Goal: Information Seeking & Learning: Find contact information

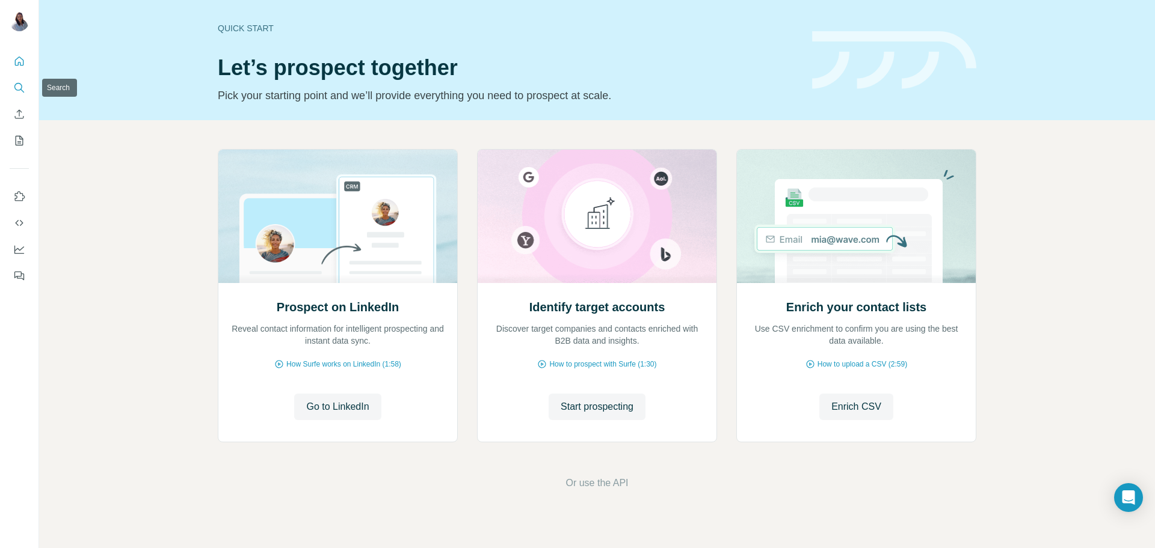
click at [22, 86] on icon "Search" at bounding box center [19, 88] width 12 height 12
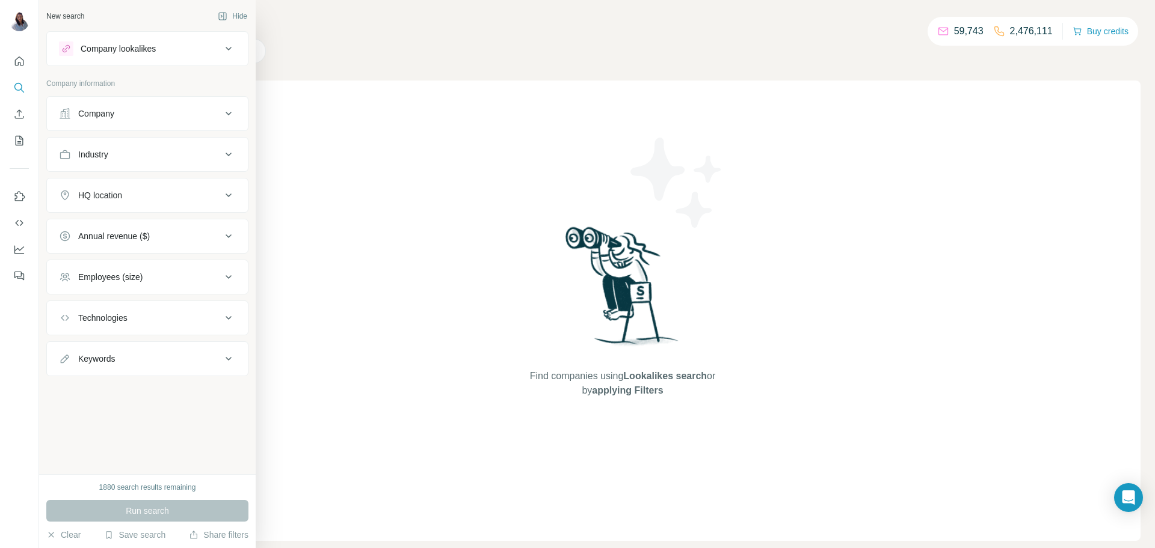
click at [216, 120] on button "Company" at bounding box center [147, 113] width 201 height 29
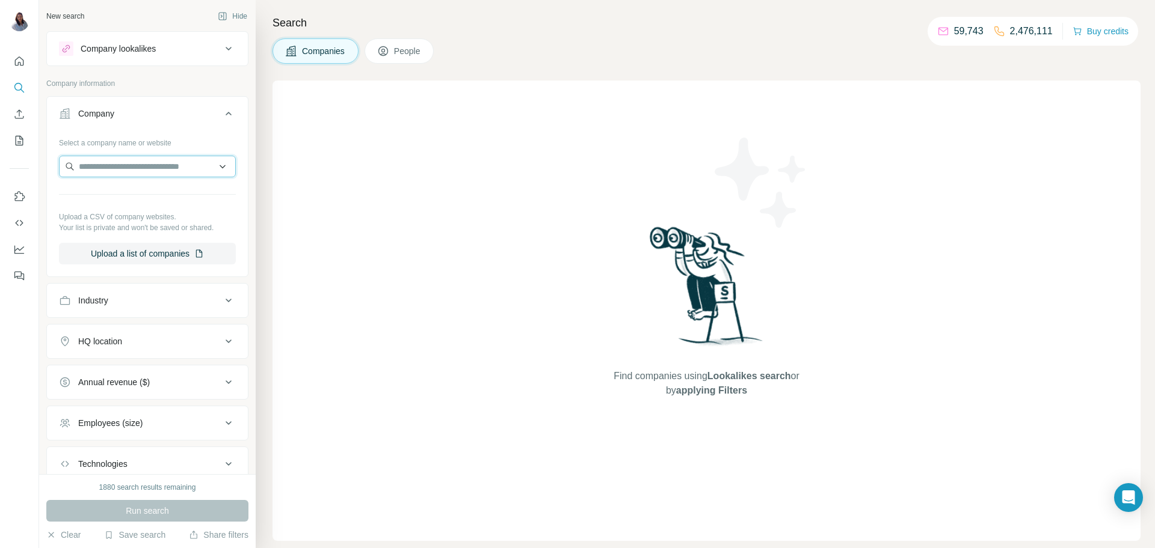
click at [163, 168] on input "text" at bounding box center [147, 167] width 177 height 22
paste input "**********"
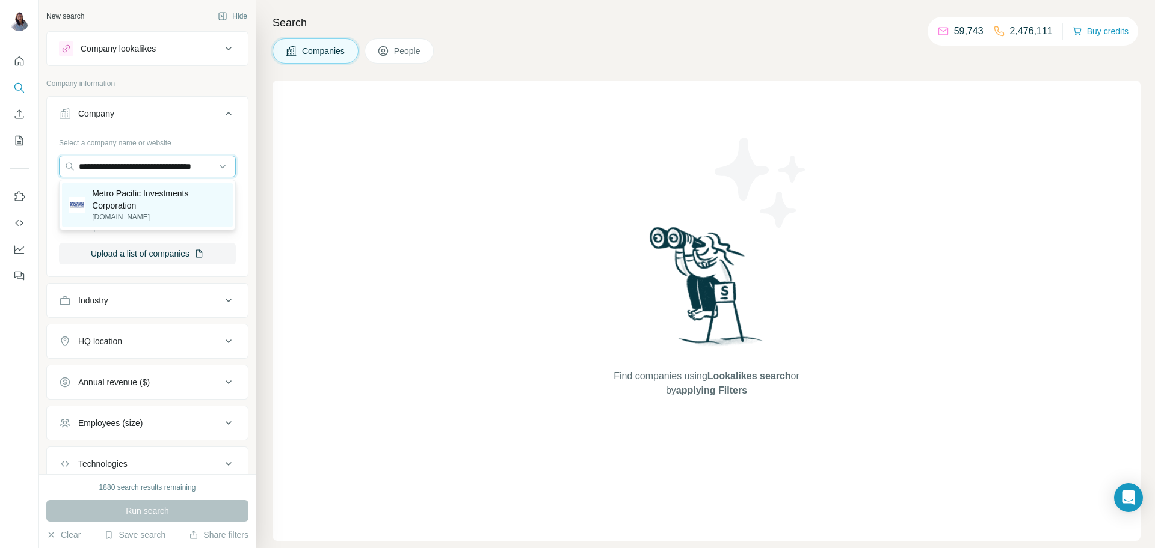
type input "**********"
click at [165, 210] on p "Metro Pacific Investments Corporation" at bounding box center [158, 200] width 133 height 24
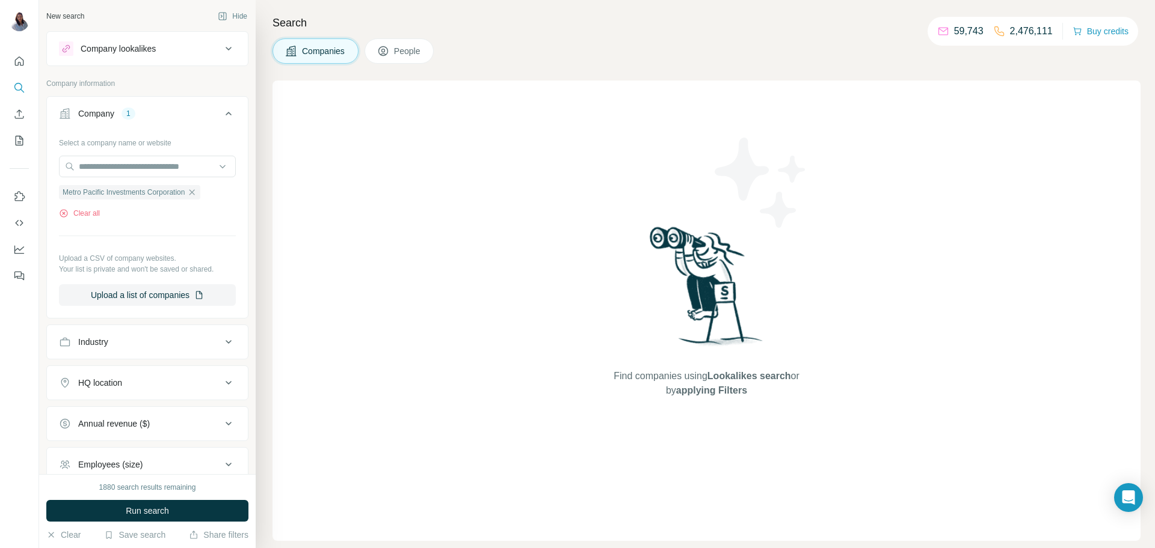
click at [416, 51] on span "People" at bounding box center [408, 51] width 28 height 12
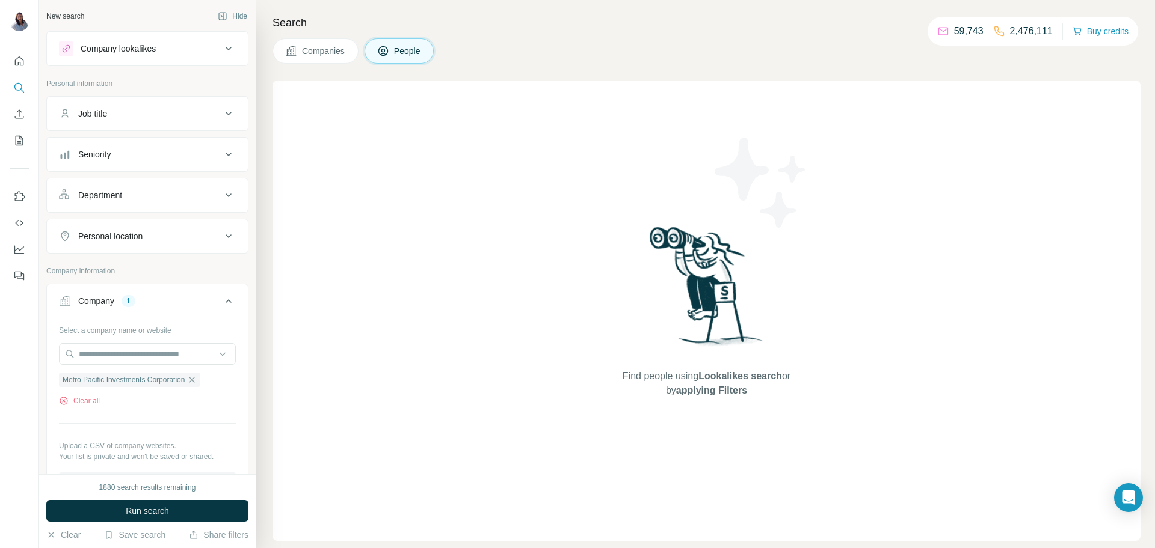
click at [230, 118] on icon at bounding box center [228, 113] width 14 height 14
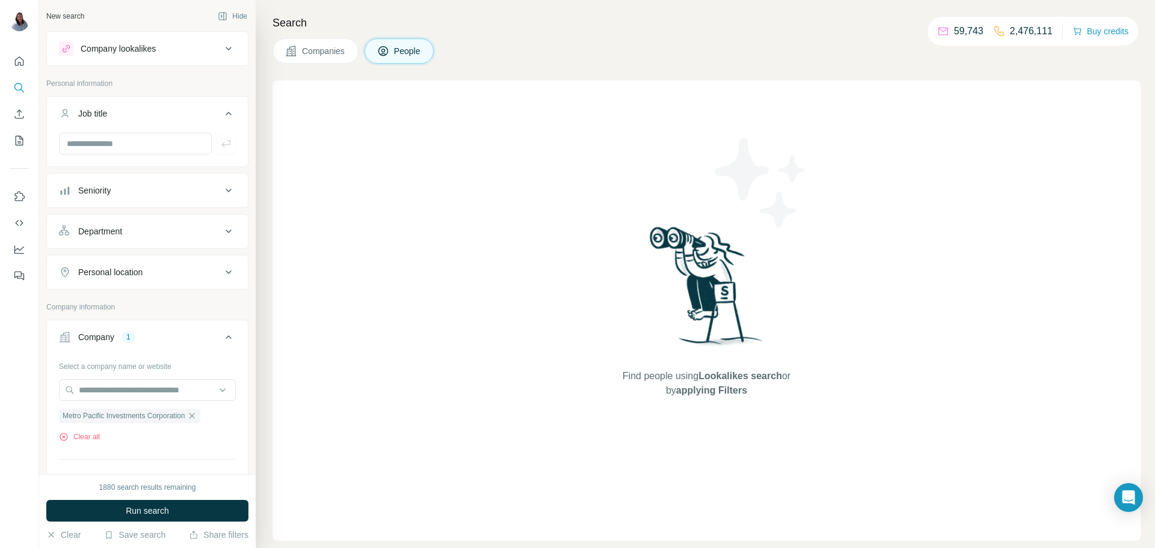
click at [220, 189] on div "Seniority" at bounding box center [140, 191] width 162 height 12
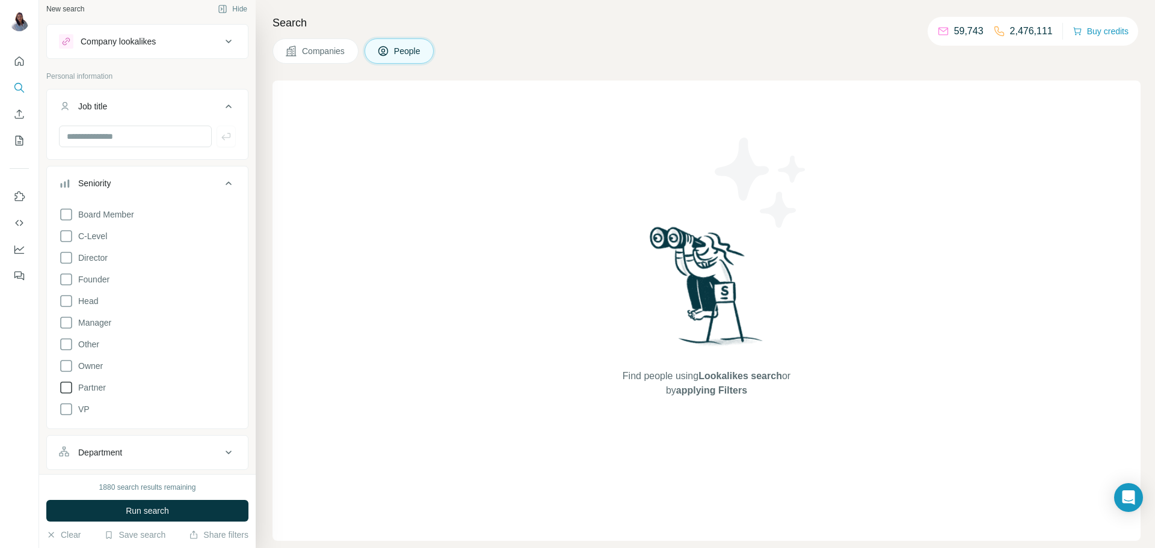
scroll to position [16, 0]
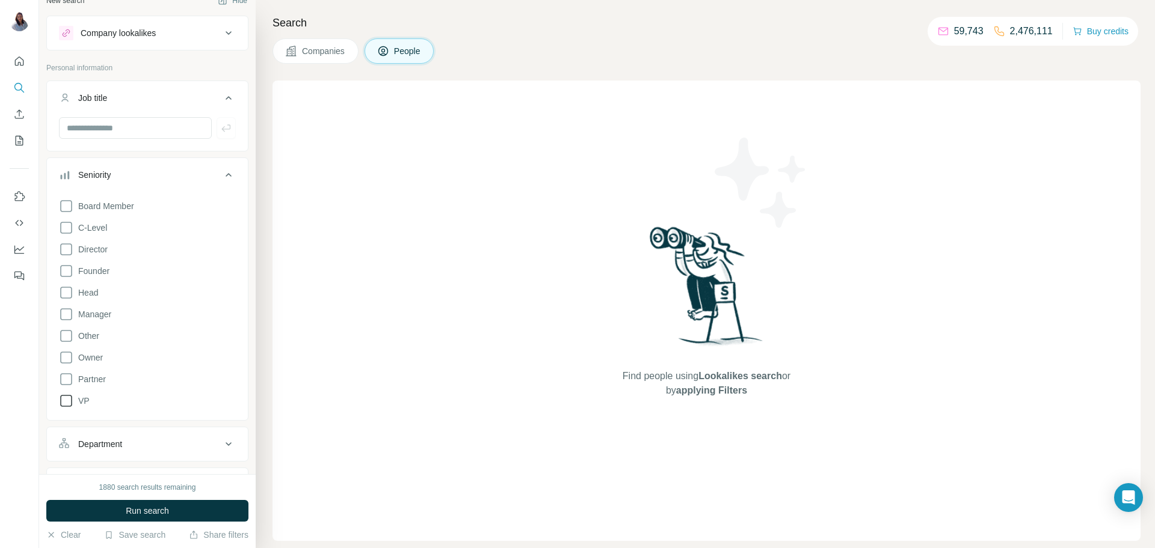
click at [62, 405] on icon at bounding box center [66, 401] width 14 height 14
click at [67, 317] on icon at bounding box center [66, 314] width 14 height 14
click at [64, 298] on icon at bounding box center [66, 293] width 12 height 12
click at [66, 235] on icon at bounding box center [66, 228] width 14 height 14
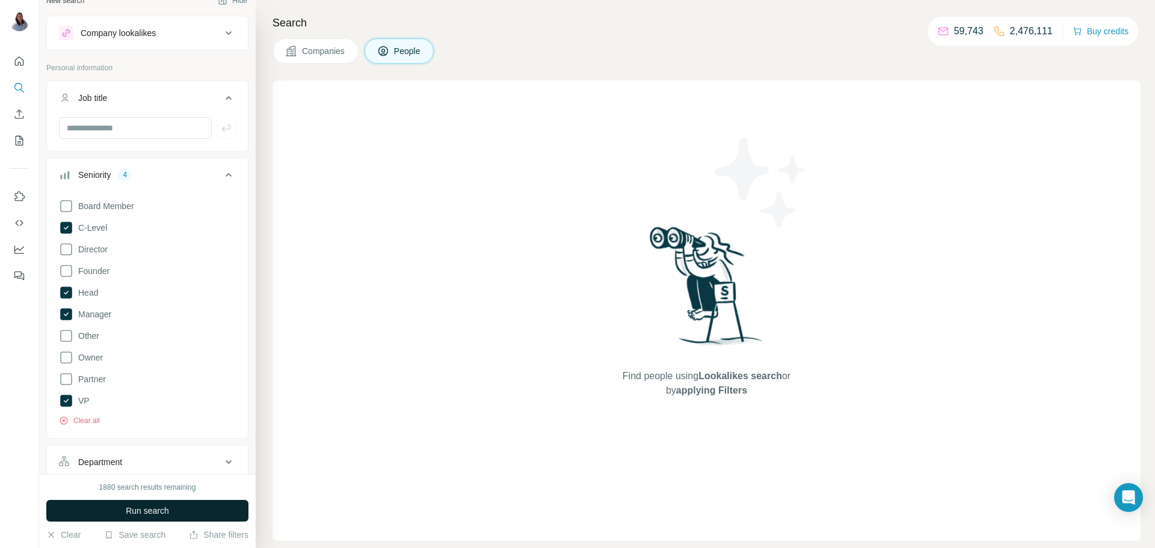
click at [151, 517] on button "Run search" at bounding box center [147, 511] width 202 height 22
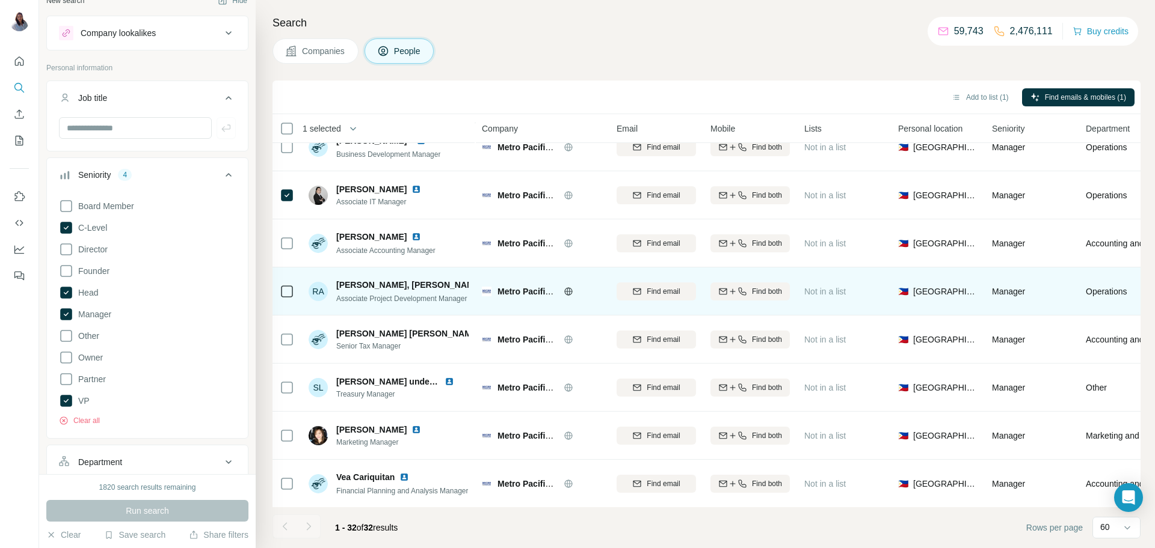
scroll to position [1175, 0]
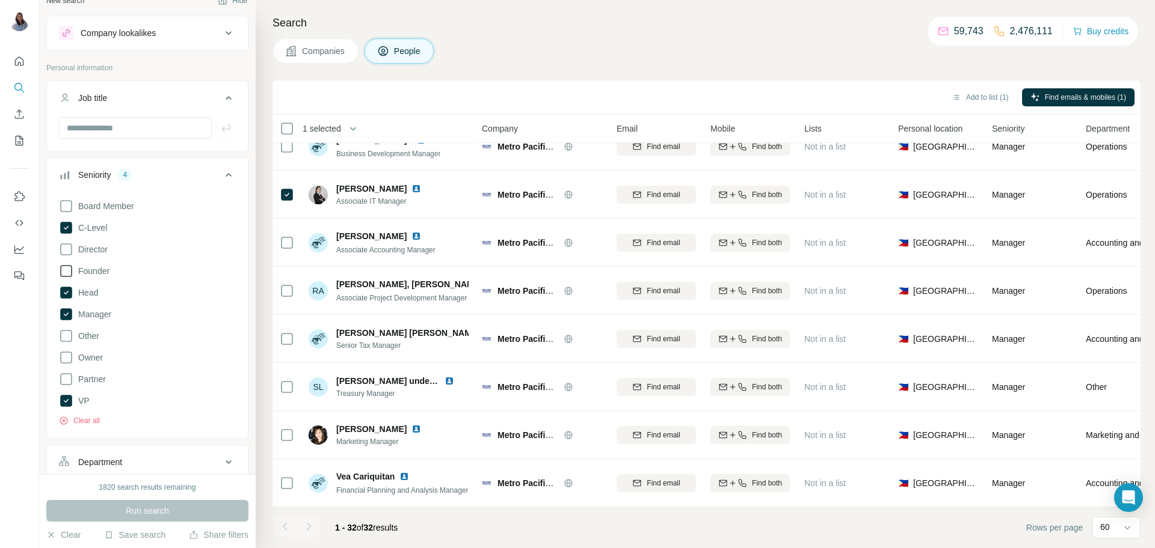
click at [69, 272] on icon at bounding box center [66, 271] width 14 height 14
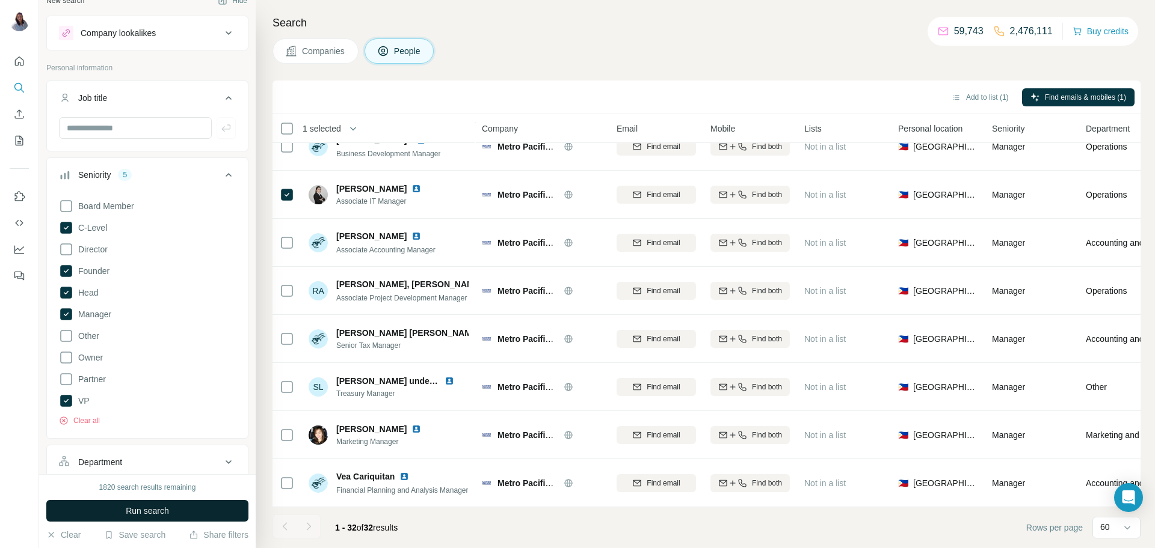
click at [152, 514] on span "Run search" at bounding box center [147, 511] width 43 height 12
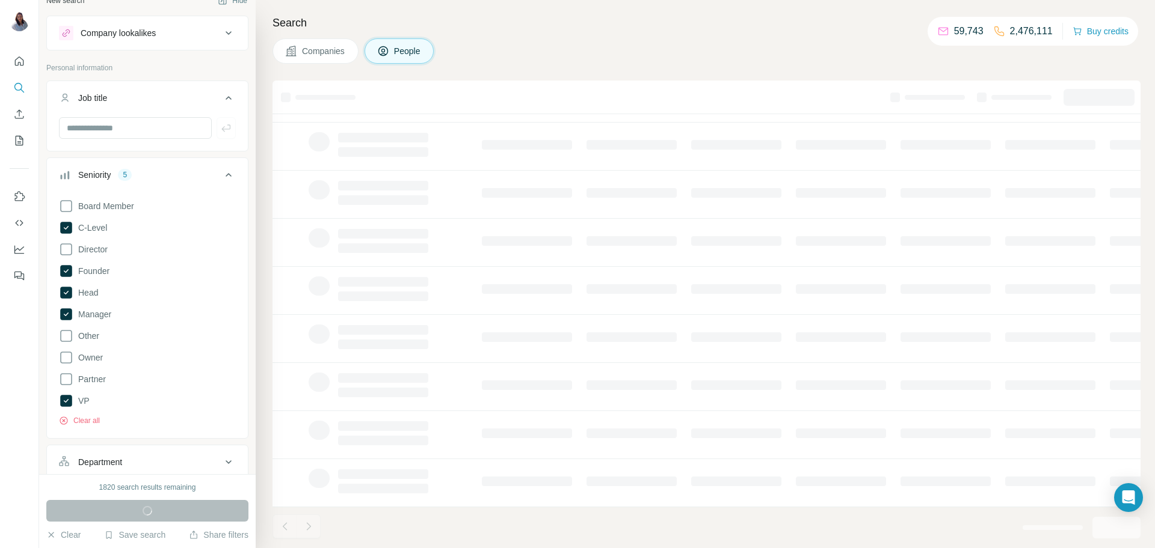
scroll to position [117, 0]
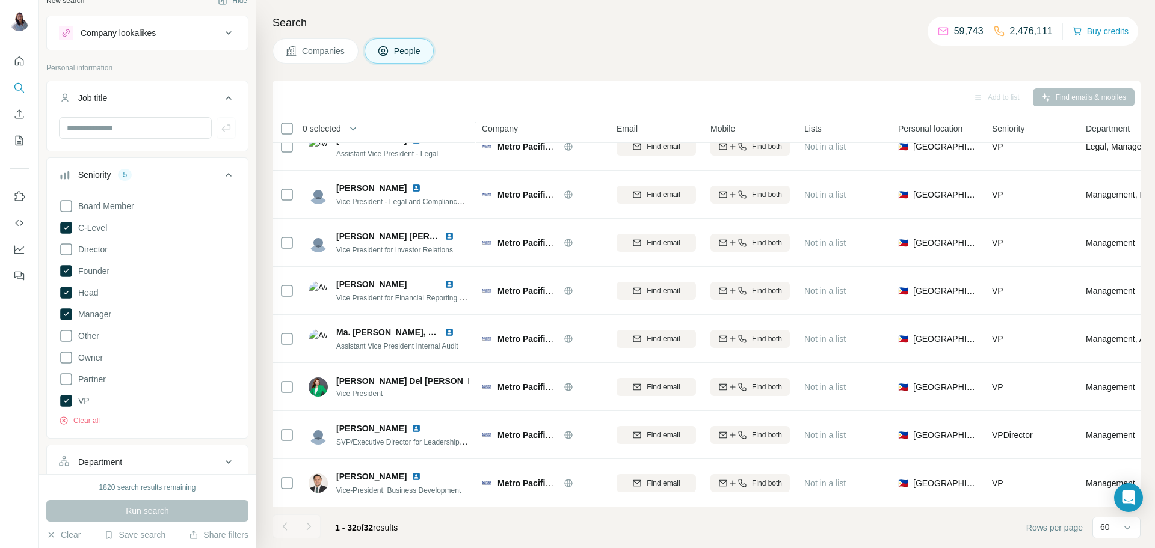
scroll to position [1175, 0]
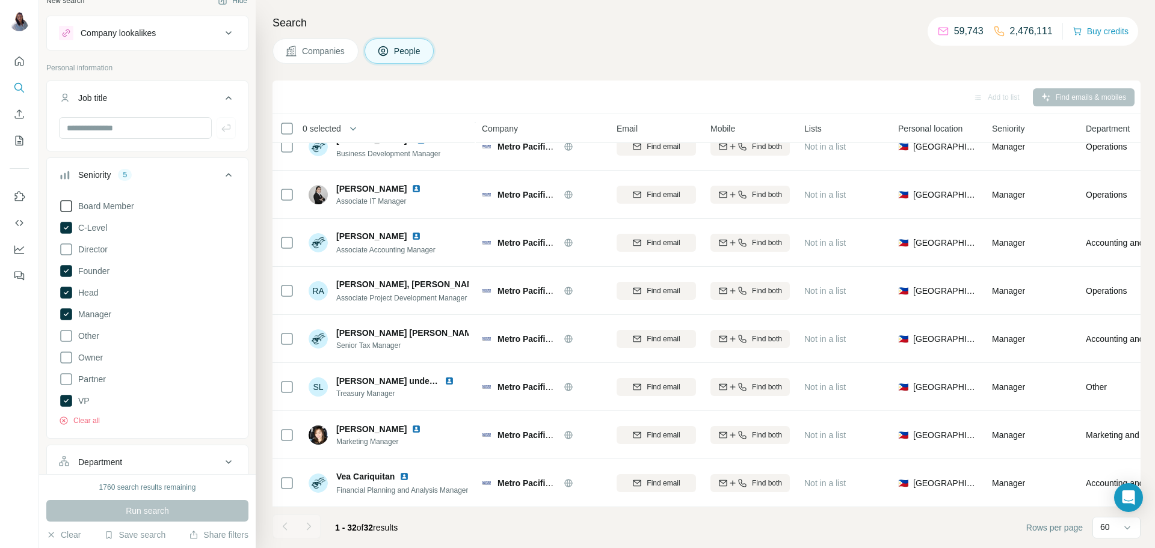
click at [69, 203] on icon at bounding box center [66, 206] width 14 height 14
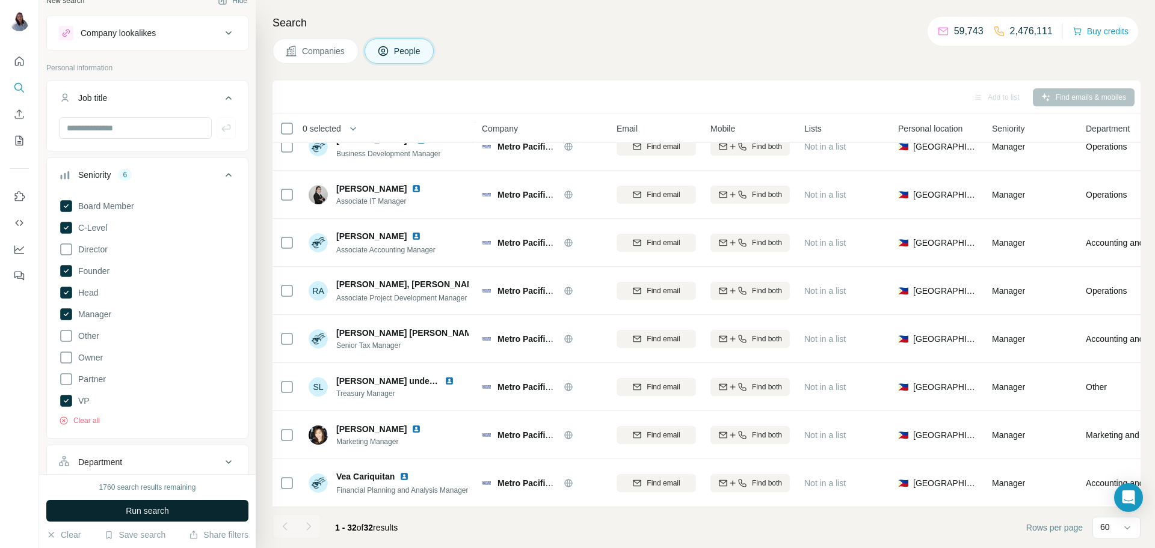
click at [126, 509] on span "Run search" at bounding box center [147, 511] width 43 height 12
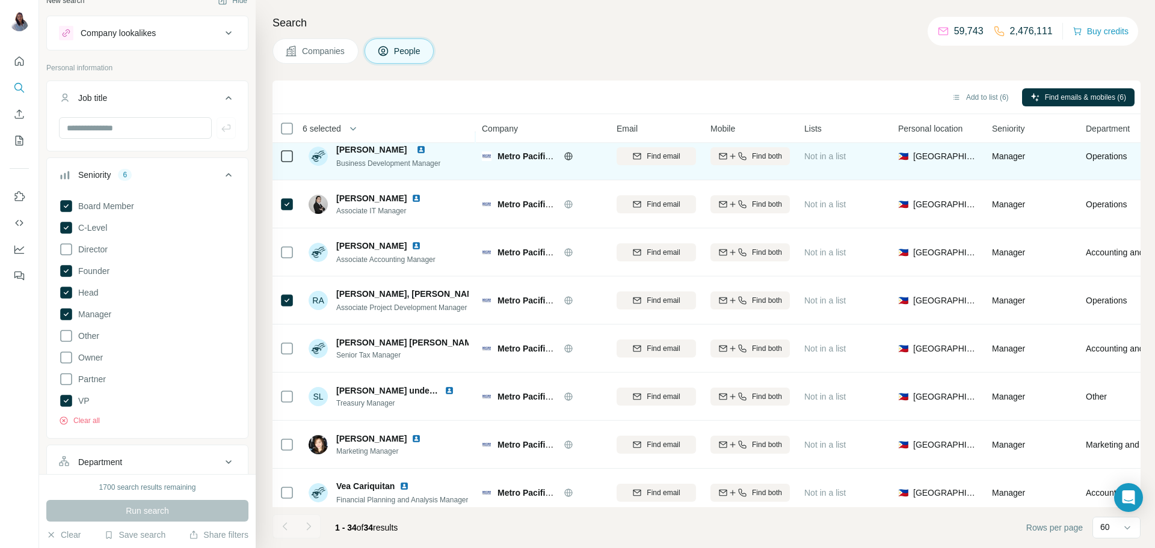
scroll to position [1271, 0]
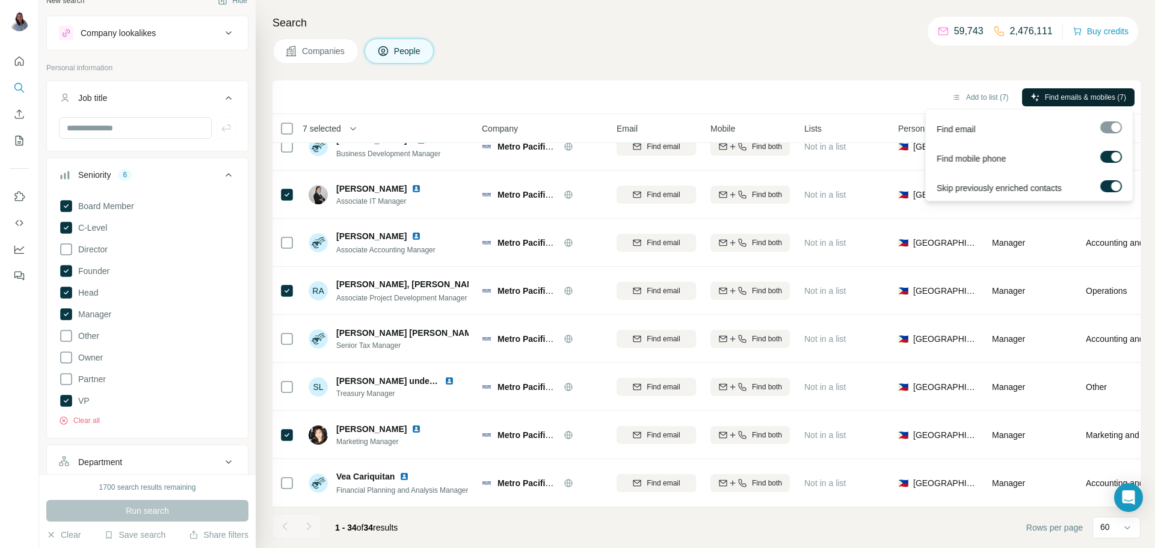
click at [1074, 99] on span "Find emails & mobiles (7)" at bounding box center [1085, 97] width 81 height 11
click at [1056, 96] on span "Find emails & mobiles (7)" at bounding box center [1085, 97] width 81 height 11
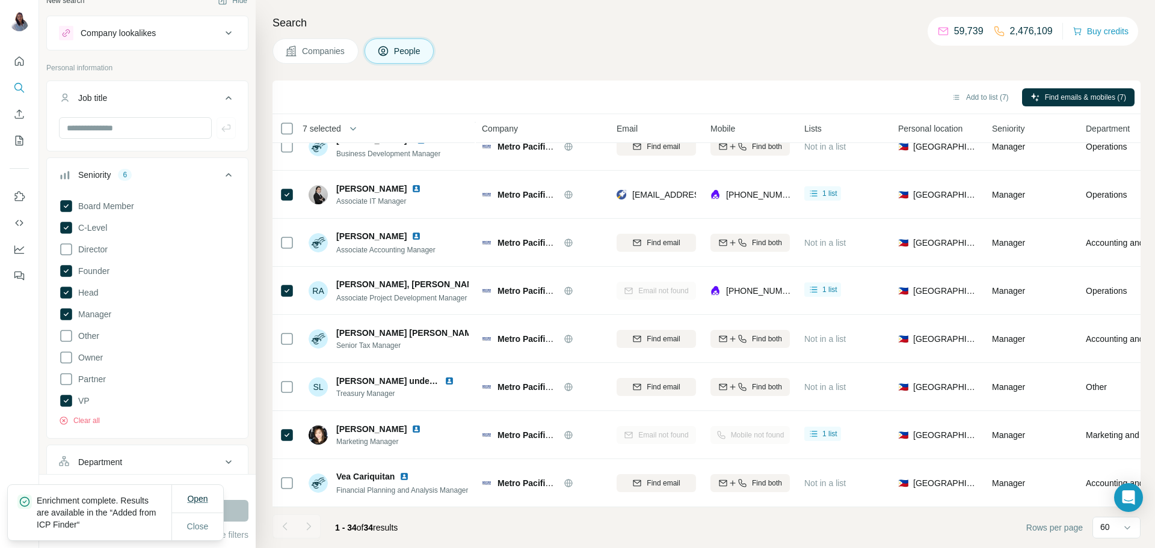
click at [206, 497] on span "Open" at bounding box center [197, 499] width 20 height 10
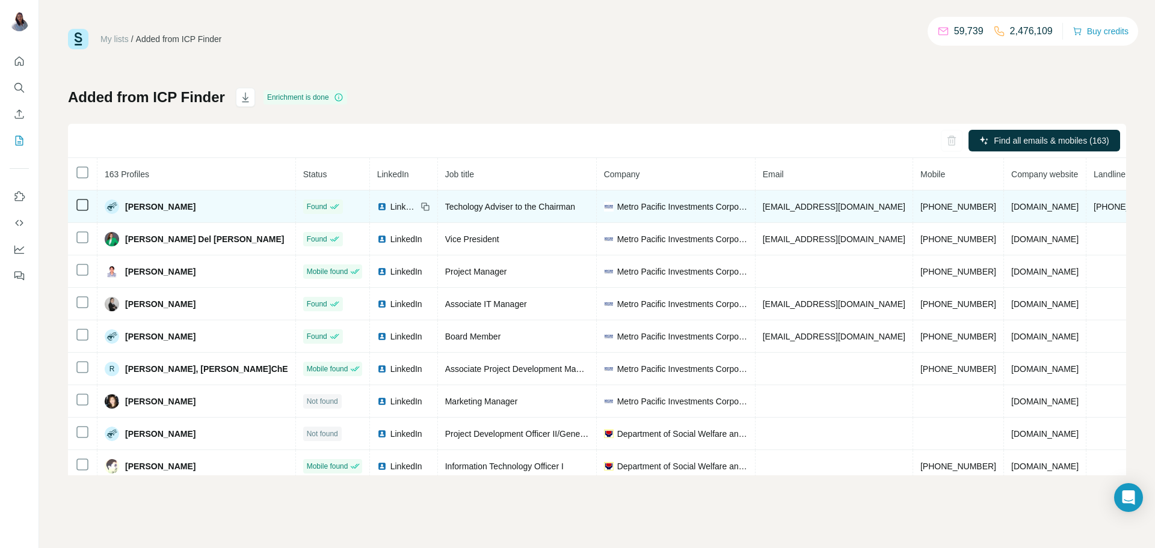
drag, startPoint x: 200, startPoint y: 203, endPoint x: 123, endPoint y: 204, distance: 76.4
click at [123, 204] on div "[PERSON_NAME]" at bounding box center [196, 207] width 183 height 14
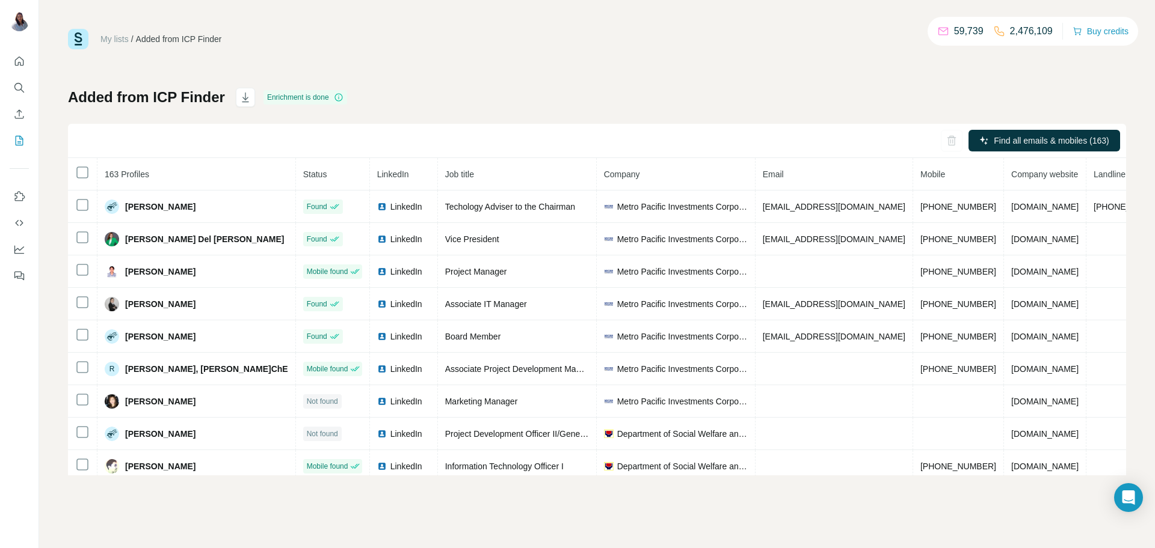
copy span "[PERSON_NAME]"
click at [558, 50] on div "My lists / Added from ICP Finder 59,739 2,476,109 Buy credits Added from ICP Fi…" at bounding box center [597, 252] width 1058 height 447
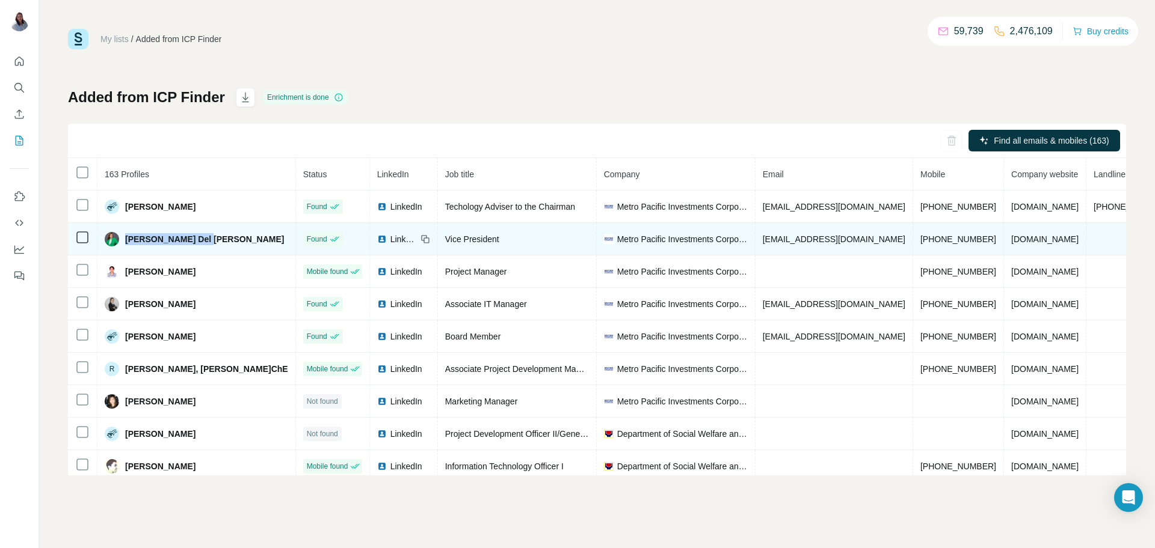
drag, startPoint x: 197, startPoint y: 239, endPoint x: 126, endPoint y: 239, distance: 71.0
click at [126, 239] on div "[PERSON_NAME] Del [PERSON_NAME]" at bounding box center [196, 239] width 183 height 14
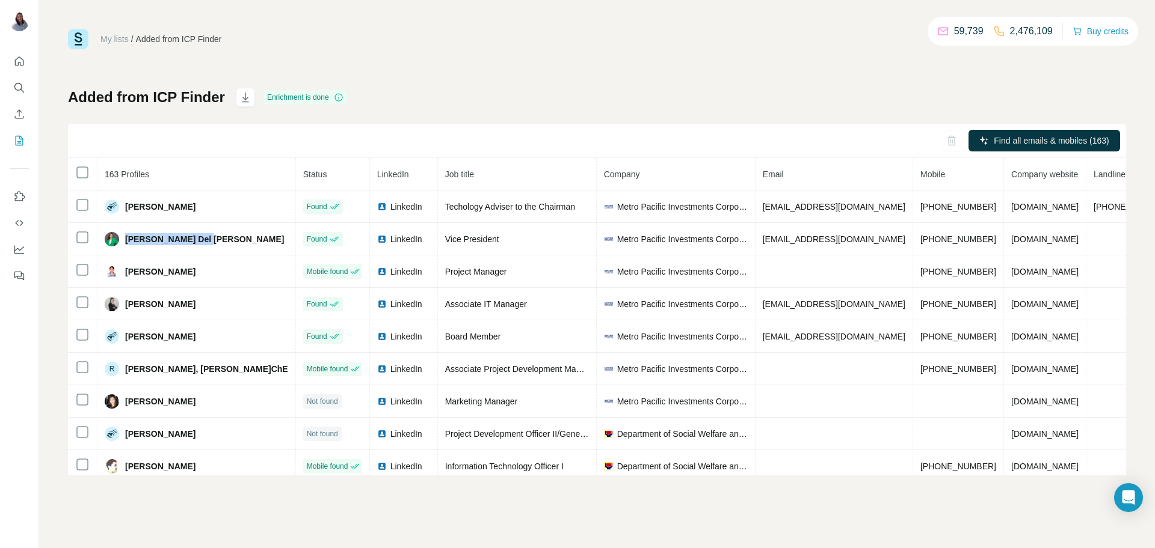
copy span "[PERSON_NAME] Del [PERSON_NAME]"
click at [604, 70] on div "My lists / Added from ICP Finder 59,739 2,476,109 Buy credits Added from ICP Fi…" at bounding box center [597, 252] width 1058 height 447
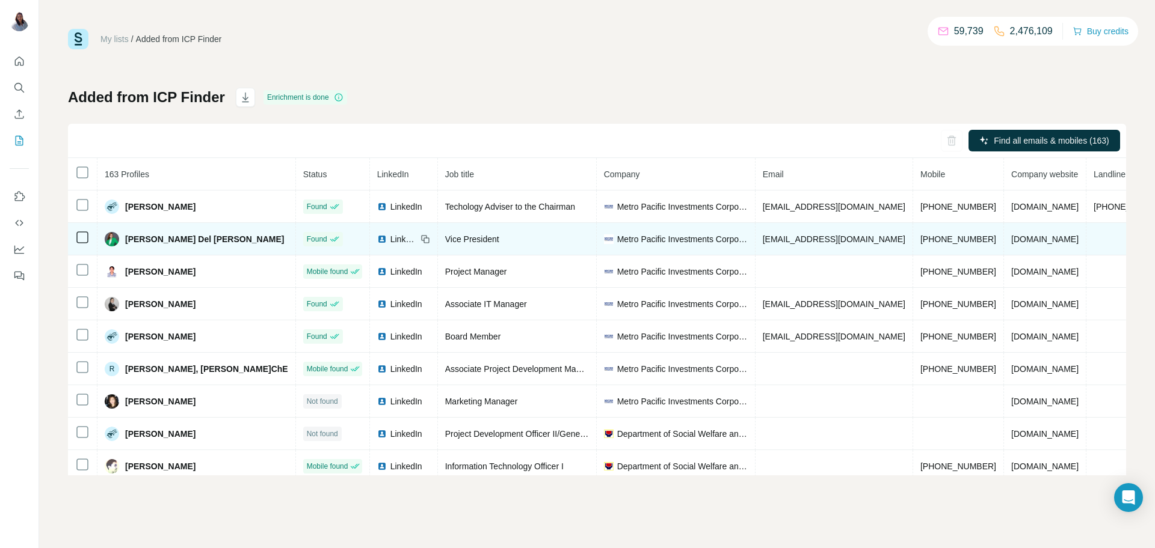
click at [769, 241] on span "[EMAIL_ADDRESS][DOMAIN_NAME]" at bounding box center [833, 240] width 143 height 10
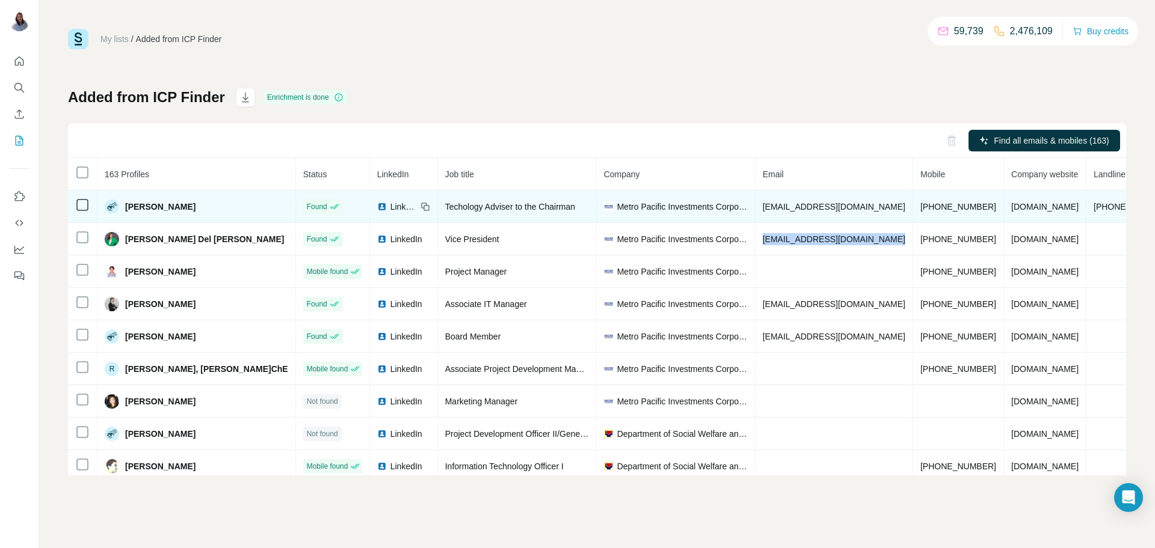
copy span "[EMAIL_ADDRESS][DOMAIN_NAME]"
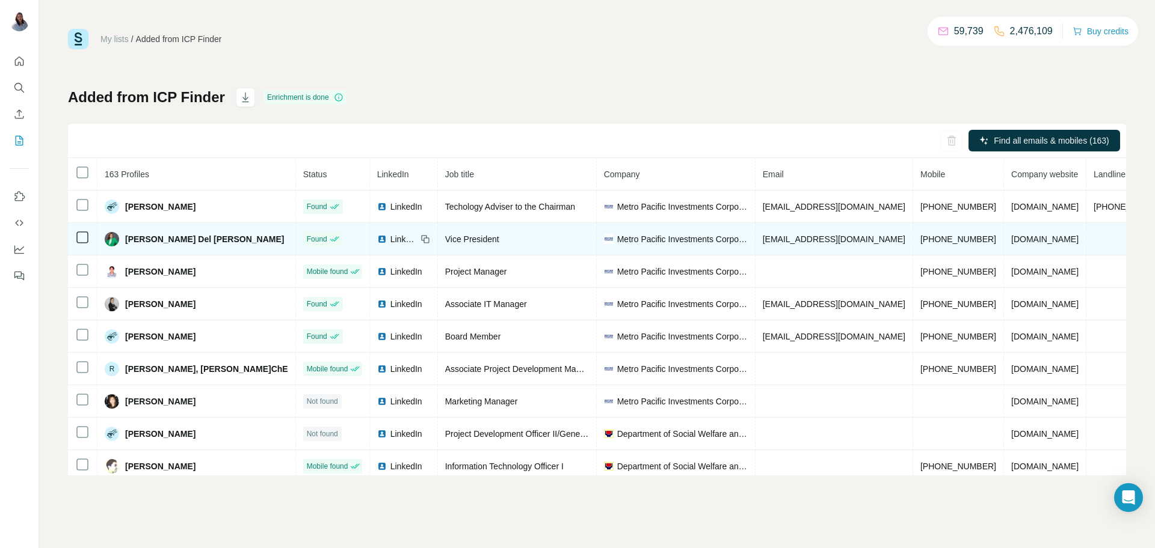
click at [920, 239] on span "[PHONE_NUMBER]" at bounding box center [958, 240] width 76 height 10
copy span "[PHONE_NUMBER]"
drag, startPoint x: 209, startPoint y: 238, endPoint x: 127, endPoint y: 238, distance: 81.8
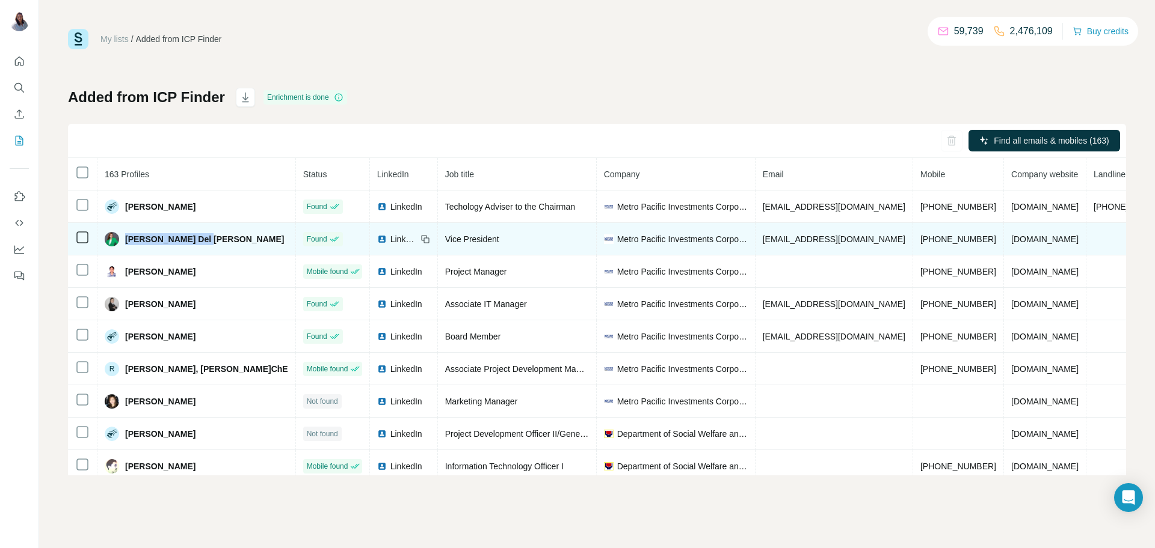
click at [127, 238] on div "[PERSON_NAME] Del [PERSON_NAME]" at bounding box center [196, 239] width 183 height 14
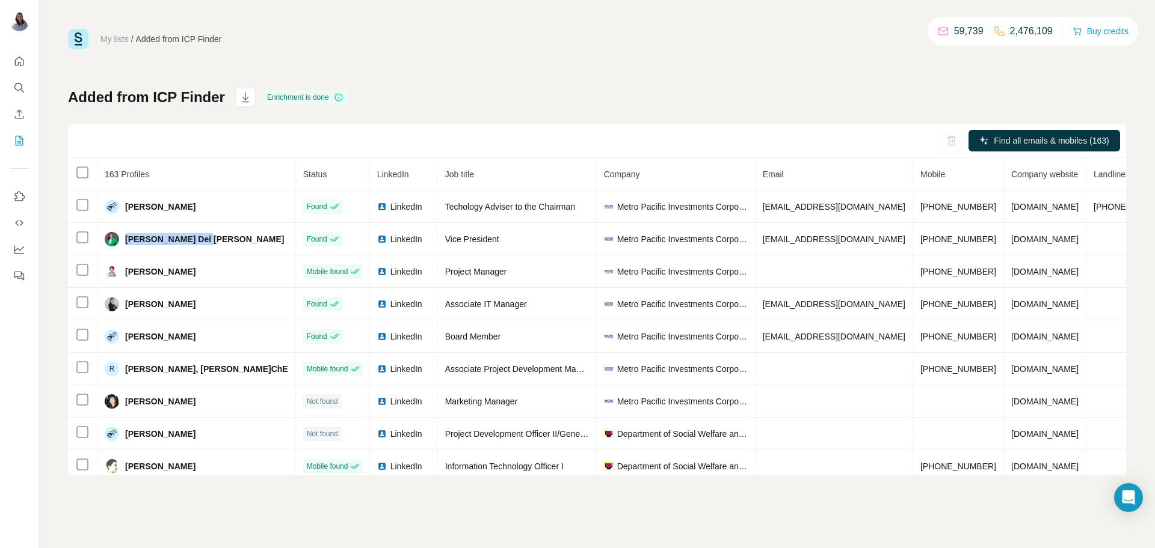
copy span "[PERSON_NAME] Del [PERSON_NAME]"
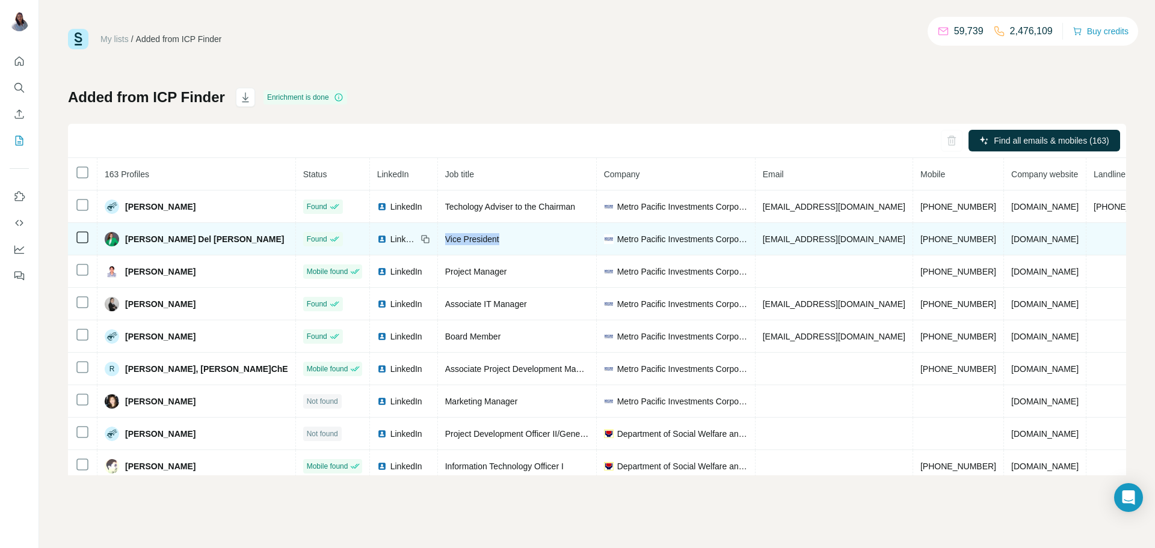
drag, startPoint x: 476, startPoint y: 238, endPoint x: 392, endPoint y: 237, distance: 84.2
click at [438, 237] on td "Vice President" at bounding box center [517, 239] width 159 height 32
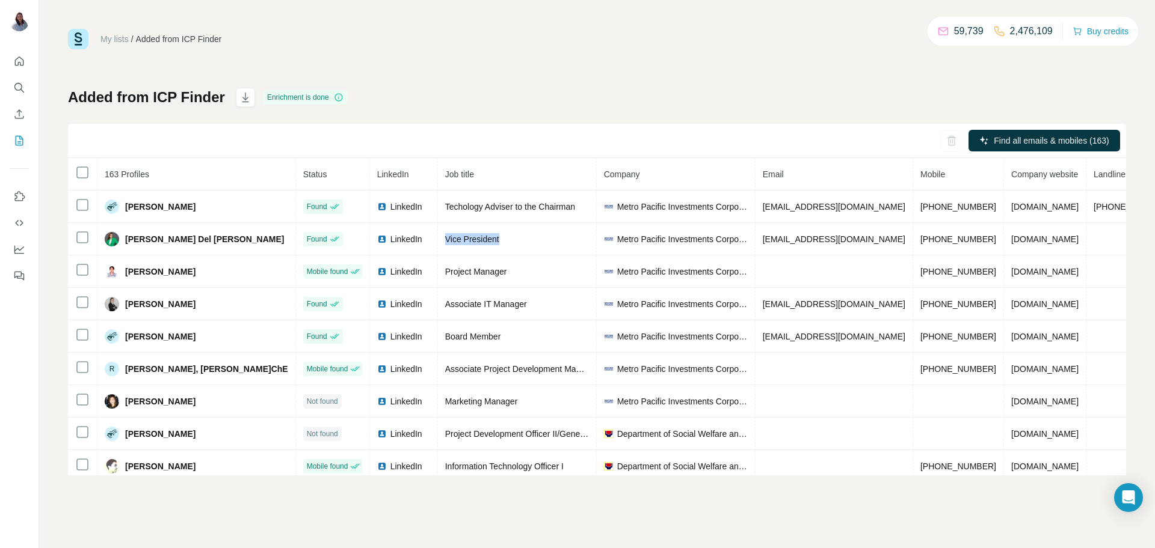
copy span "Vice President"
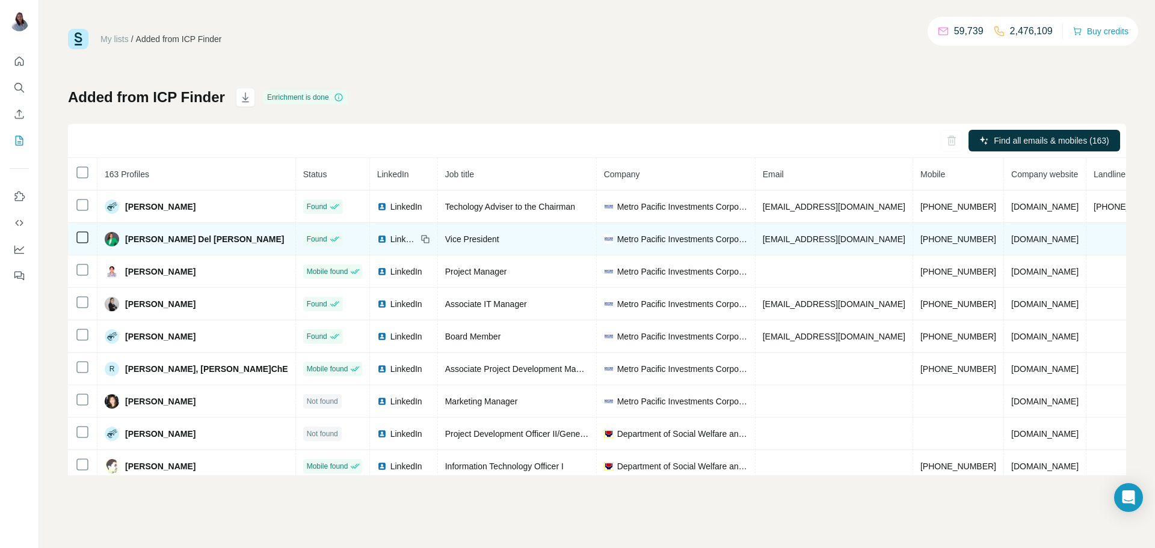
click at [762, 236] on span "[EMAIL_ADDRESS][DOMAIN_NAME]" at bounding box center [833, 240] width 143 height 10
copy span "[EMAIL_ADDRESS][DOMAIN_NAME]"
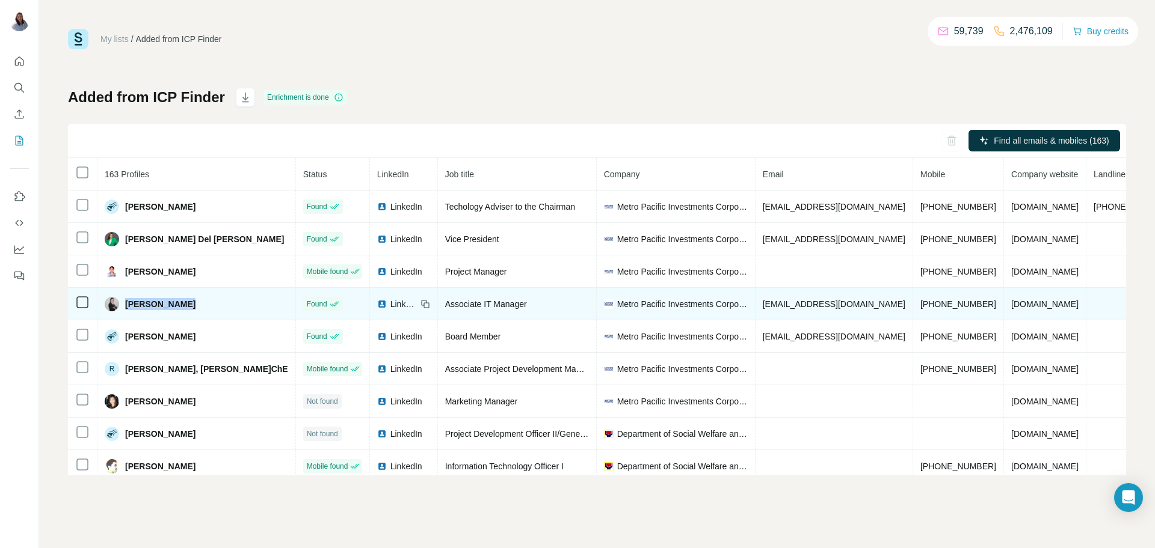
drag, startPoint x: 197, startPoint y: 306, endPoint x: 123, endPoint y: 303, distance: 73.4
click at [123, 303] on div "[PERSON_NAME]" at bounding box center [196, 304] width 183 height 14
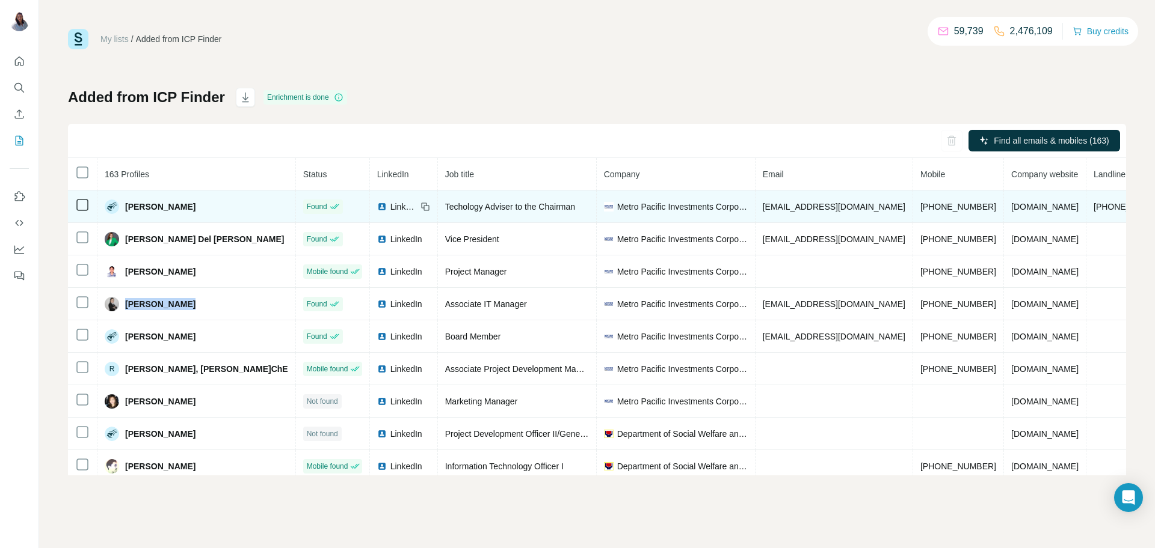
copy span "[PERSON_NAME]"
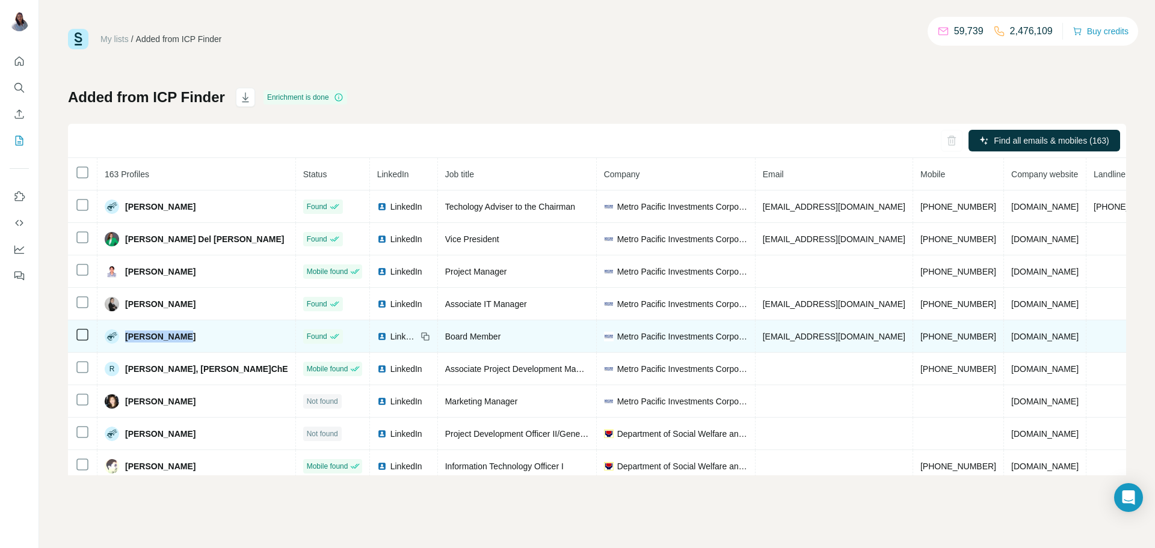
drag, startPoint x: 187, startPoint y: 342, endPoint x: 126, endPoint y: 346, distance: 61.5
click at [126, 344] on div "[PERSON_NAME]" at bounding box center [196, 337] width 183 height 14
copy span "[PERSON_NAME]"
drag, startPoint x: 475, startPoint y: 342, endPoint x: 395, endPoint y: 339, distance: 80.0
click at [438, 339] on td "Board Member" at bounding box center [517, 337] width 159 height 32
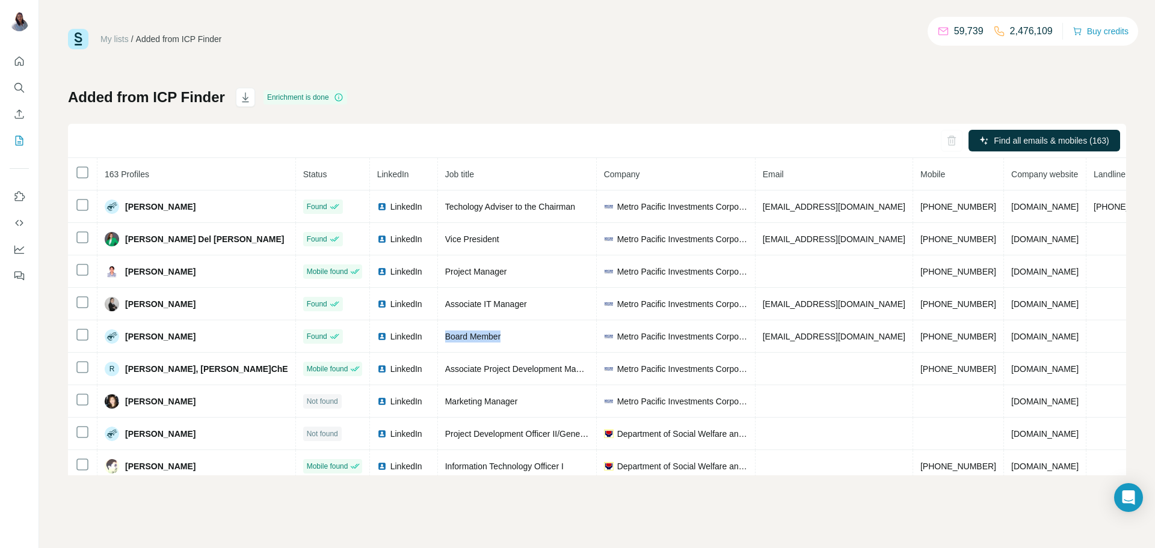
copy span "Board Member"
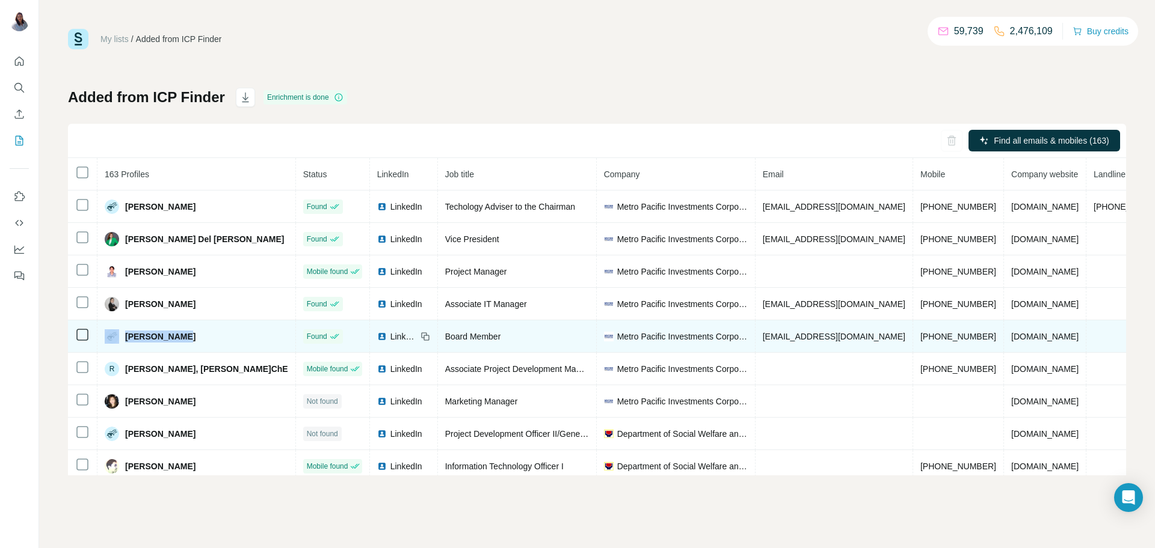
drag, startPoint x: 193, startPoint y: 344, endPoint x: 120, endPoint y: 339, distance: 72.9
click at [120, 339] on div "[PERSON_NAME]" at bounding box center [196, 337] width 183 height 14
drag, startPoint x: 476, startPoint y: 340, endPoint x: 382, endPoint y: 328, distance: 93.9
click at [379, 339] on tr "ray espinosa Found LinkedIn Board Member Metro Pacific Investments Corporation …" at bounding box center [673, 337] width 1211 height 32
click at [762, 338] on span "[EMAIL_ADDRESS][DOMAIN_NAME]" at bounding box center [833, 337] width 143 height 10
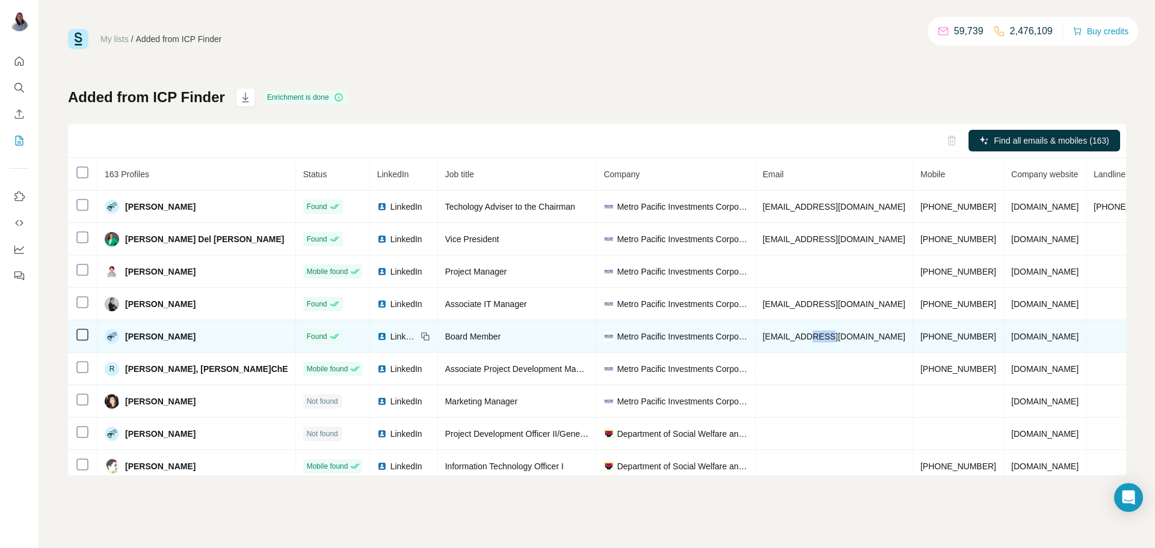
click at [762, 338] on span "[EMAIL_ADDRESS][DOMAIN_NAME]" at bounding box center [833, 337] width 143 height 10
click at [762, 337] on span "[EMAIL_ADDRESS][DOMAIN_NAME]" at bounding box center [833, 337] width 143 height 10
click at [920, 339] on span "[PHONE_NUMBER]" at bounding box center [958, 337] width 76 height 10
click at [920, 342] on span "[PHONE_NUMBER]" at bounding box center [958, 337] width 76 height 10
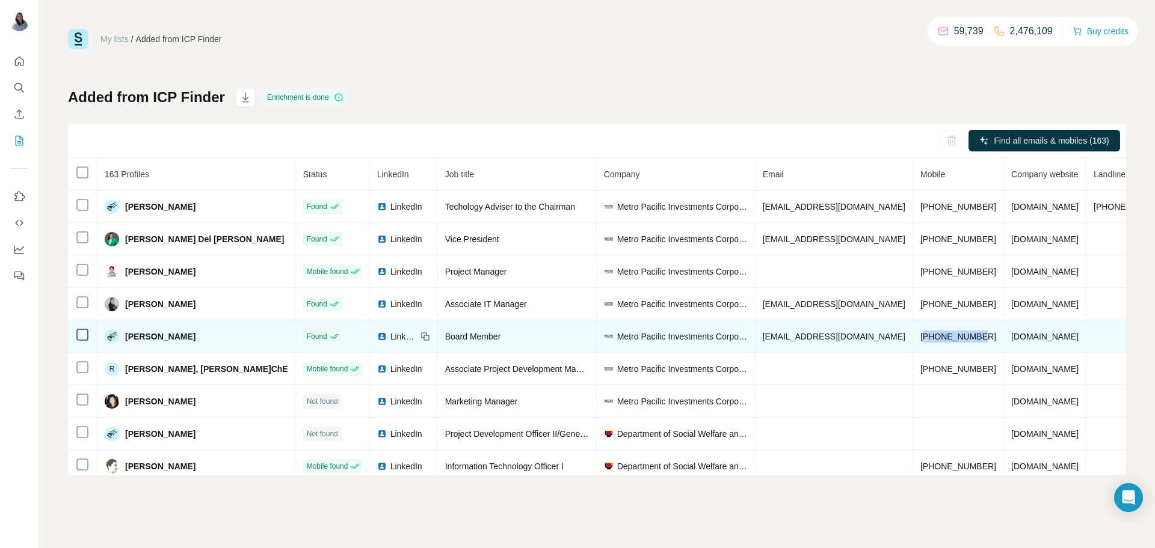
click at [920, 342] on span "[PHONE_NUMBER]" at bounding box center [958, 337] width 76 height 10
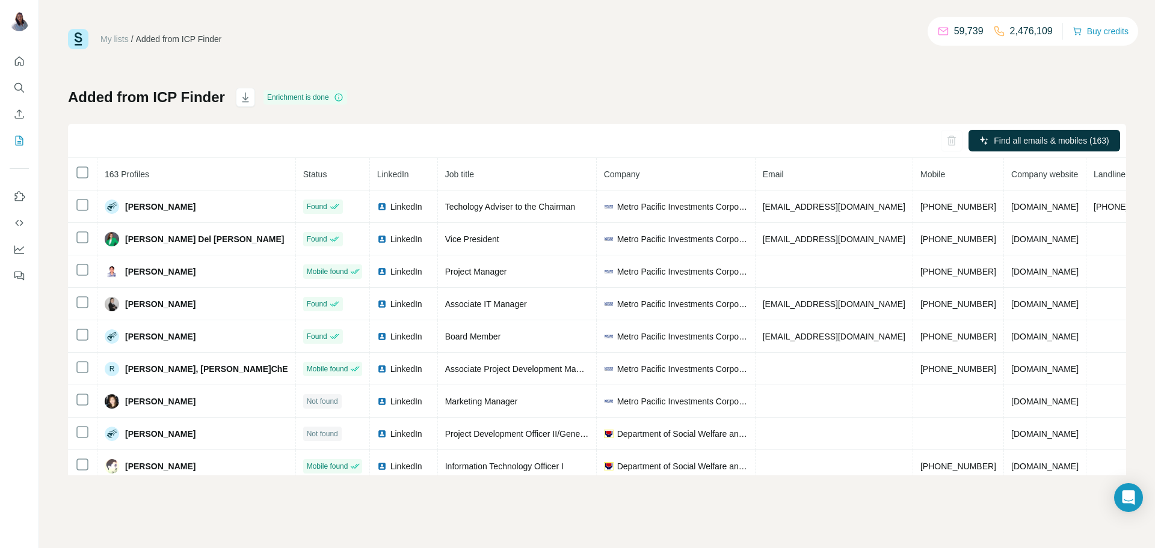
click at [713, 52] on div "My lists / Added from ICP Finder 59,739 2,476,109 Buy credits Added from ICP Fi…" at bounding box center [597, 252] width 1058 height 447
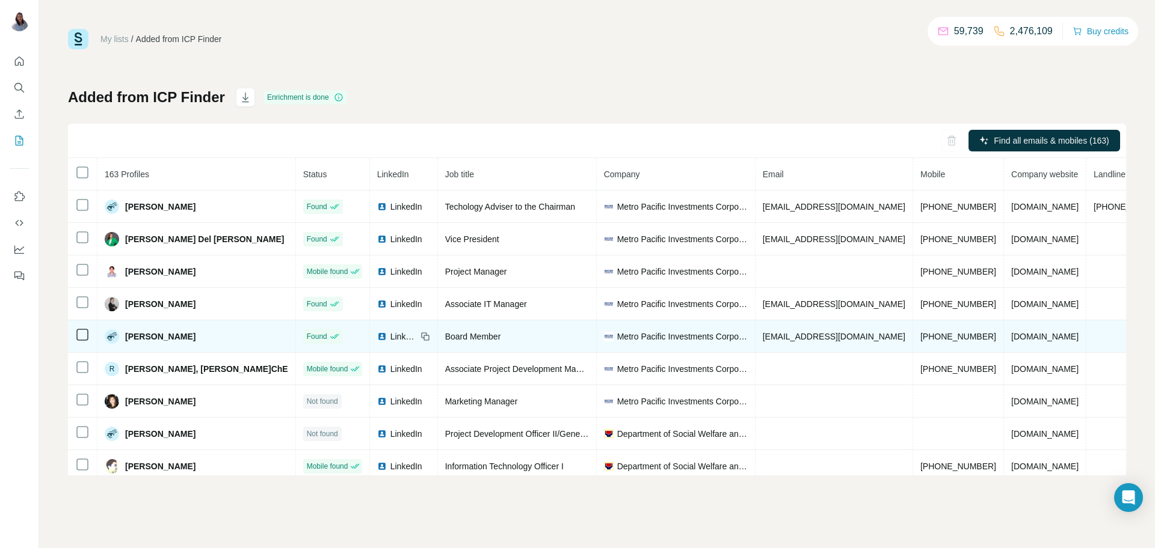
click at [780, 342] on span "[EMAIL_ADDRESS][DOMAIN_NAME]" at bounding box center [833, 337] width 143 height 10
click at [780, 341] on span "[EMAIL_ADDRESS][DOMAIN_NAME]" at bounding box center [833, 337] width 143 height 10
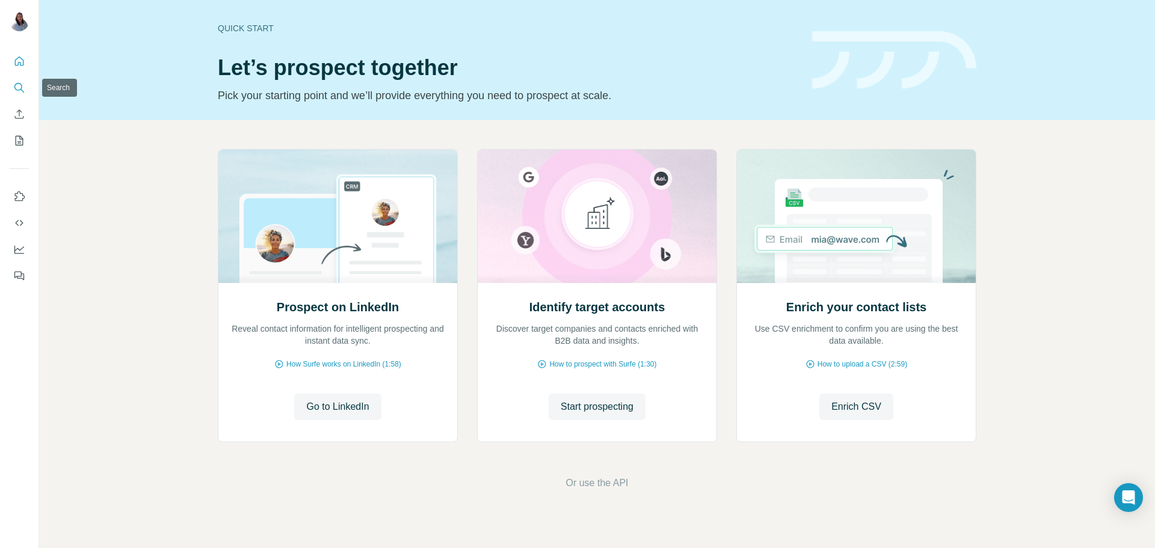
click at [14, 86] on icon "Search" at bounding box center [18, 87] width 8 height 8
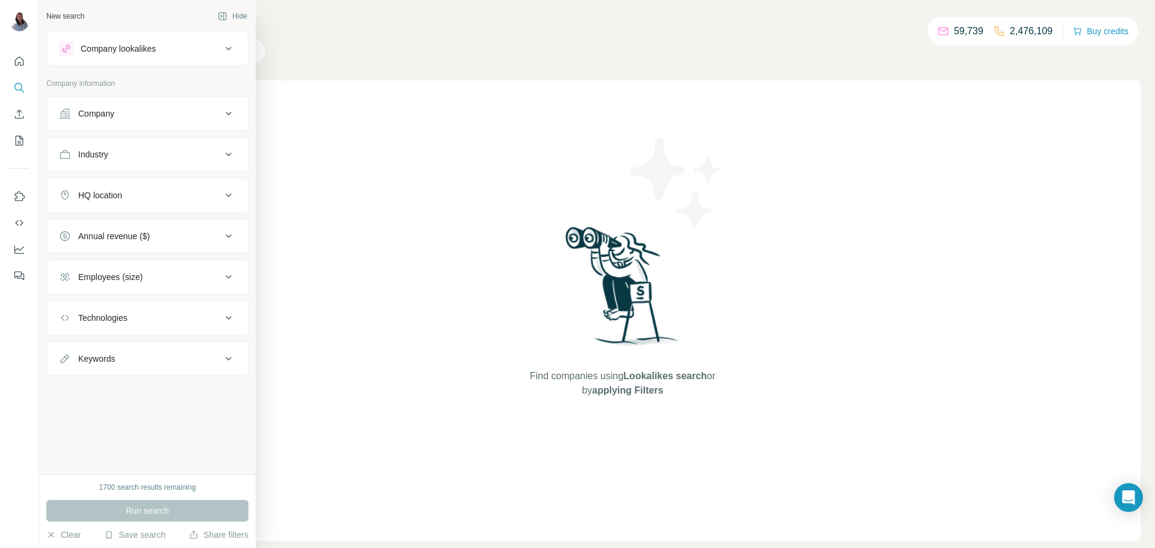
click at [163, 120] on button "Company" at bounding box center [147, 113] width 201 height 29
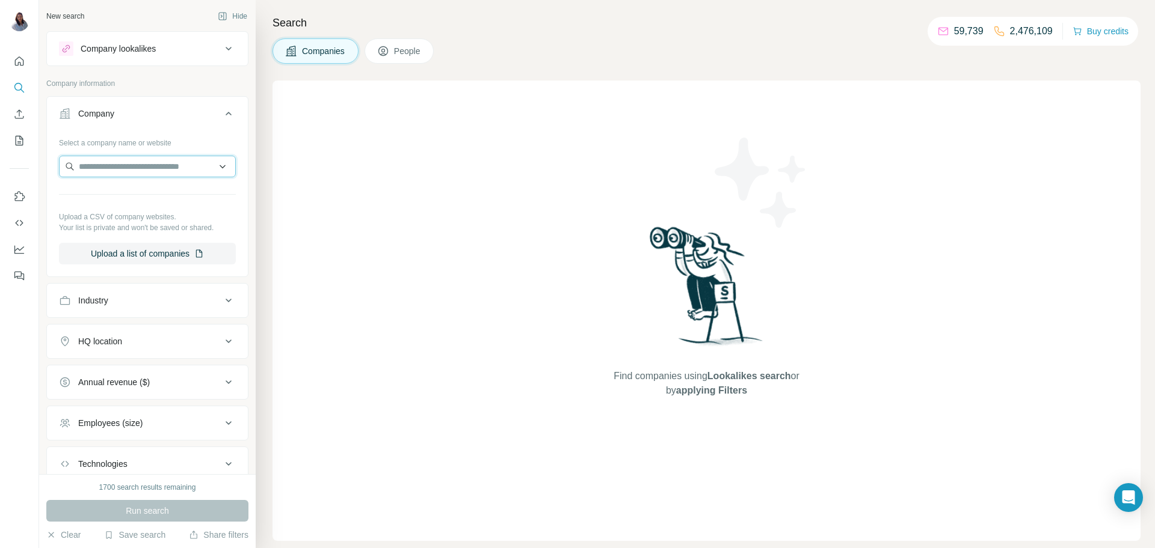
click at [141, 172] on input "text" at bounding box center [147, 167] width 177 height 22
paste input "*********"
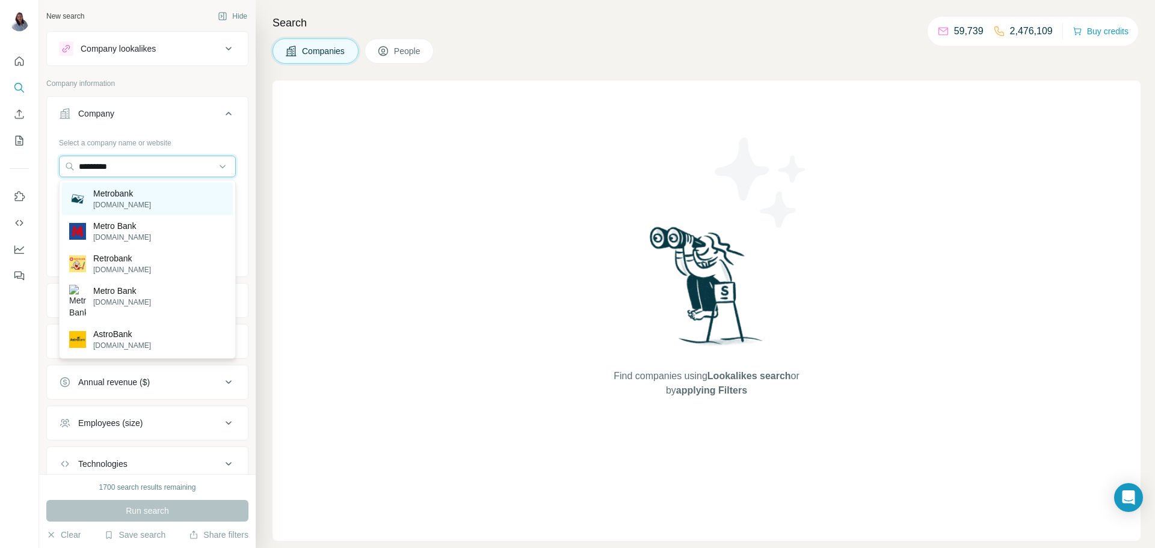
type input "*********"
click at [136, 203] on p "[DOMAIN_NAME]" at bounding box center [122, 205] width 58 height 11
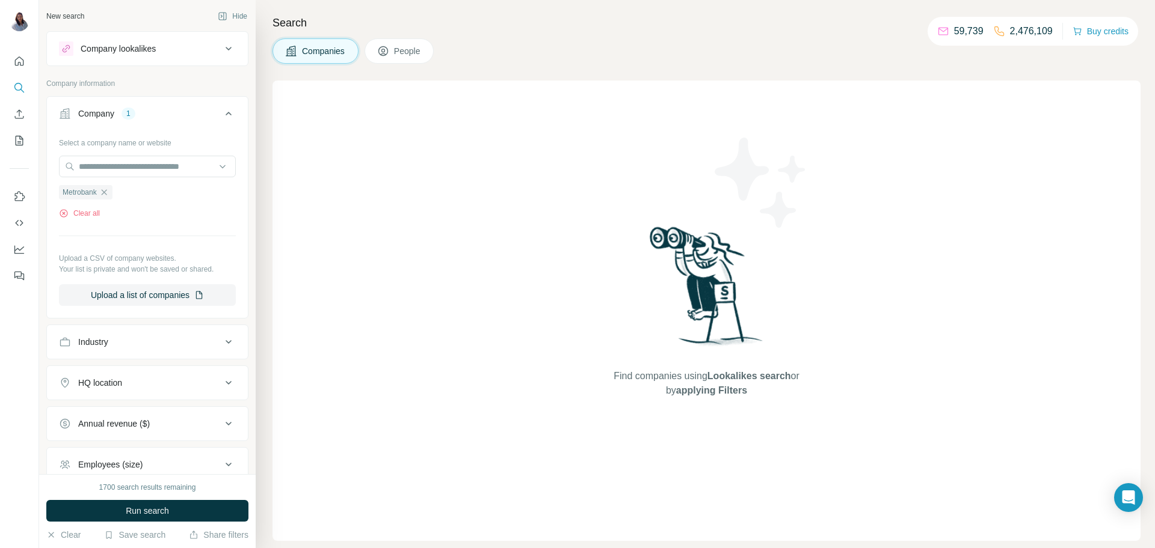
click at [414, 53] on span "People" at bounding box center [408, 51] width 28 height 12
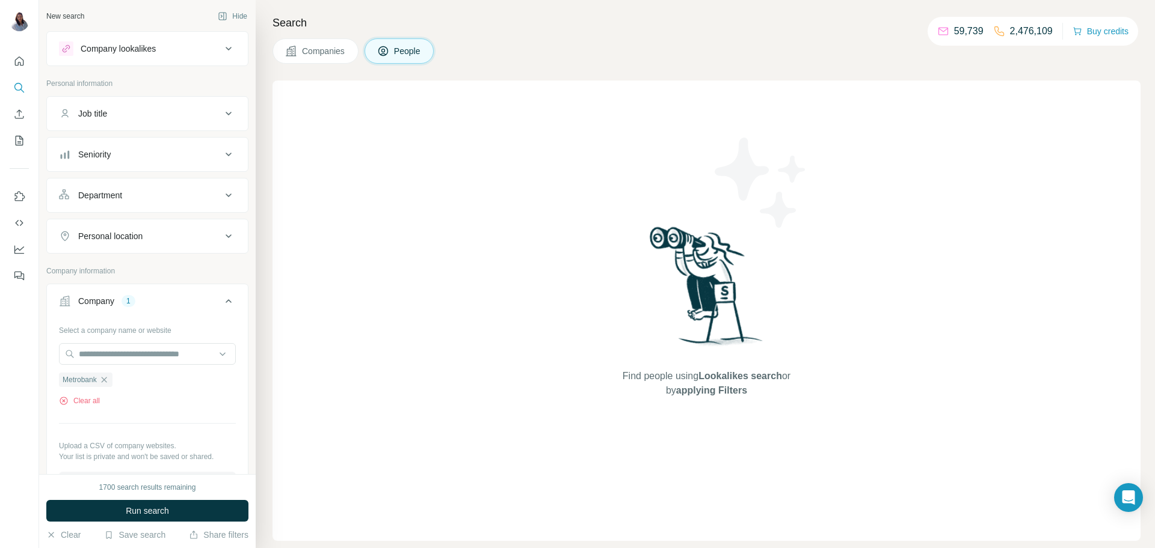
click at [208, 150] on div "Seniority" at bounding box center [140, 155] width 162 height 12
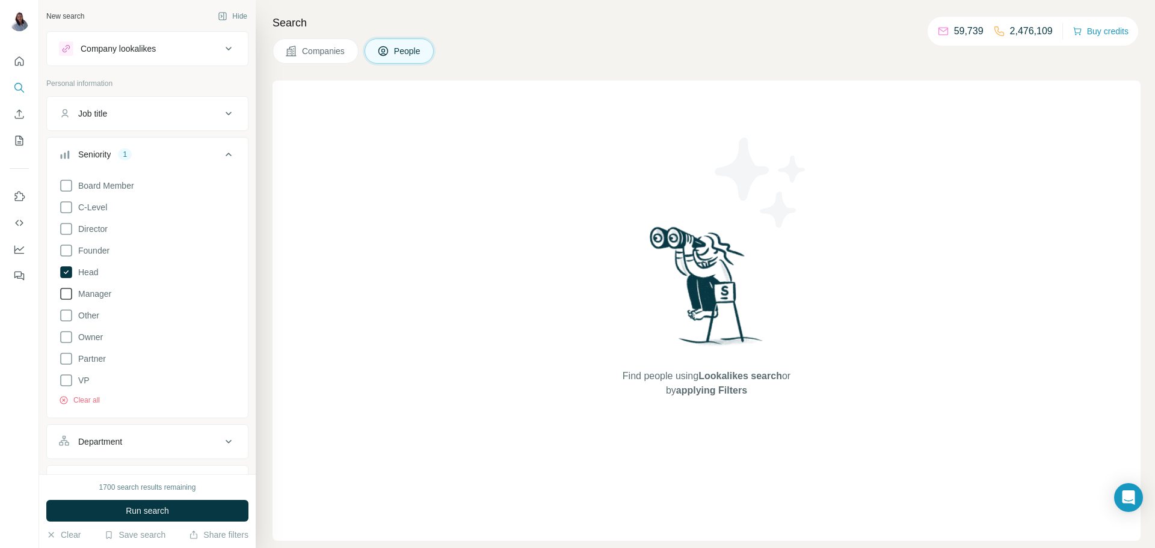
click at [65, 296] on icon at bounding box center [66, 294] width 14 height 14
click at [66, 381] on icon at bounding box center [66, 380] width 14 height 14
click at [182, 514] on button "Run search" at bounding box center [147, 511] width 202 height 22
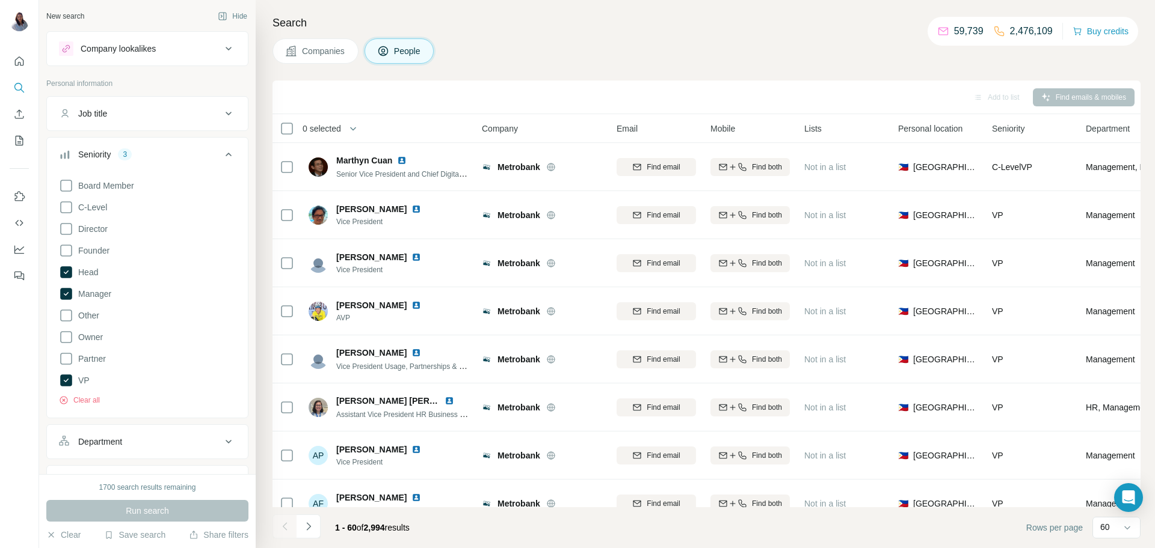
click at [223, 397] on div "Board Member C-Level Director Founder Head Manager Other Owner Partner VP Clear…" at bounding box center [147, 290] width 177 height 232
click at [67, 298] on icon at bounding box center [66, 294] width 12 height 12
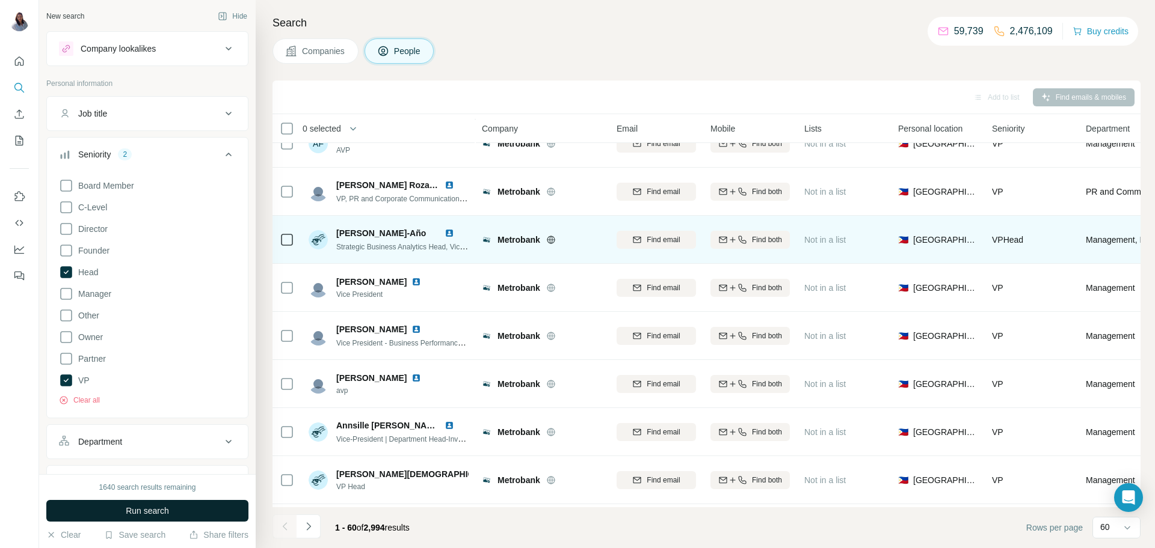
scroll to position [366, 0]
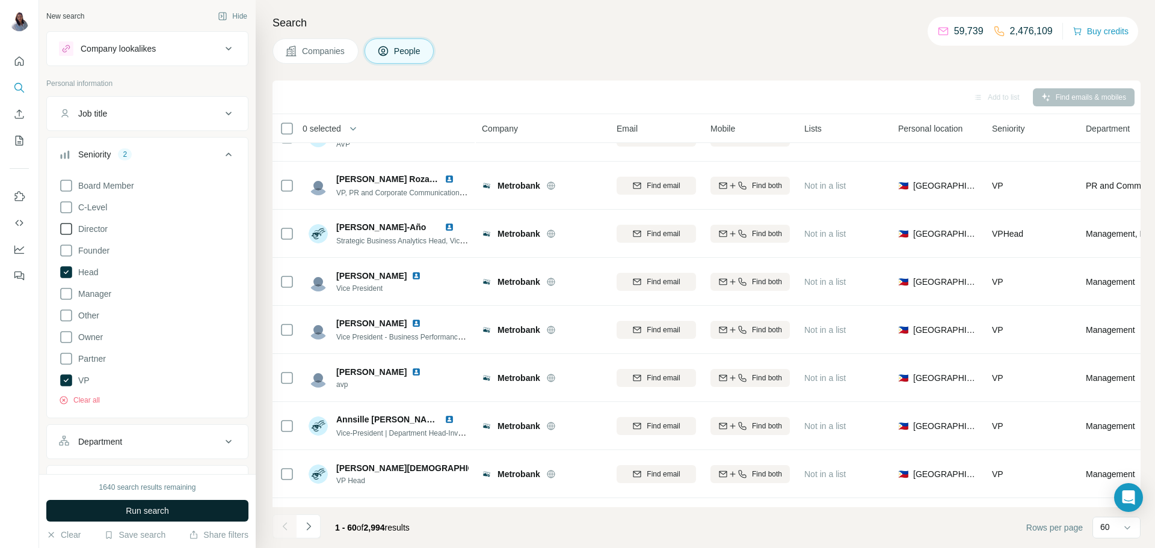
click at [69, 233] on icon at bounding box center [66, 229] width 14 height 14
click at [62, 272] on icon at bounding box center [66, 272] width 12 height 12
click at [150, 516] on span "Run search" at bounding box center [147, 511] width 43 height 12
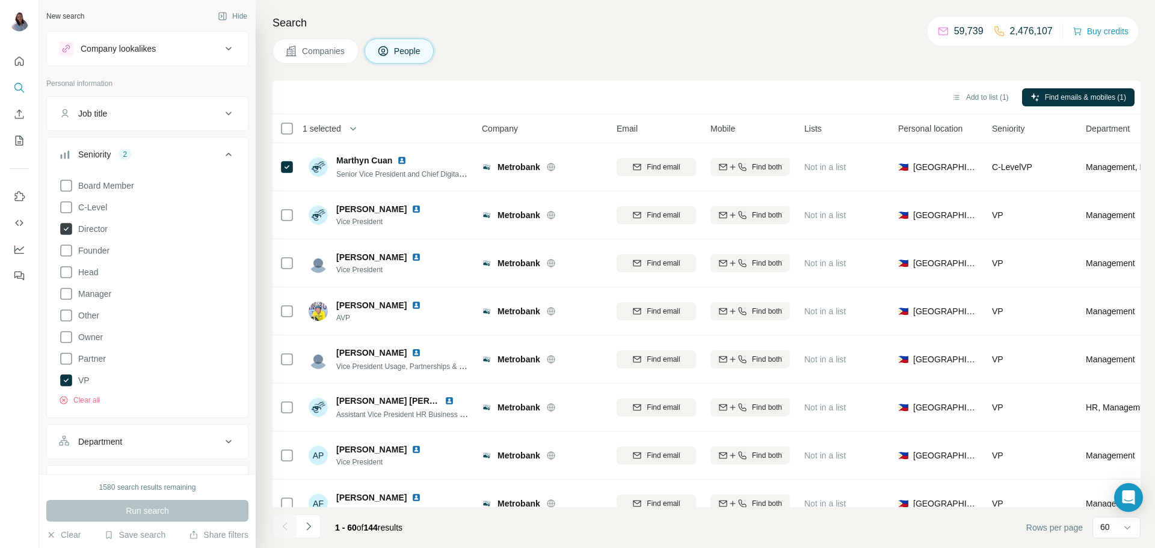
click at [69, 231] on icon at bounding box center [66, 229] width 12 height 12
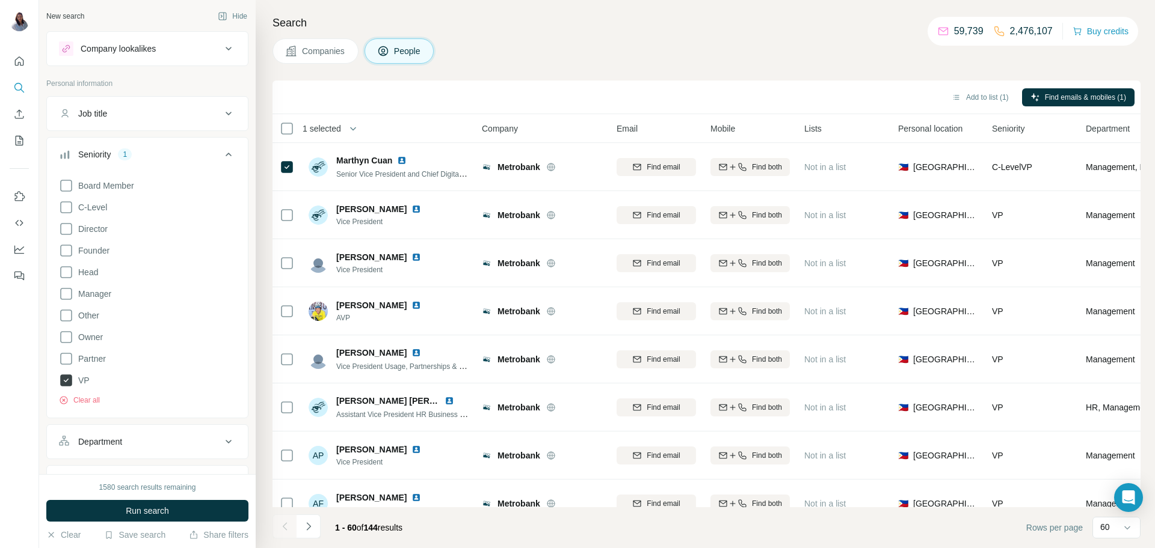
click at [64, 384] on icon at bounding box center [66, 381] width 12 height 12
click at [64, 293] on icon at bounding box center [66, 294] width 14 height 14
drag, startPoint x: 156, startPoint y: 511, endPoint x: 162, endPoint y: 506, distance: 8.5
click at [156, 511] on span "Run search" at bounding box center [147, 511] width 43 height 12
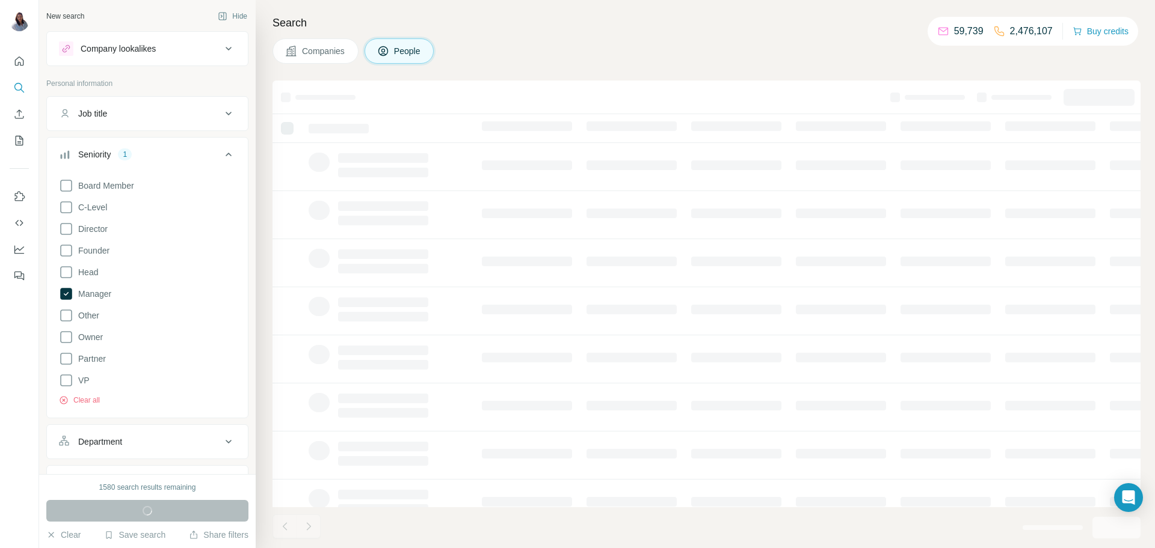
click at [723, 38] on div "Companies People" at bounding box center [706, 50] width 868 height 25
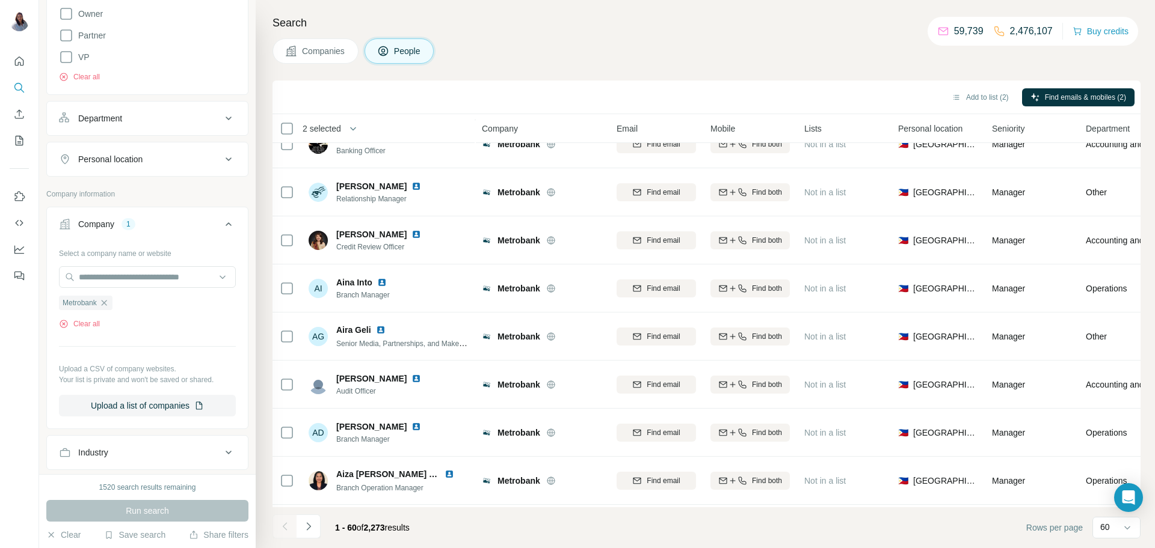
scroll to position [316, 0]
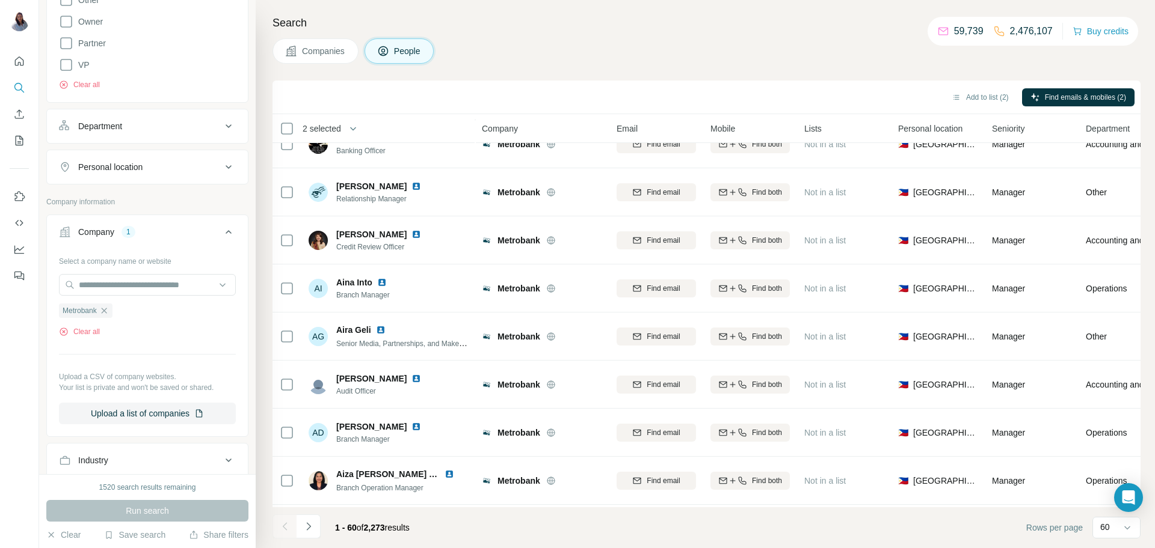
click at [233, 122] on icon at bounding box center [228, 126] width 14 height 14
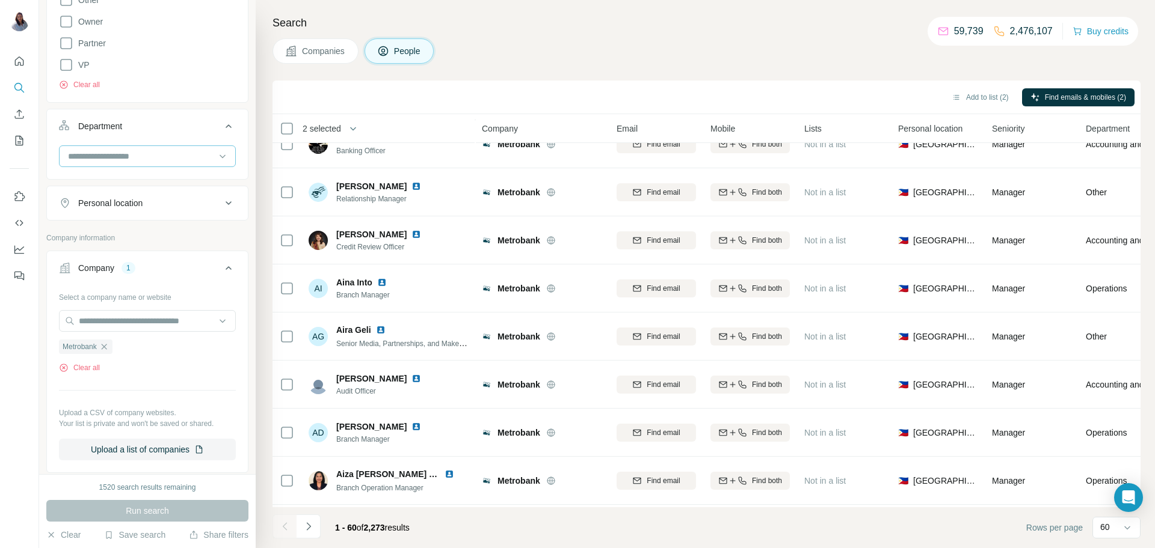
click at [191, 157] on input at bounding box center [141, 156] width 149 height 13
click at [535, 34] on div "Search Companies People Add to list (2) Find emails & mobiles (2) 2 selected Pe…" at bounding box center [705, 274] width 899 height 548
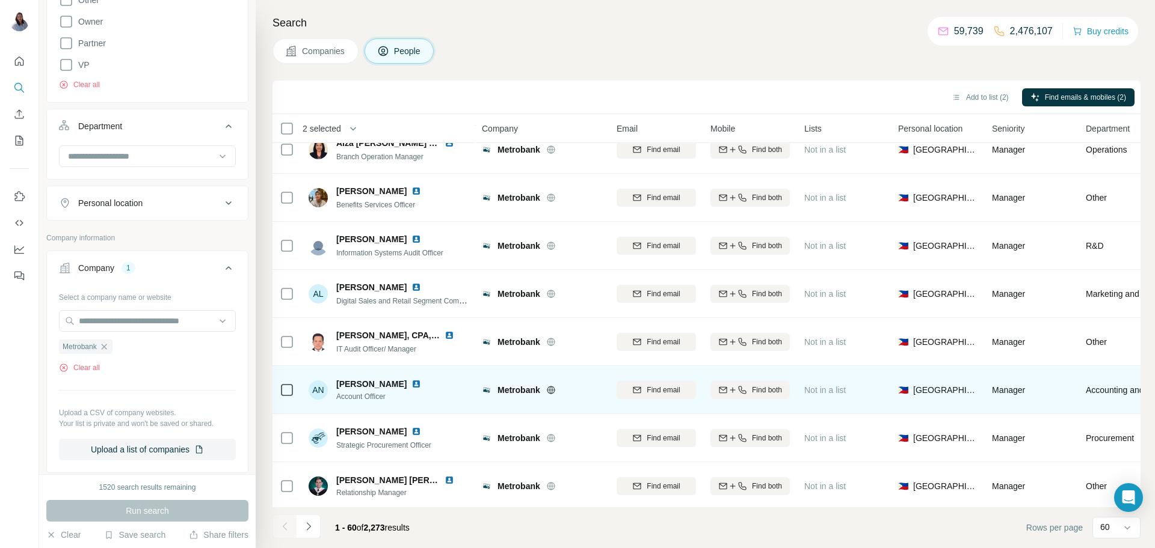
scroll to position [1997, 0]
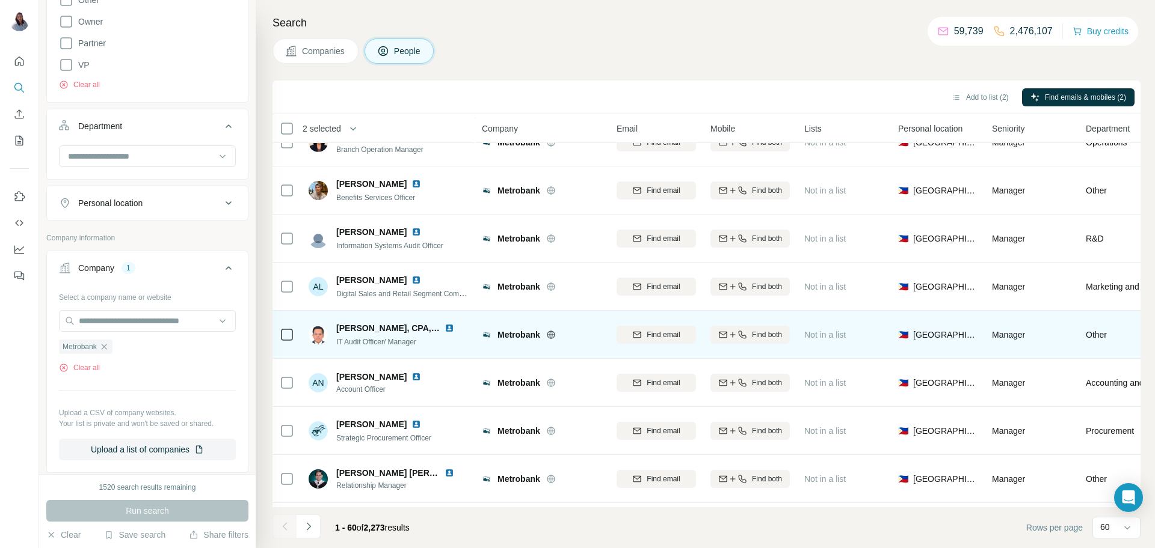
click at [280, 333] on icon at bounding box center [287, 335] width 14 height 14
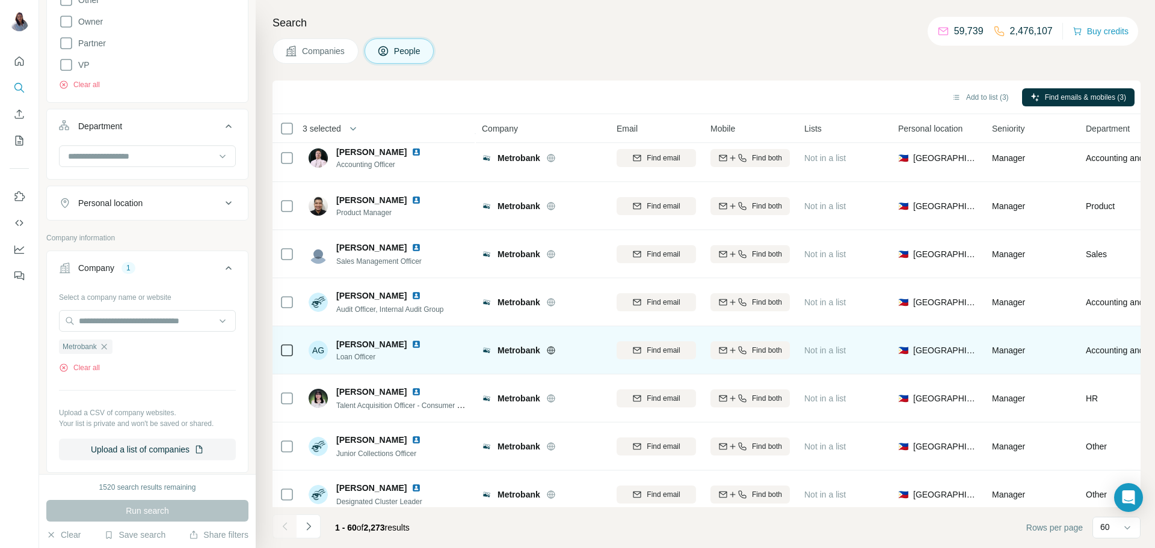
scroll to position [2522, 0]
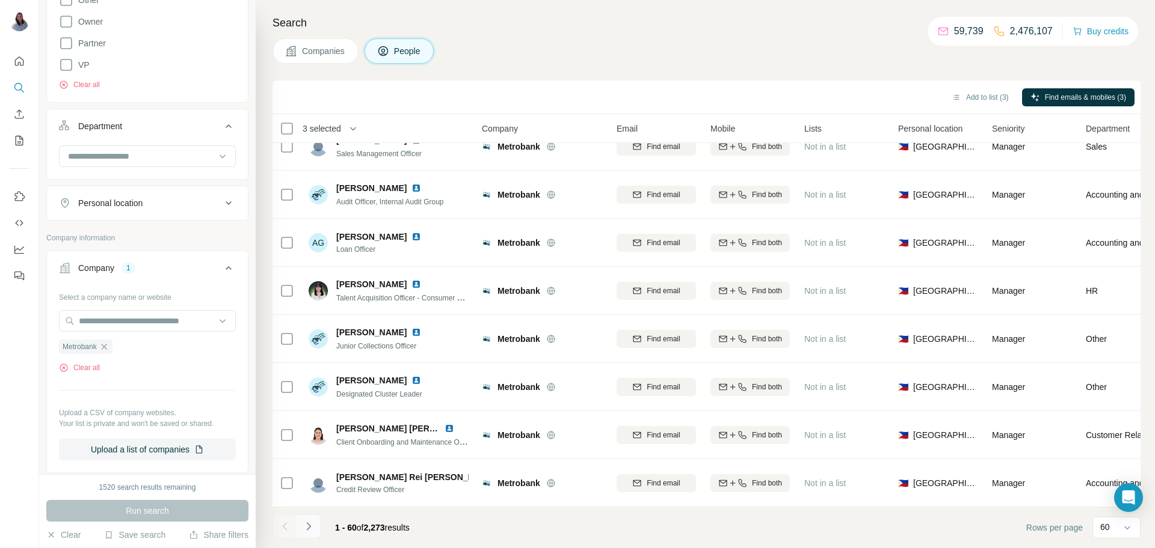
click at [308, 530] on icon "Navigate to next page" at bounding box center [308, 527] width 12 height 12
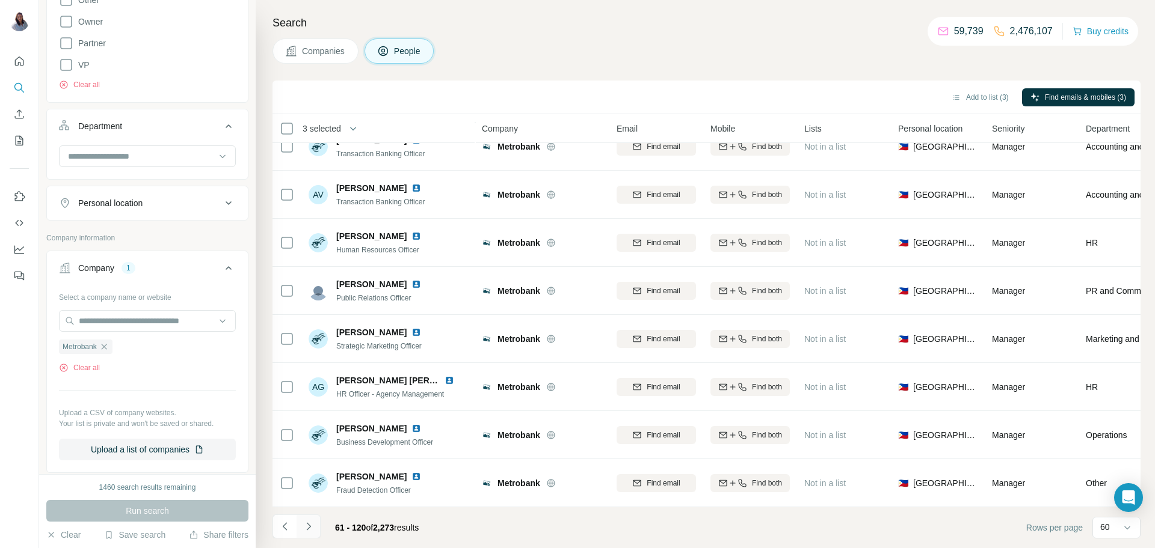
click at [310, 526] on icon "Navigate to next page" at bounding box center [308, 527] width 12 height 12
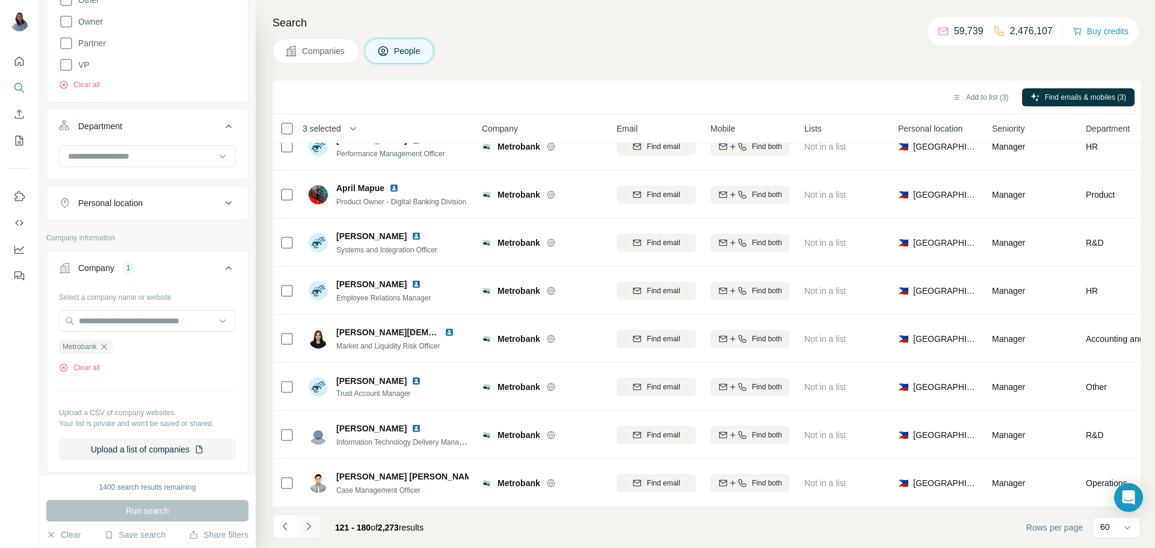
click at [309, 527] on icon "Navigate to next page" at bounding box center [308, 527] width 4 height 8
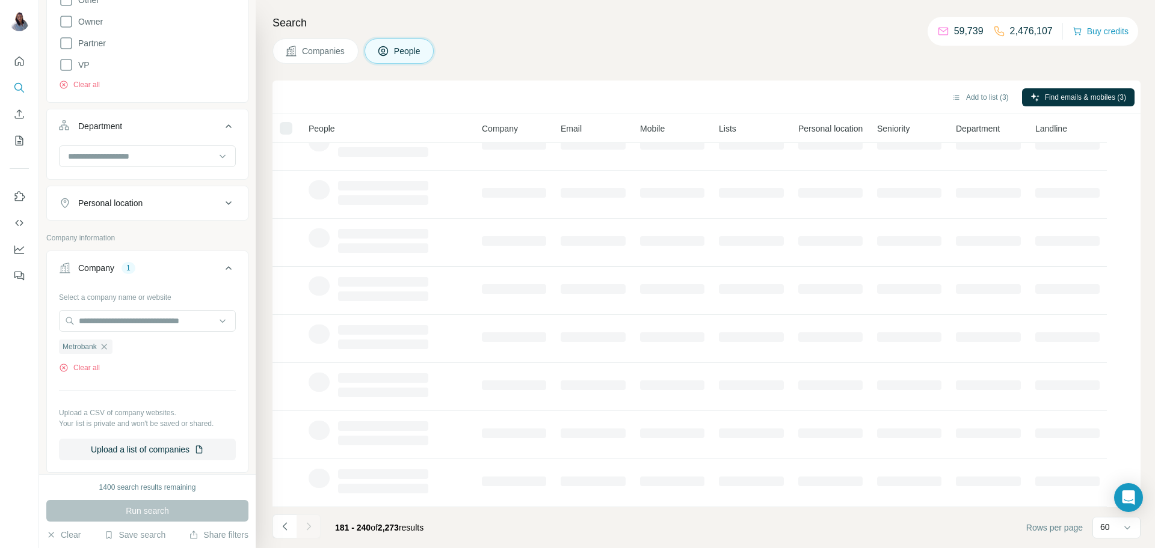
scroll to position [117, 0]
drag, startPoint x: 700, startPoint y: 42, endPoint x: 699, endPoint y: 49, distance: 6.7
click at [700, 46] on div "Companies People" at bounding box center [706, 50] width 868 height 25
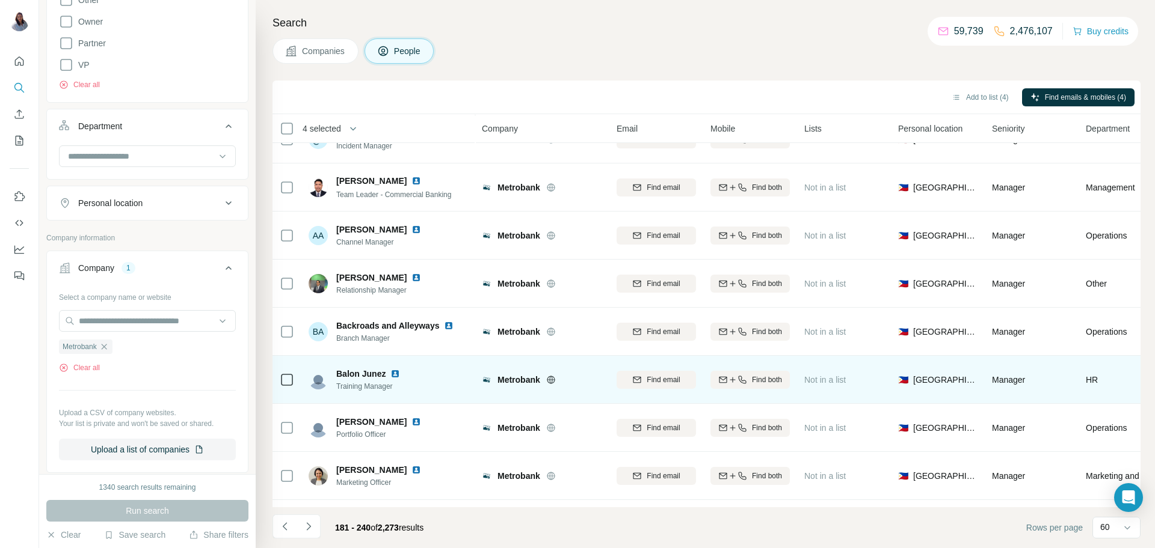
scroll to position [2522, 0]
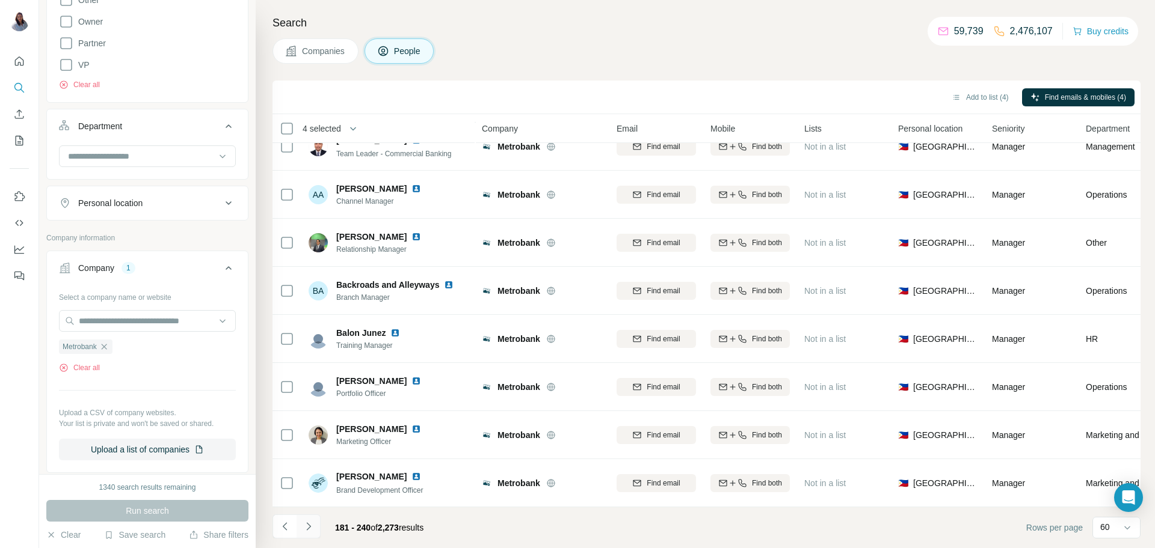
click at [306, 530] on icon "Navigate to next page" at bounding box center [308, 527] width 12 height 12
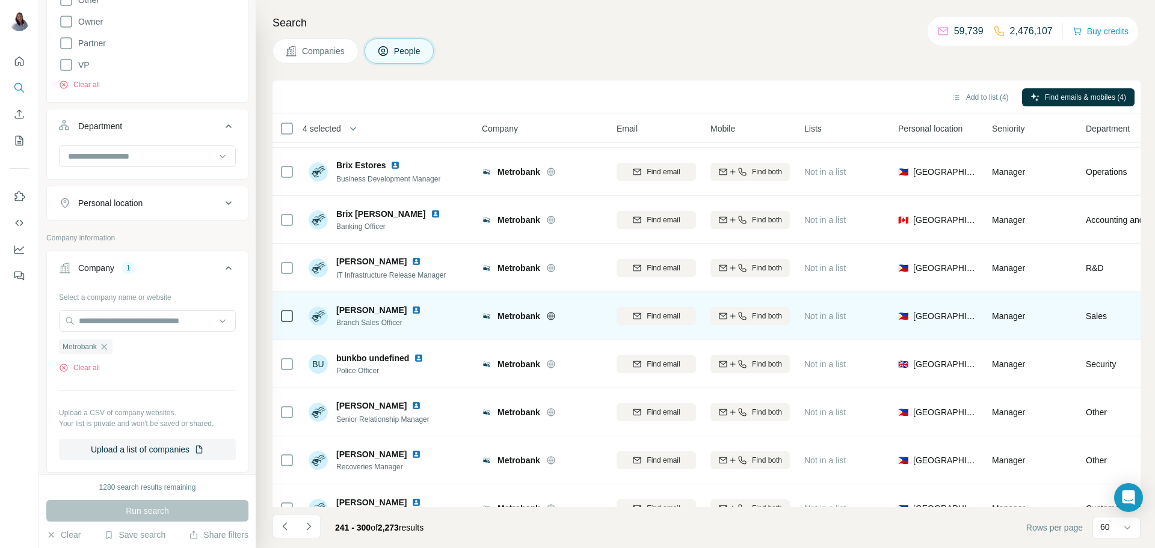
scroll to position [2299, 0]
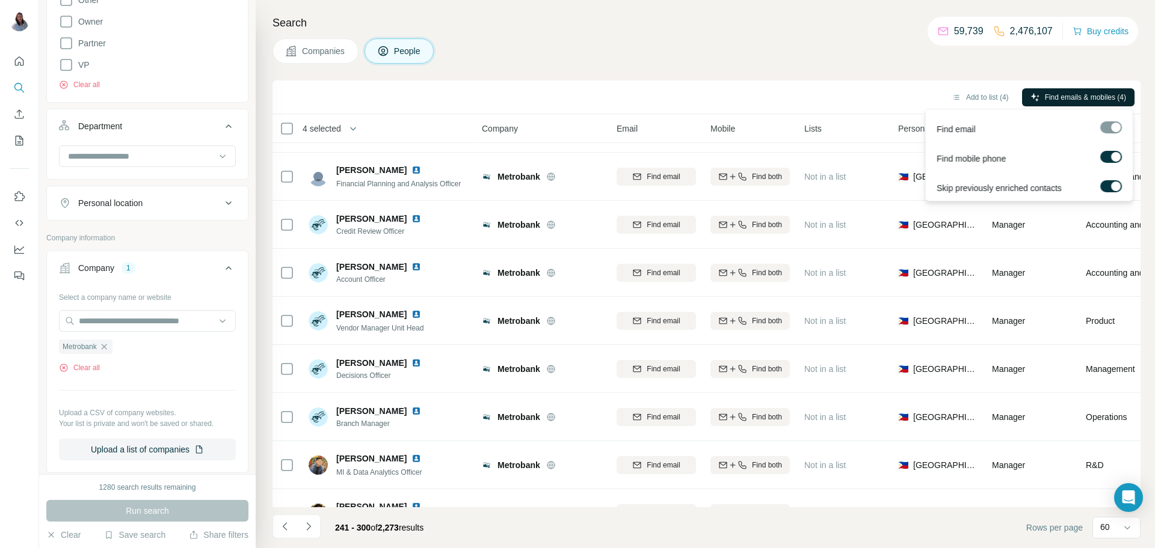
click at [1123, 105] on button "Find emails & mobiles (4)" at bounding box center [1078, 97] width 112 height 18
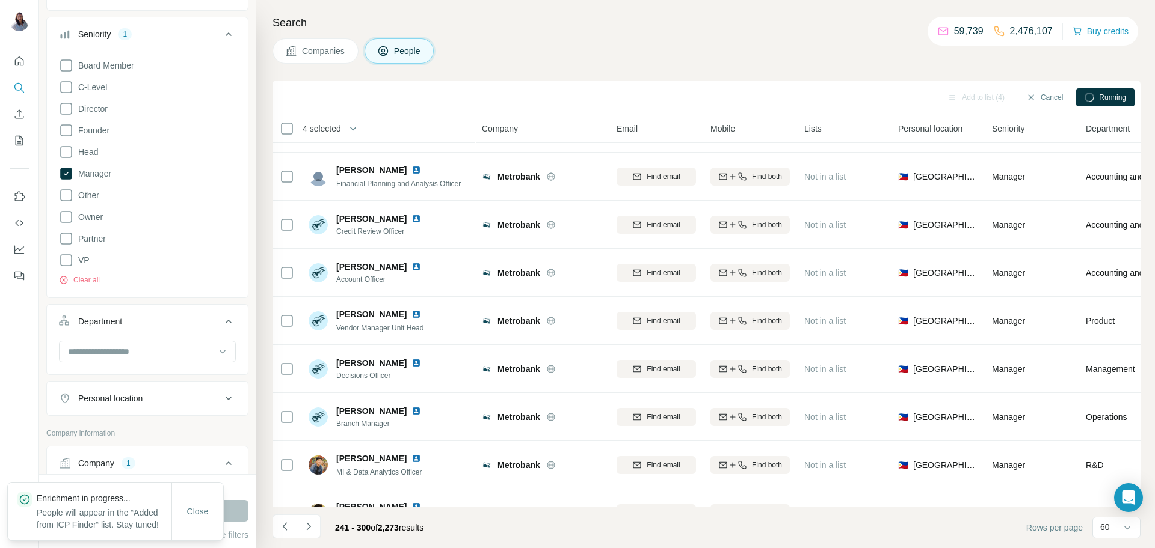
scroll to position [116, 0]
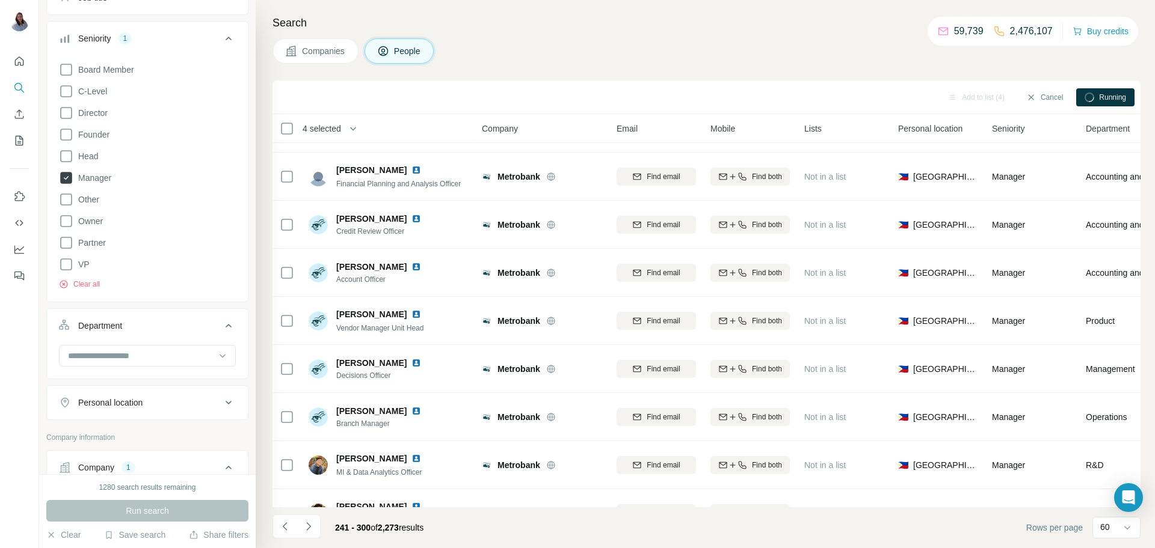
click at [71, 178] on icon at bounding box center [66, 178] width 12 height 12
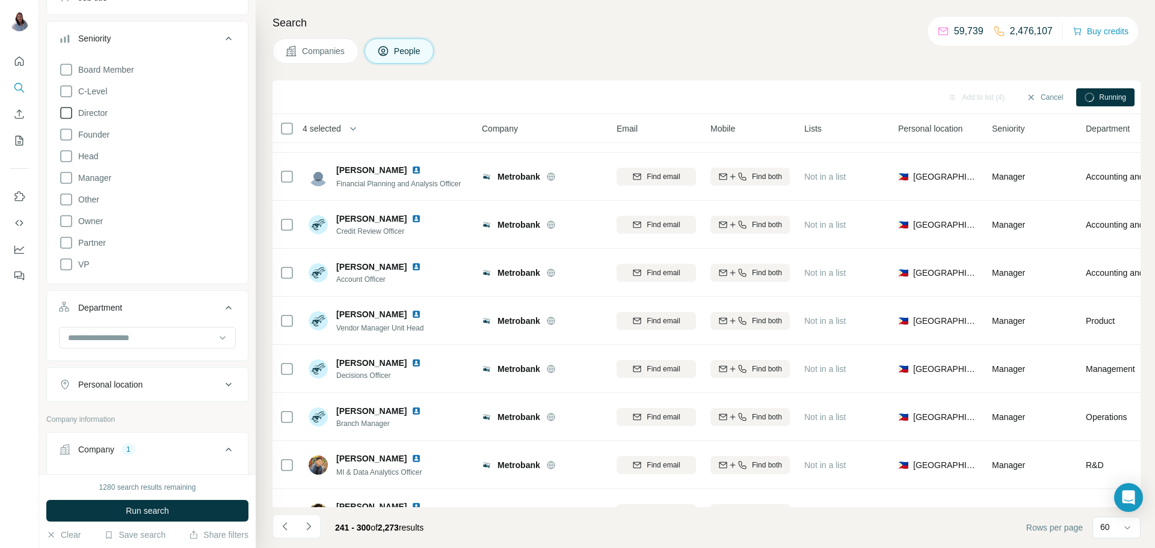
click at [68, 115] on icon at bounding box center [66, 113] width 14 height 14
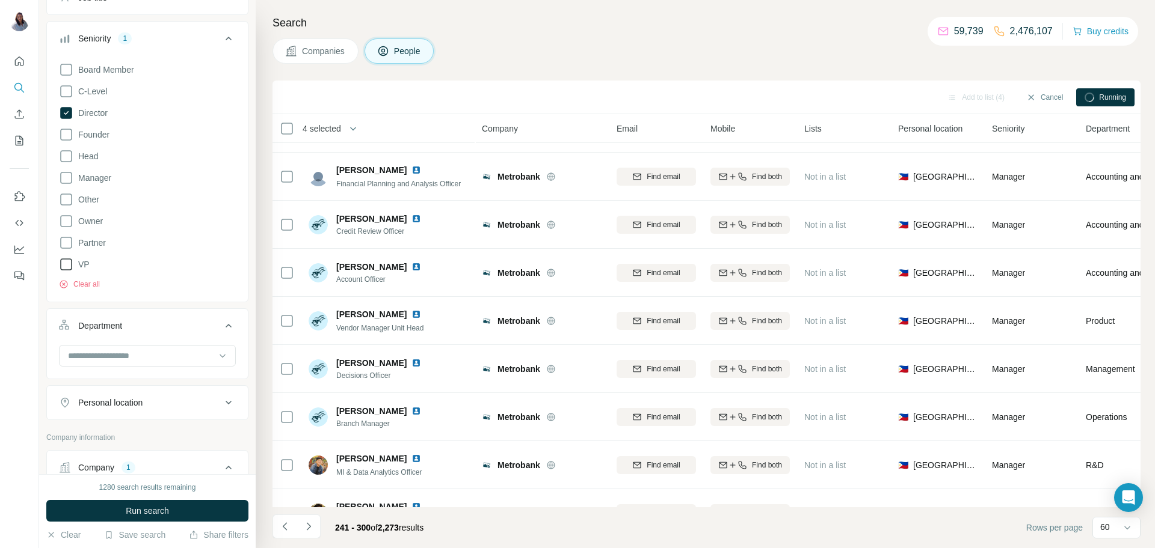
click at [67, 264] on icon at bounding box center [66, 264] width 14 height 14
click at [152, 512] on span "Run search" at bounding box center [147, 511] width 43 height 12
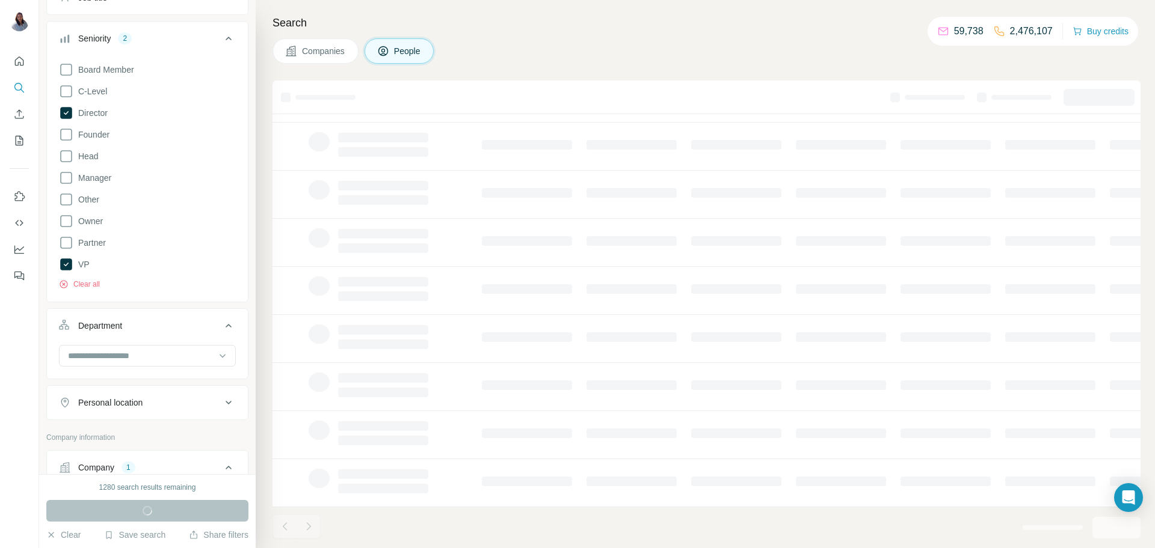
drag, startPoint x: 653, startPoint y: 39, endPoint x: 723, endPoint y: 31, distance: 70.3
click at [653, 39] on div "Companies People" at bounding box center [706, 50] width 868 height 25
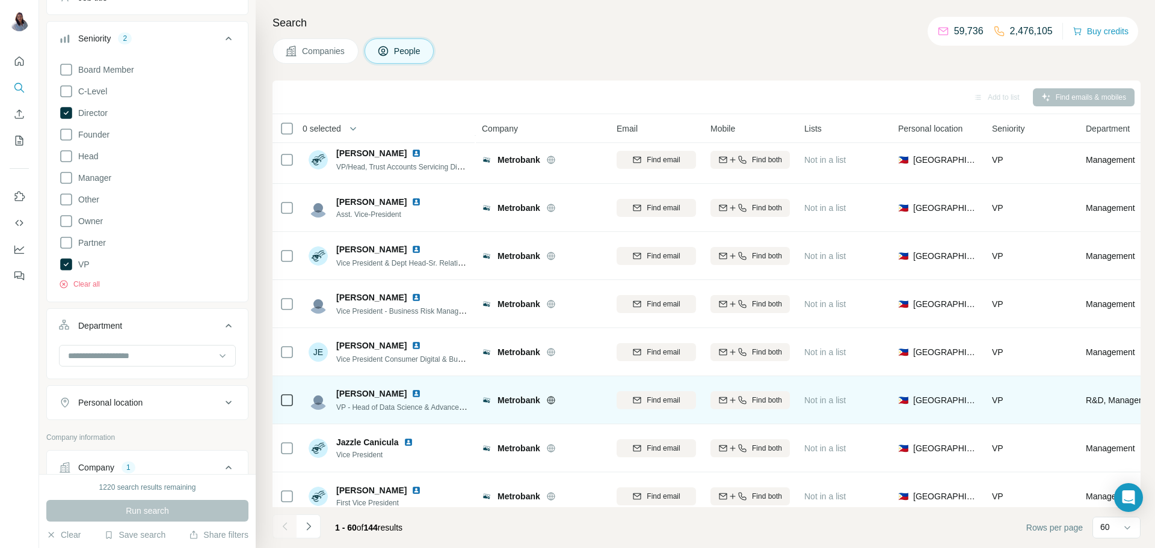
scroll to position [2522, 0]
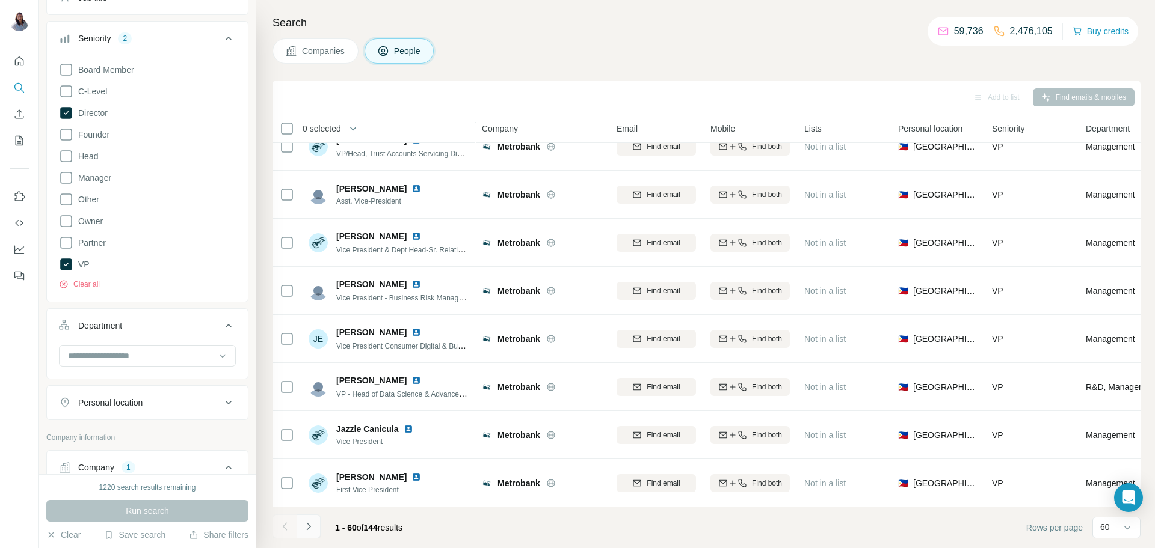
click at [308, 529] on icon "Navigate to next page" at bounding box center [308, 527] width 12 height 12
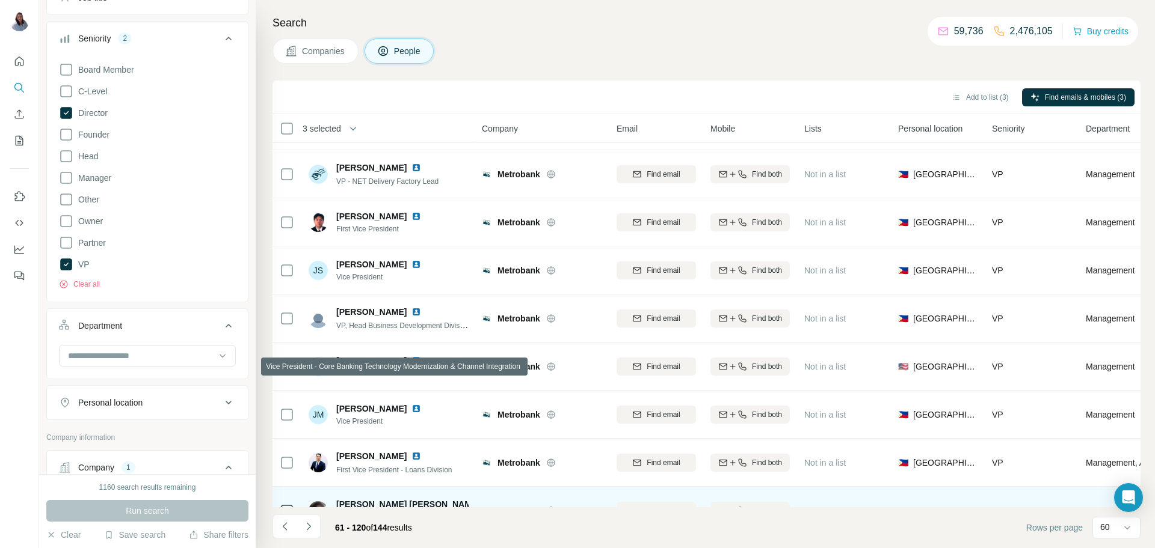
scroll to position [377, 0]
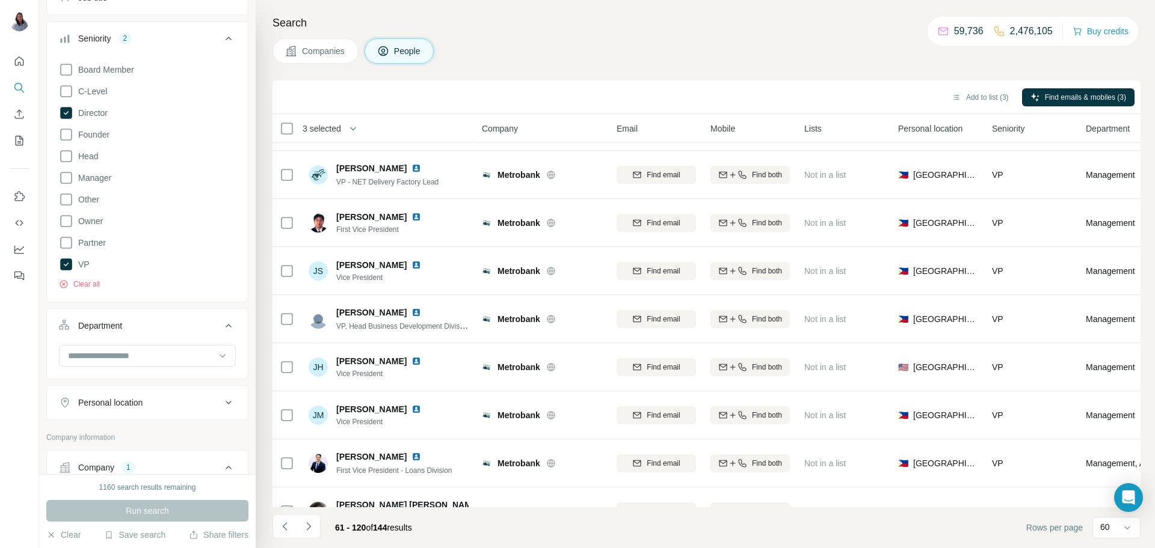
drag, startPoint x: 716, startPoint y: 44, endPoint x: 707, endPoint y: 26, distance: 19.9
click at [716, 43] on div "Companies People" at bounding box center [706, 50] width 868 height 25
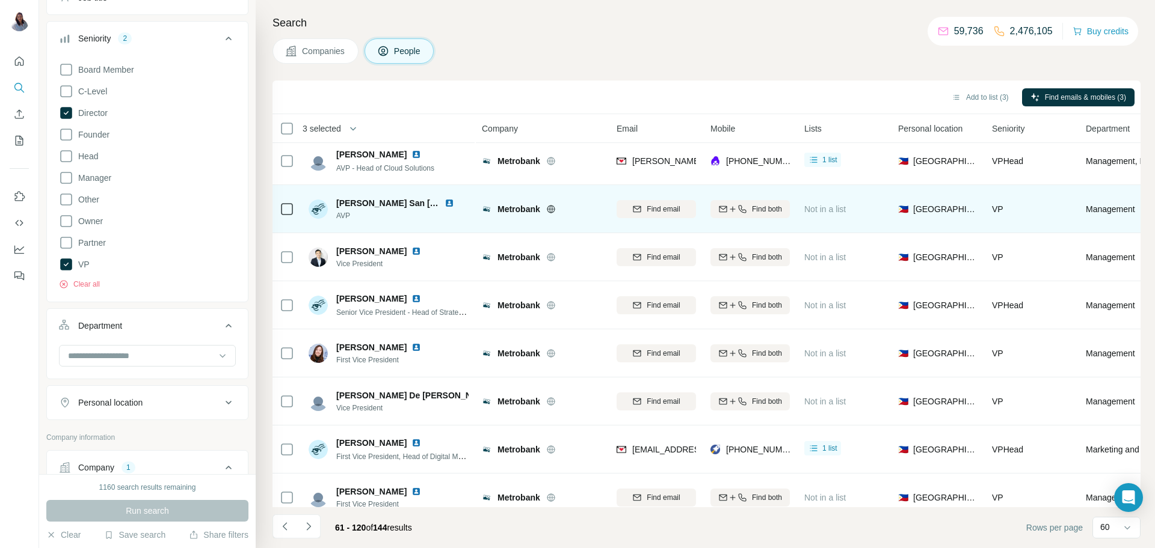
scroll to position [0, 0]
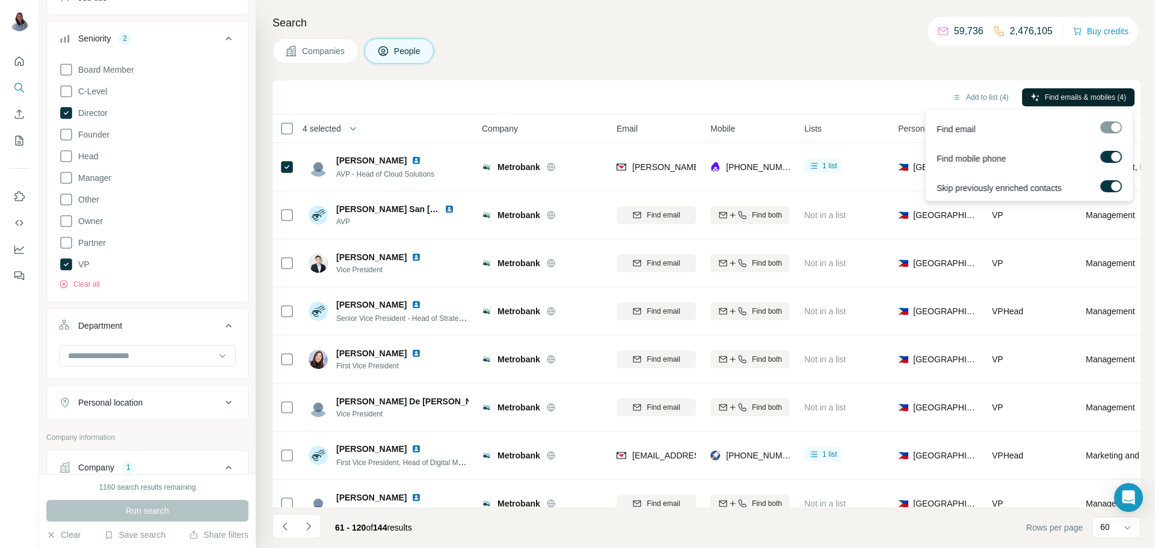
click at [1088, 96] on span "Find emails & mobiles (4)" at bounding box center [1085, 97] width 81 height 11
click at [1093, 96] on span "Find emails & mobiles (4)" at bounding box center [1085, 97] width 81 height 11
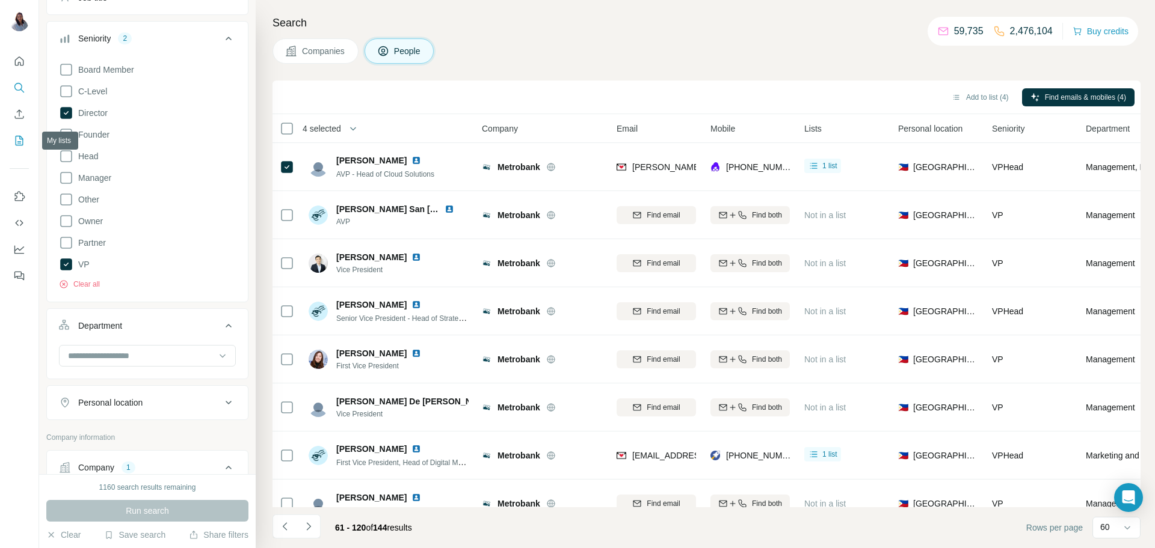
click at [19, 144] on icon "My lists" at bounding box center [19, 141] width 12 height 12
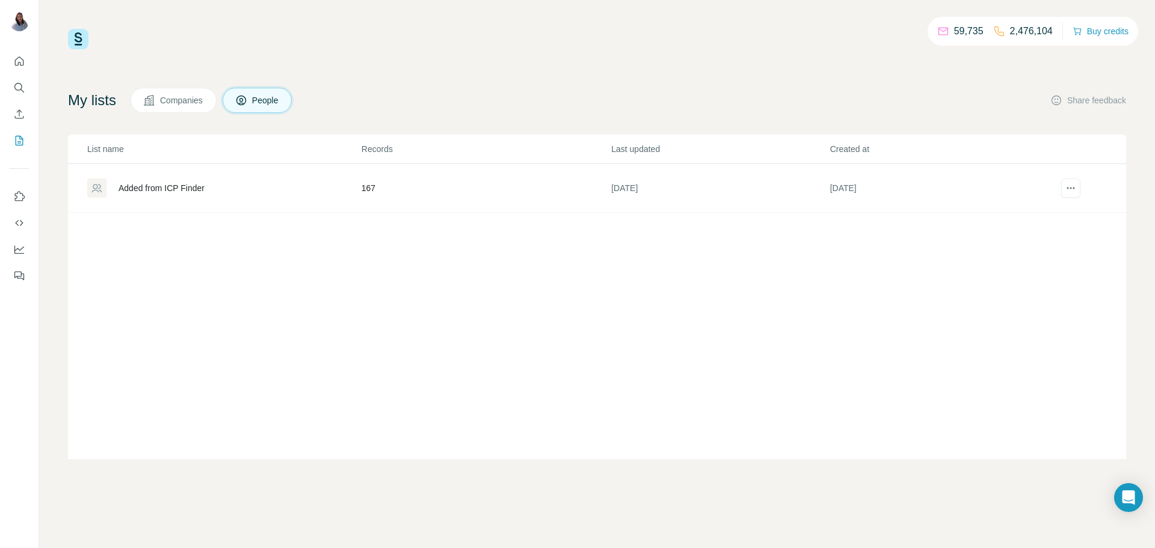
click at [375, 184] on td "167" at bounding box center [486, 188] width 250 height 49
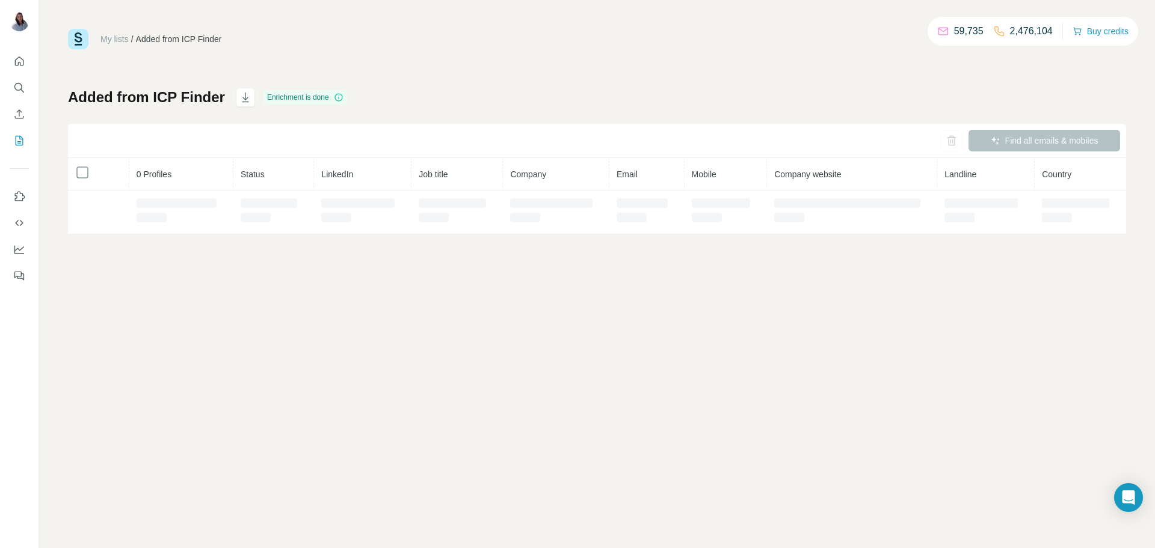
click at [651, 70] on div "My lists / Added from ICP Finder 59,735 2,476,104 Buy credits Added from ICP Fi…" at bounding box center [597, 131] width 1058 height 205
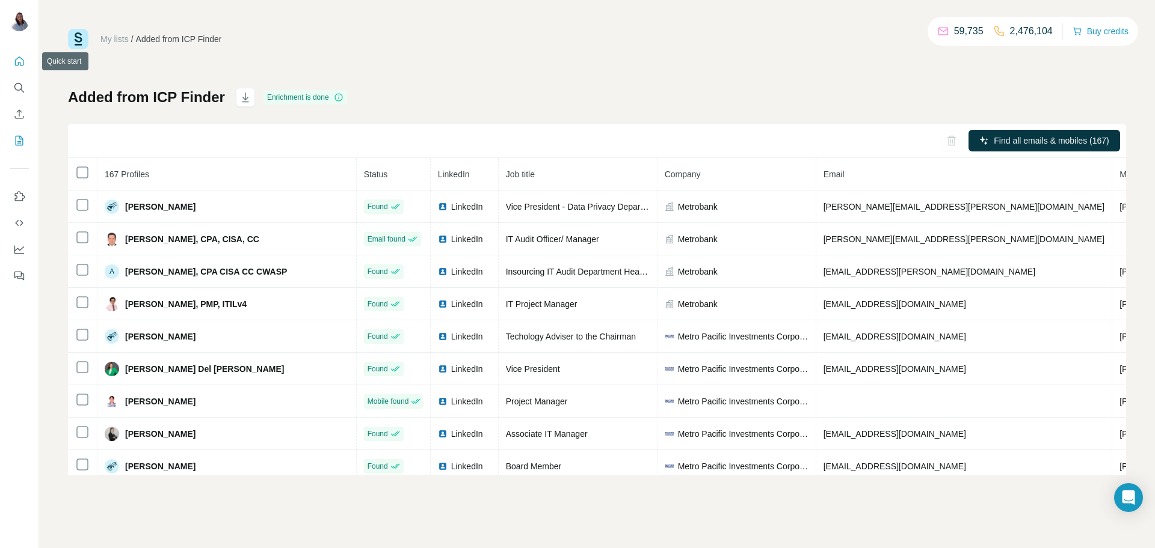
click at [21, 66] on icon "Quick start" at bounding box center [19, 61] width 9 height 9
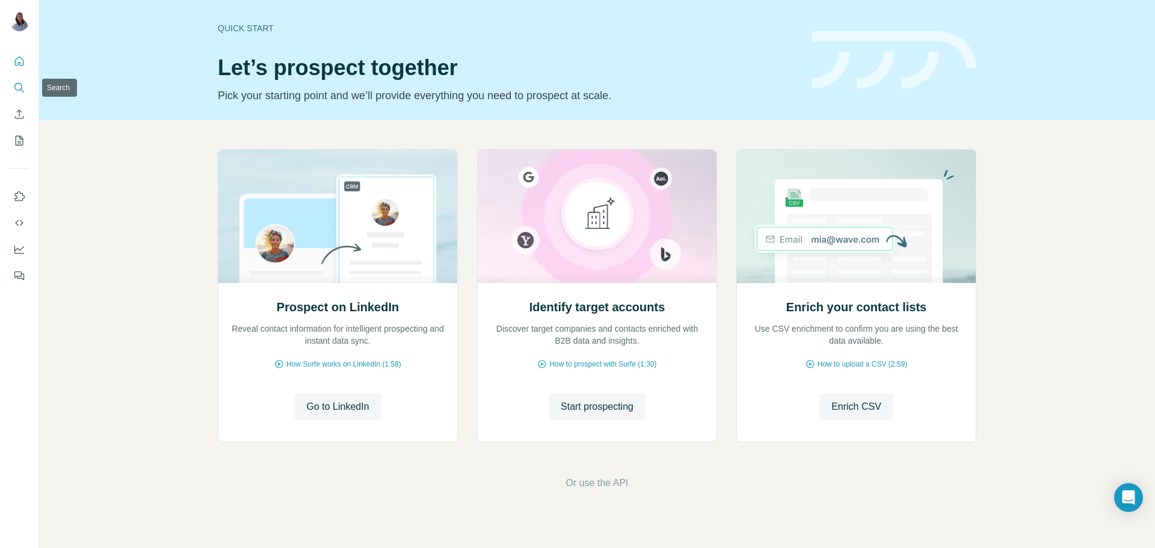
click at [20, 88] on icon "Search" at bounding box center [18, 87] width 8 height 8
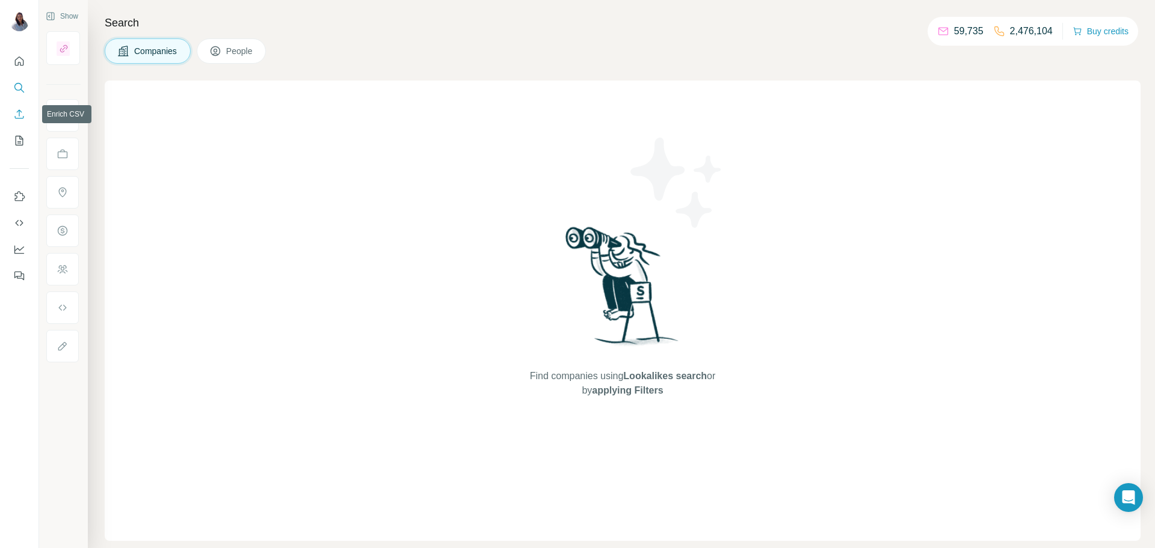
click at [23, 121] on button "Enrich CSV" at bounding box center [19, 114] width 19 height 22
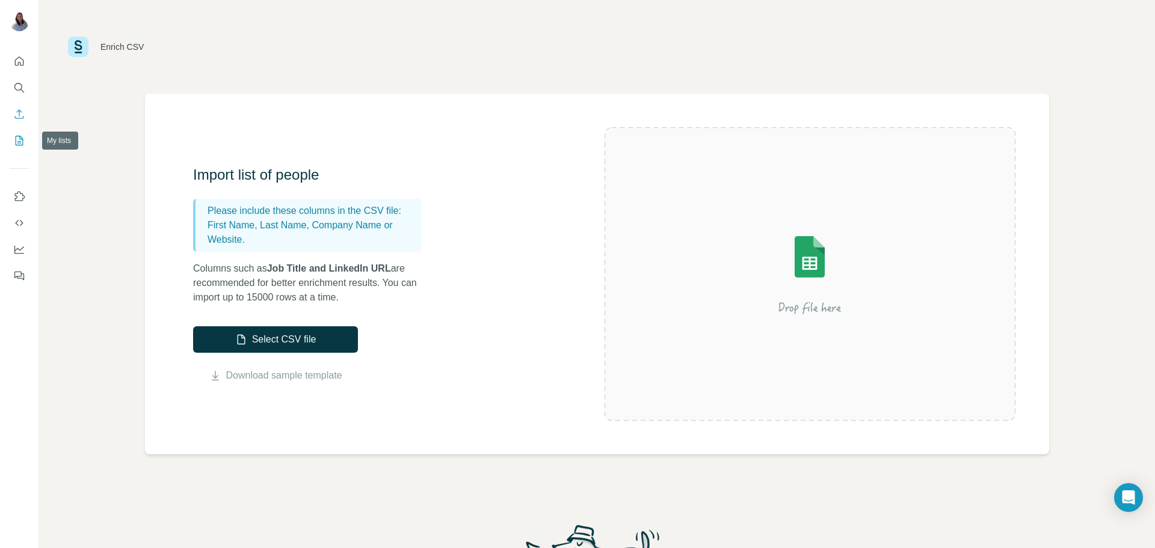
click at [28, 143] on button "My lists" at bounding box center [19, 141] width 19 height 22
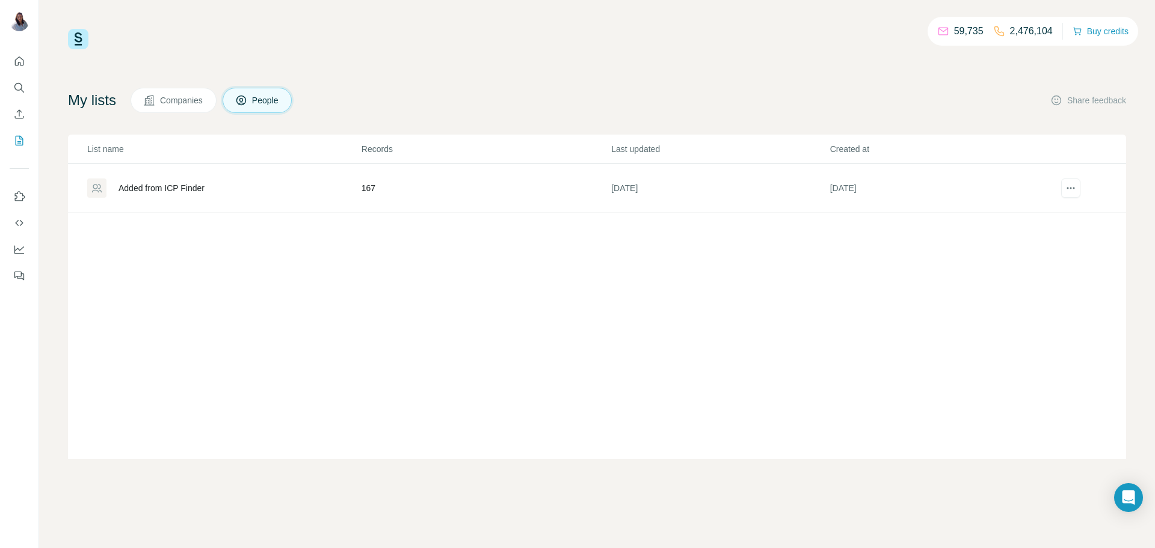
click at [146, 108] on button "Companies" at bounding box center [173, 100] width 86 height 25
click at [177, 101] on span "Companies" at bounding box center [182, 100] width 44 height 12
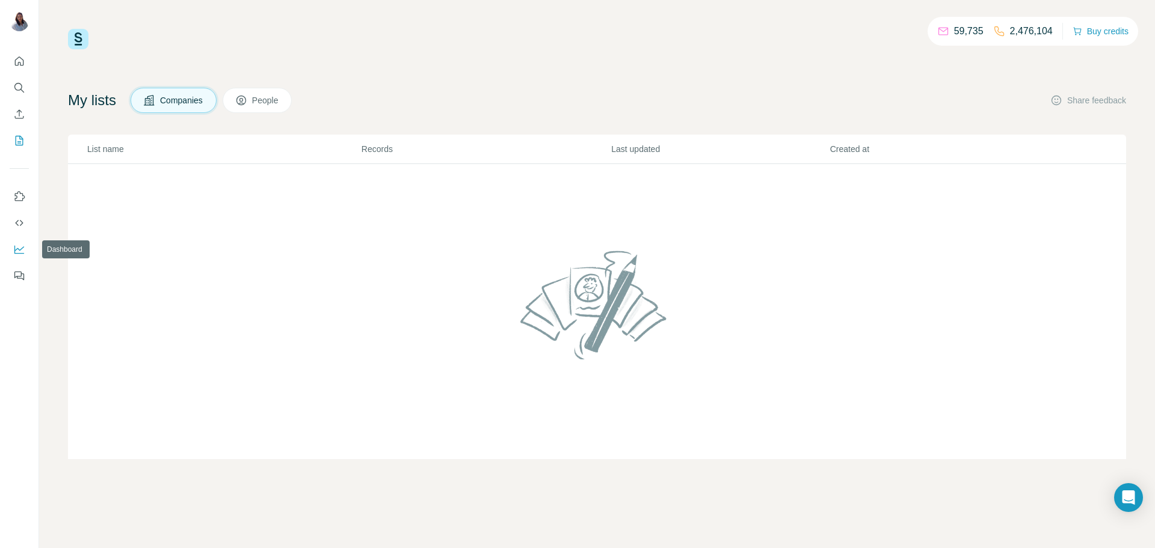
click at [18, 258] on button "Dashboard" at bounding box center [19, 250] width 19 height 22
click at [11, 91] on button "Search" at bounding box center [19, 88] width 19 height 22
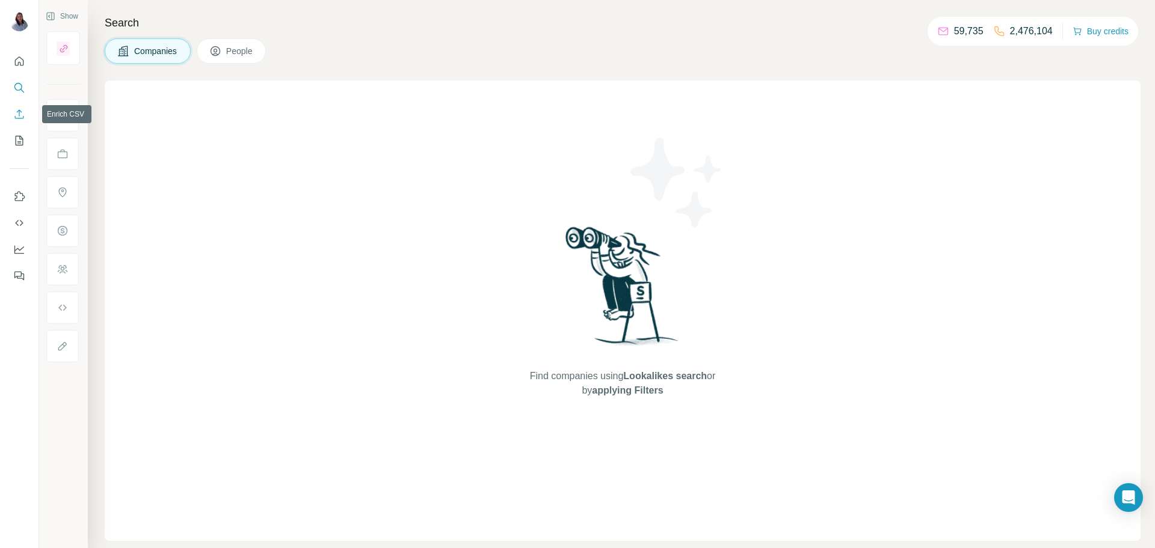
click at [16, 118] on icon "Enrich CSV" at bounding box center [19, 113] width 9 height 9
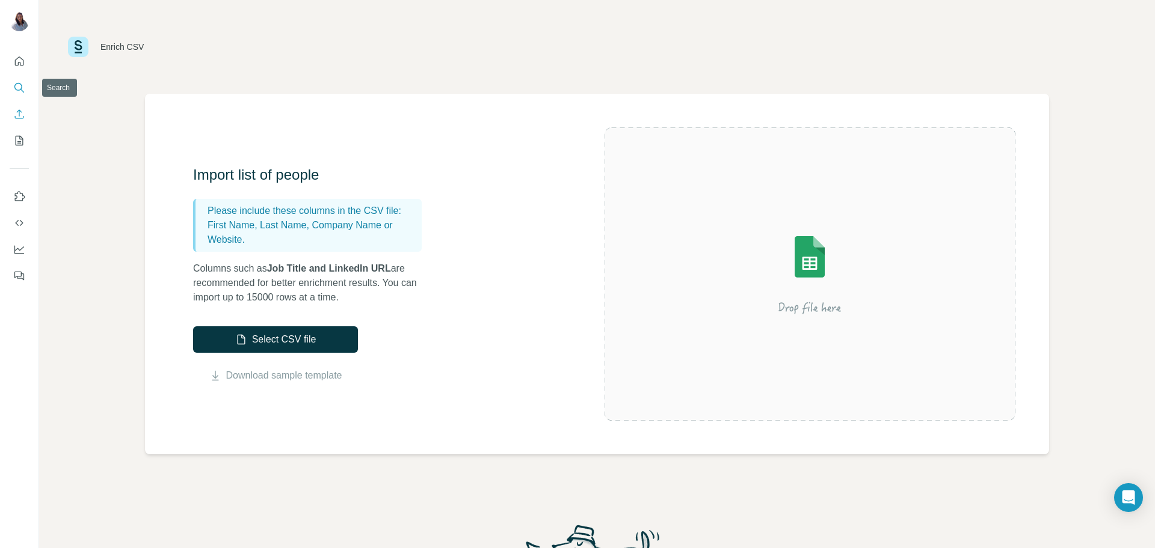
click at [19, 89] on icon "Search" at bounding box center [19, 88] width 12 height 12
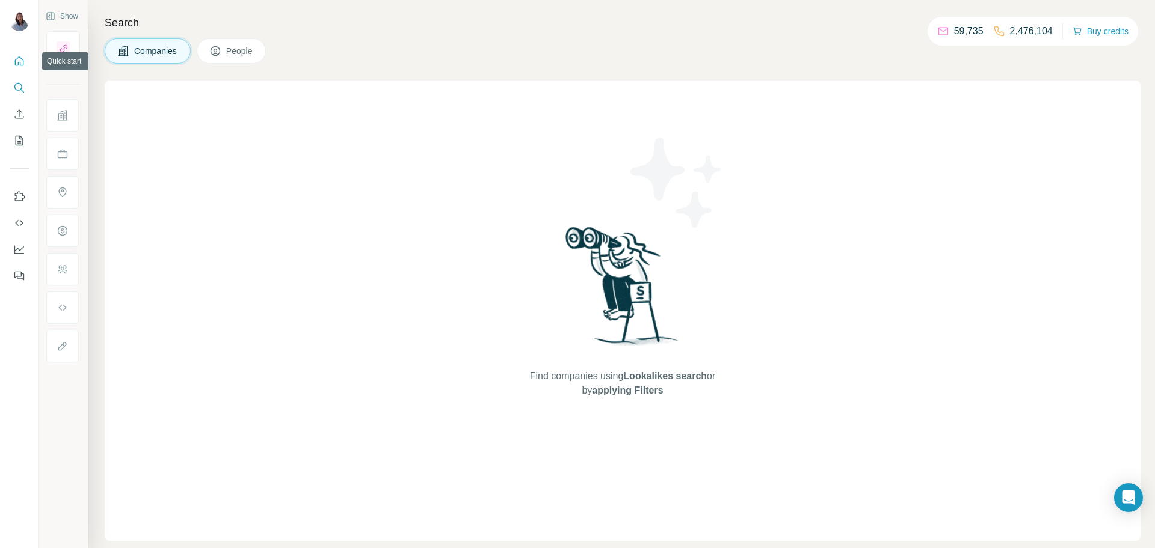
click at [23, 55] on icon "Quick start" at bounding box center [19, 61] width 12 height 12
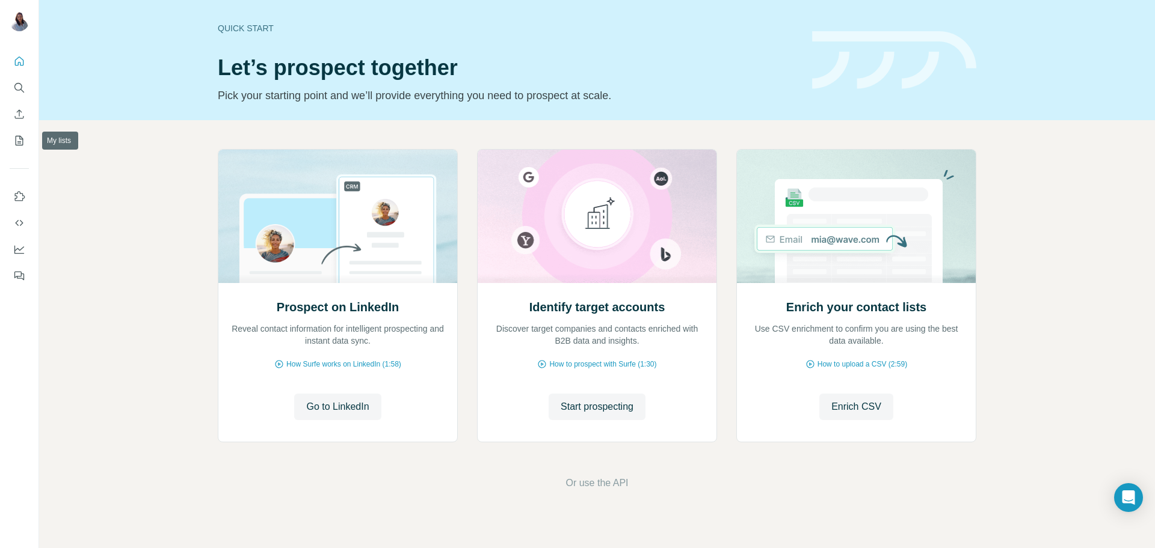
click at [20, 152] on div at bounding box center [19, 165] width 38 height 244
click at [20, 140] on icon "My lists" at bounding box center [19, 141] width 12 height 12
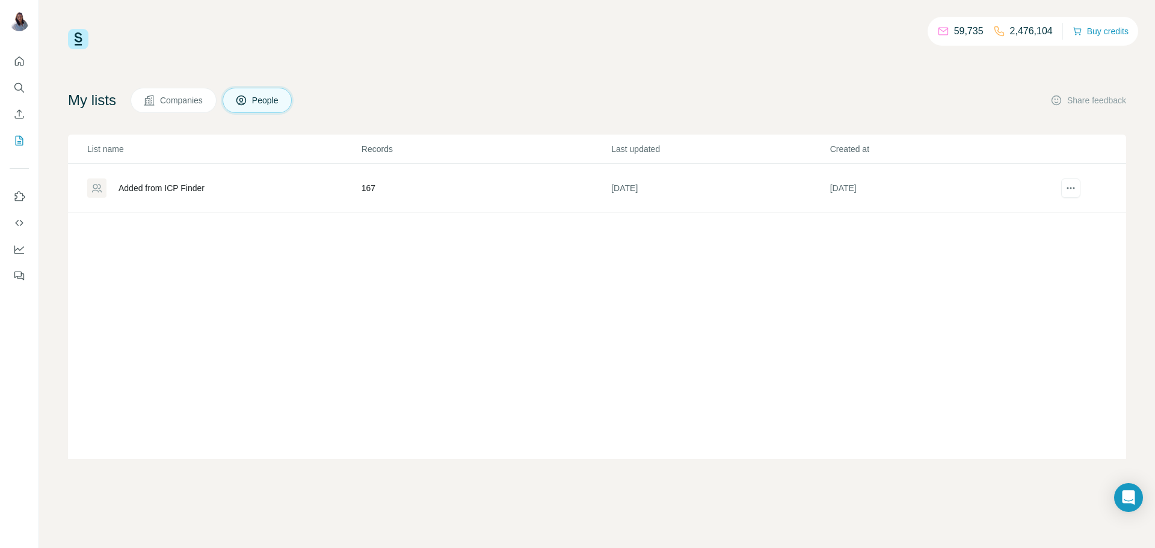
click at [367, 187] on td "167" at bounding box center [486, 188] width 250 height 49
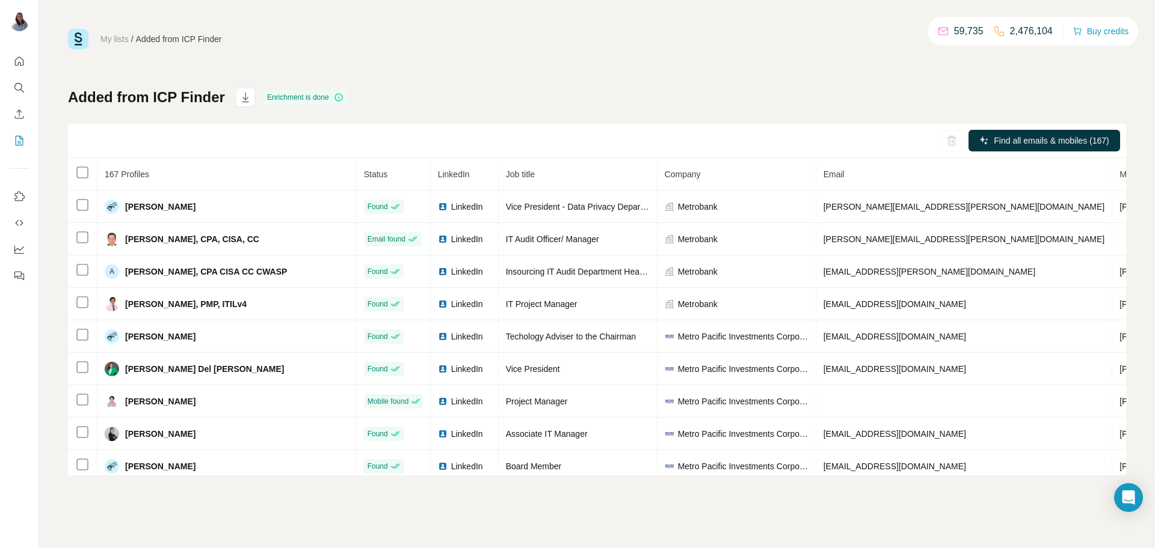
click at [796, 109] on div "Added from ICP Finder Enrichment is done Find all emails & mobiles (167) 167 Pr…" at bounding box center [597, 282] width 1058 height 388
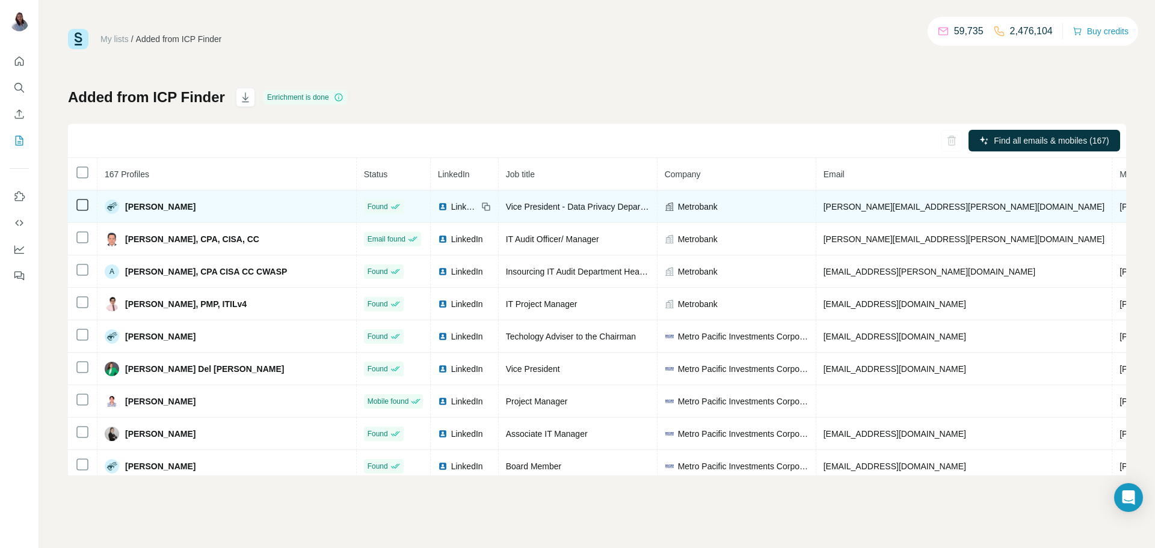
drag, startPoint x: 207, startPoint y: 205, endPoint x: 126, endPoint y: 203, distance: 81.8
click at [126, 206] on div "[PERSON_NAME]" at bounding box center [227, 207] width 244 height 14
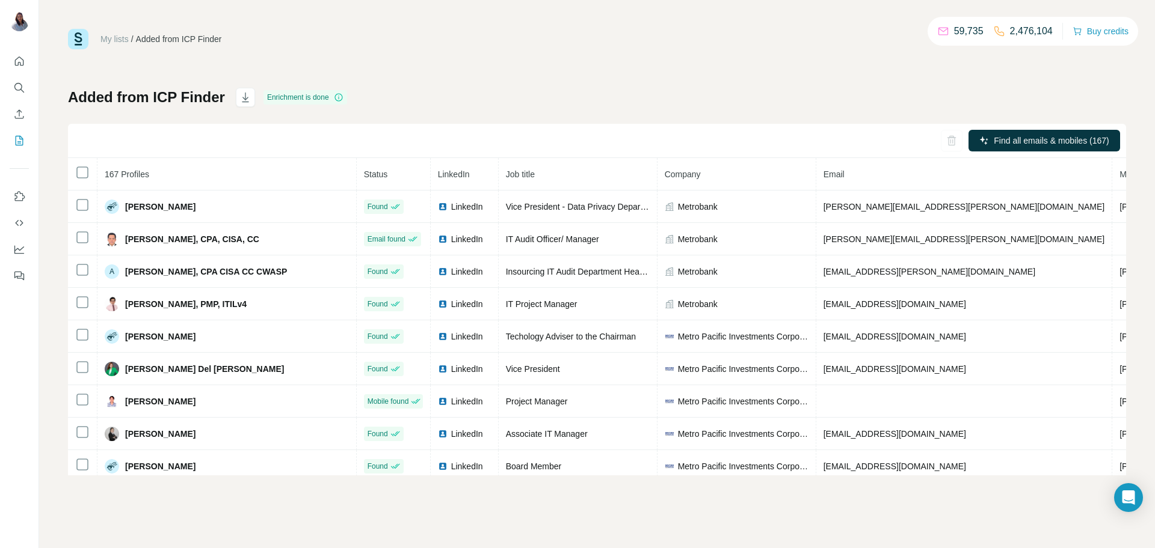
copy span "[PERSON_NAME]"
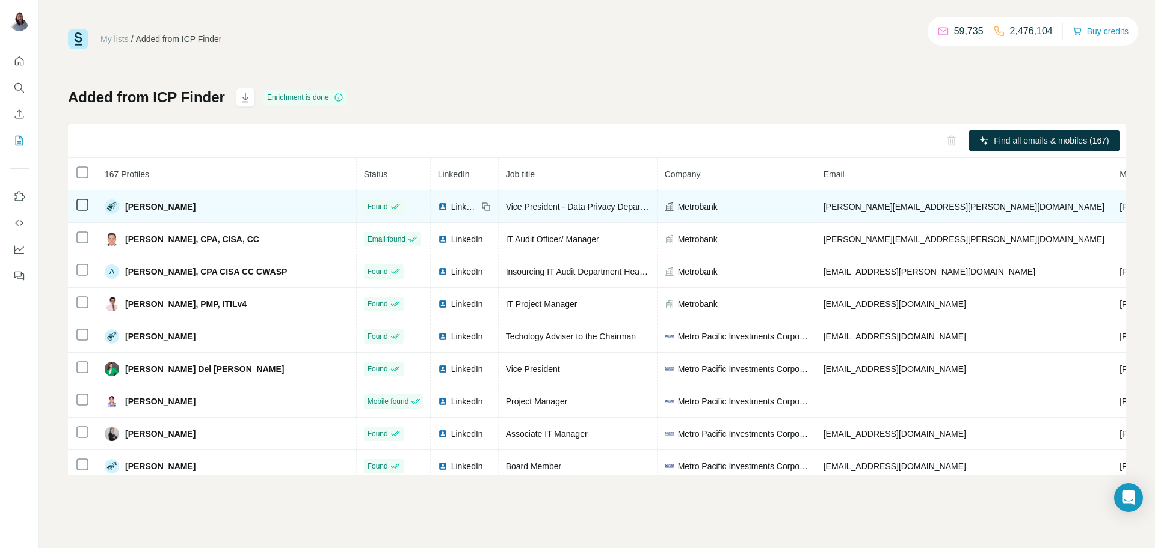
click at [904, 207] on span "[PERSON_NAME][EMAIL_ADDRESS][PERSON_NAME][DOMAIN_NAME]" at bounding box center [963, 207] width 281 height 10
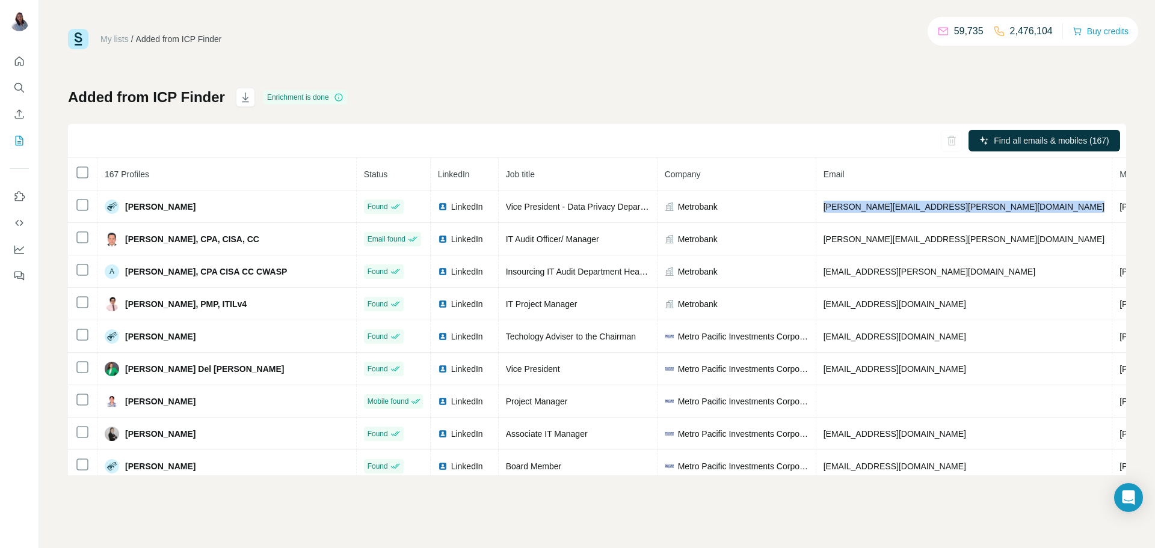
copy span "[PERSON_NAME][EMAIL_ADDRESS][PERSON_NAME][DOMAIN_NAME]"
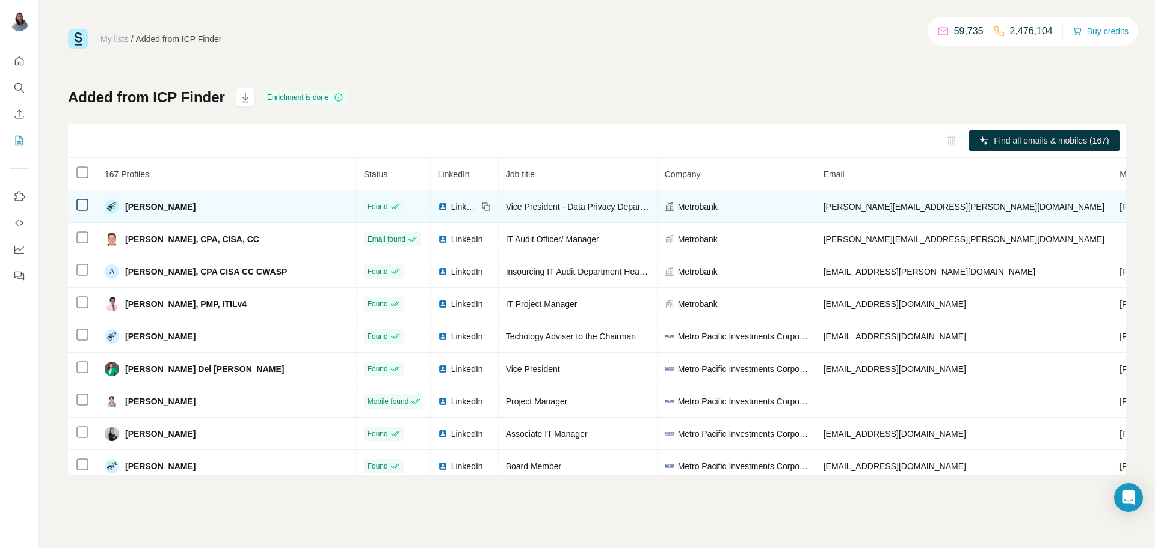
click at [1119, 203] on span "[PHONE_NUMBER]" at bounding box center [1157, 207] width 76 height 10
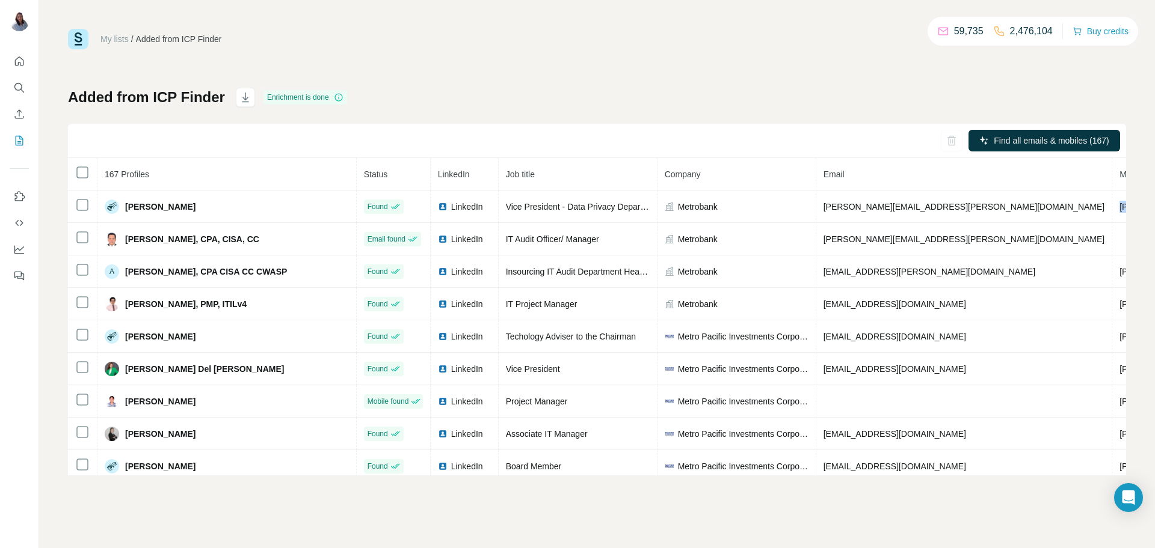
copy span "[PHONE_NUMBER]"
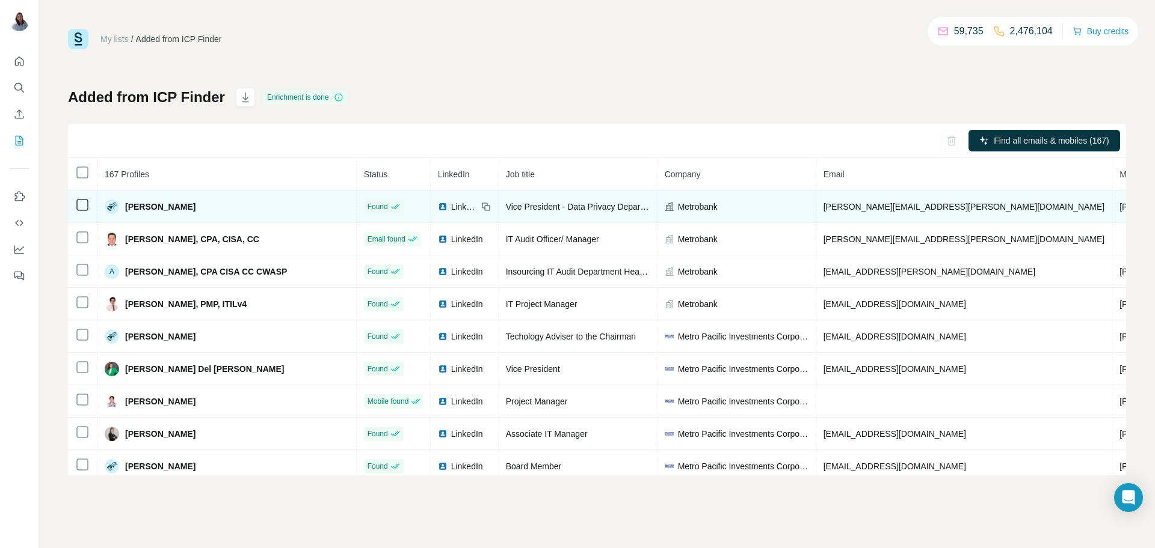
click at [523, 204] on span "Vice President - Data Privacy Department Head | Data Protection Officer" at bounding box center [641, 207] width 270 height 10
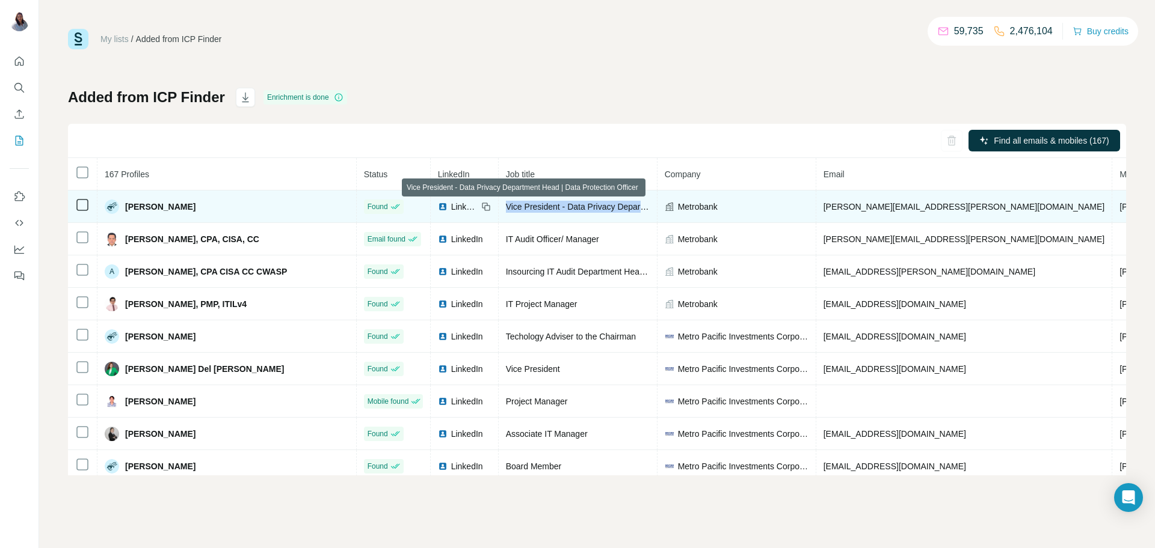
click at [523, 203] on span "Vice President - Data Privacy Department Head | Data Protection Officer" at bounding box center [641, 207] width 270 height 10
copy tr "Vice President - Data Privacy Department Head | Data Protection Officer"
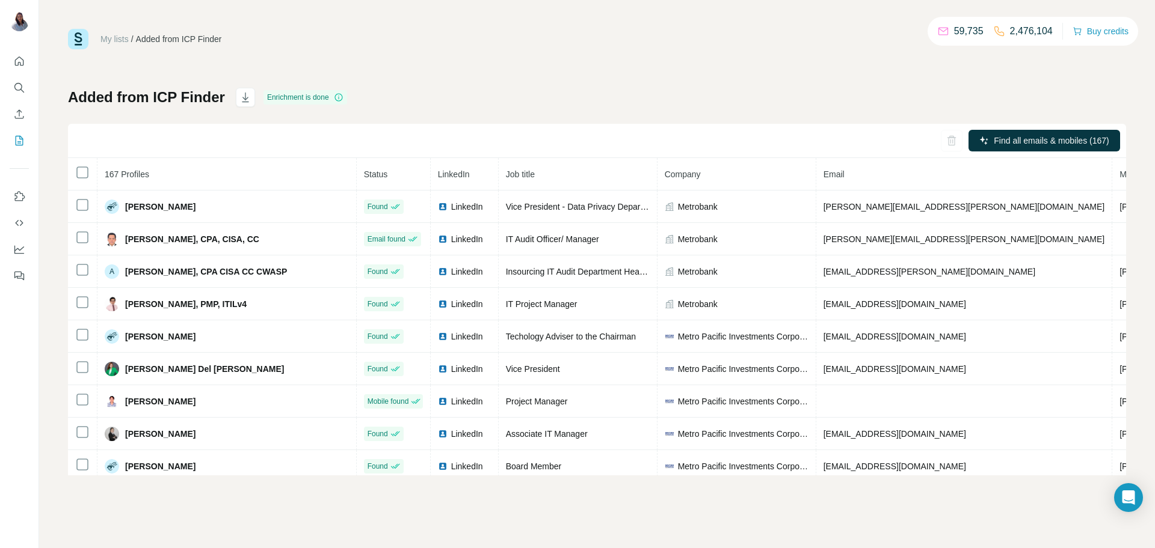
click at [648, 75] on div "My lists / Added from ICP Finder 59,735 2,476,104 Buy credits Added from ICP Fi…" at bounding box center [597, 252] width 1058 height 447
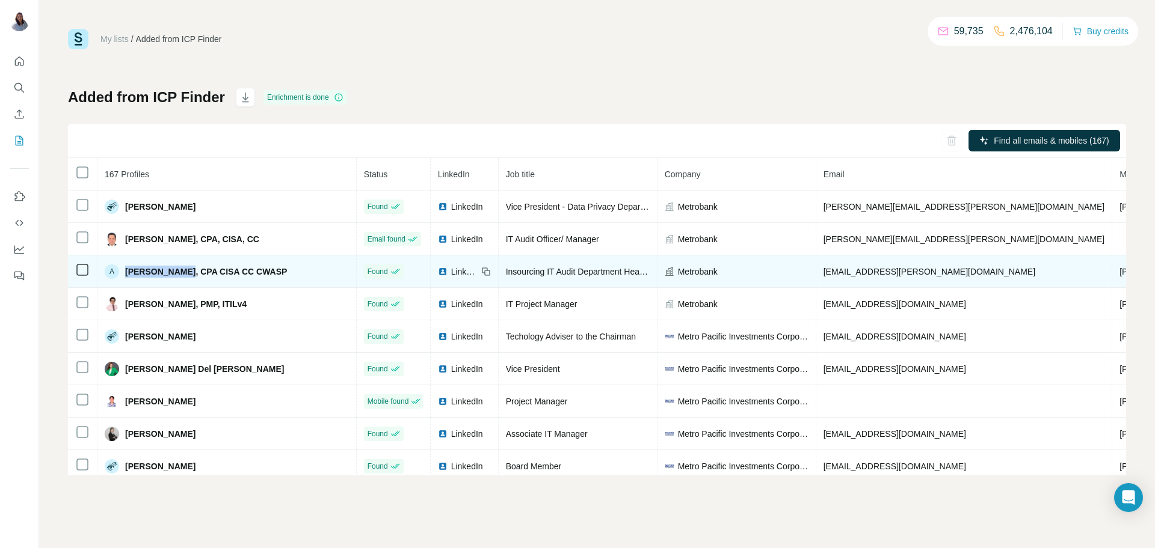
drag, startPoint x: 126, startPoint y: 275, endPoint x: 176, endPoint y: 271, distance: 50.7
click at [176, 271] on span "[PERSON_NAME], CPA CISA CC CWASP" at bounding box center [206, 272] width 162 height 12
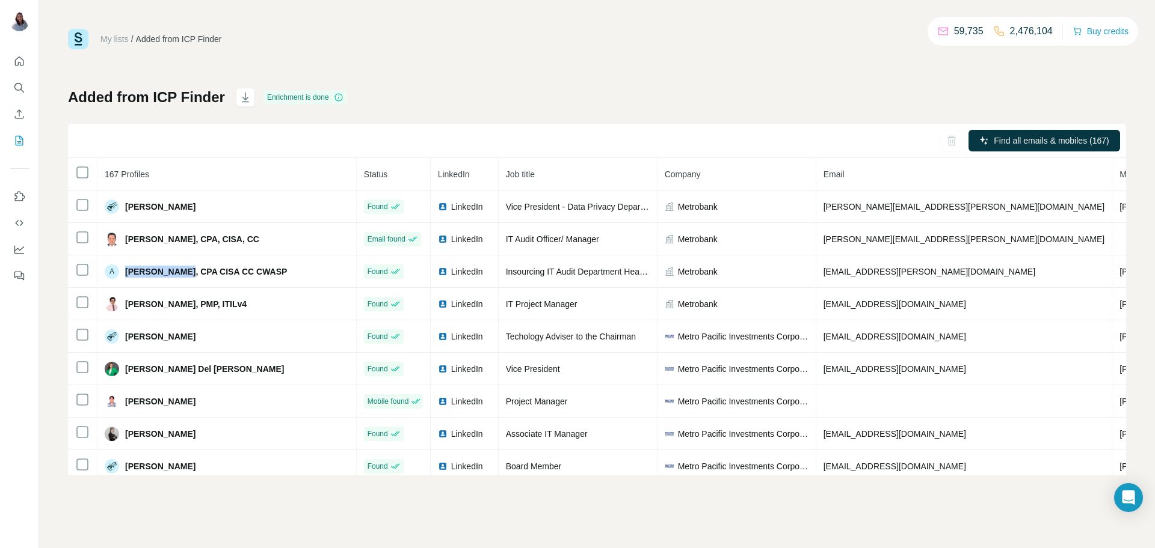
copy span "[PERSON_NAME]"
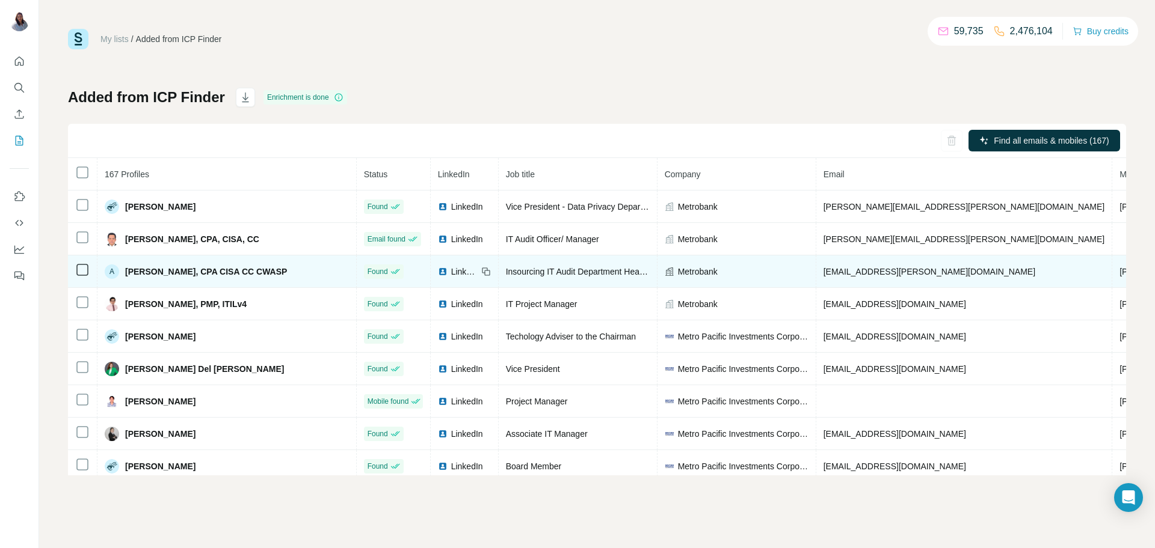
click at [512, 272] on span "Insourcing IT Audit Department Head - Senior Manager" at bounding box center [609, 272] width 206 height 10
copy tr "Insourcing IT Audit Department Head - Senior Manager"
click at [853, 272] on span "[EMAIL_ADDRESS][PERSON_NAME][DOMAIN_NAME]" at bounding box center [929, 272] width 212 height 10
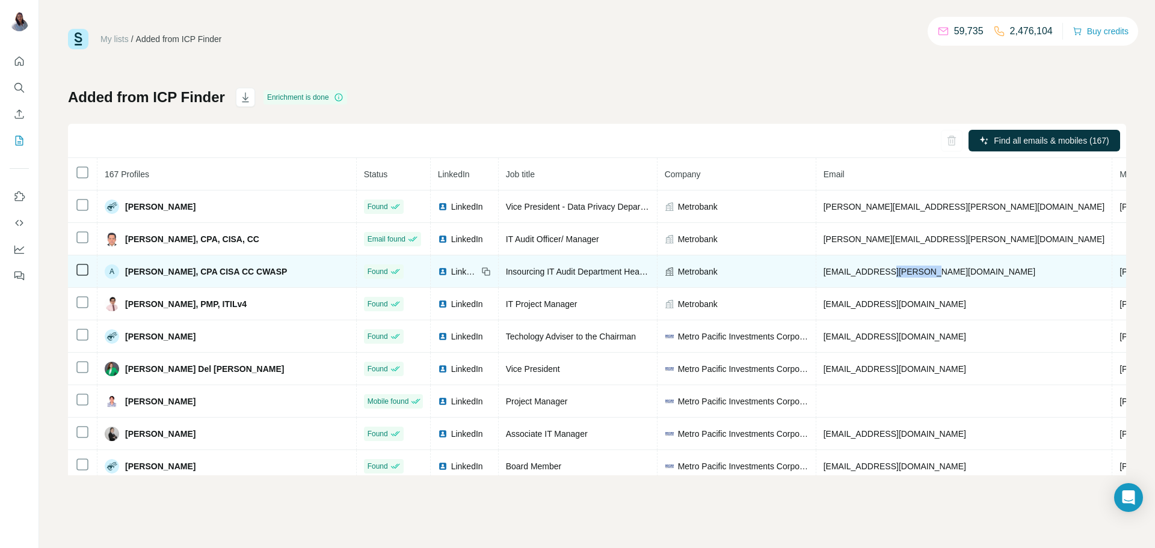
click at [853, 272] on span "[EMAIL_ADDRESS][PERSON_NAME][DOMAIN_NAME]" at bounding box center [929, 272] width 212 height 10
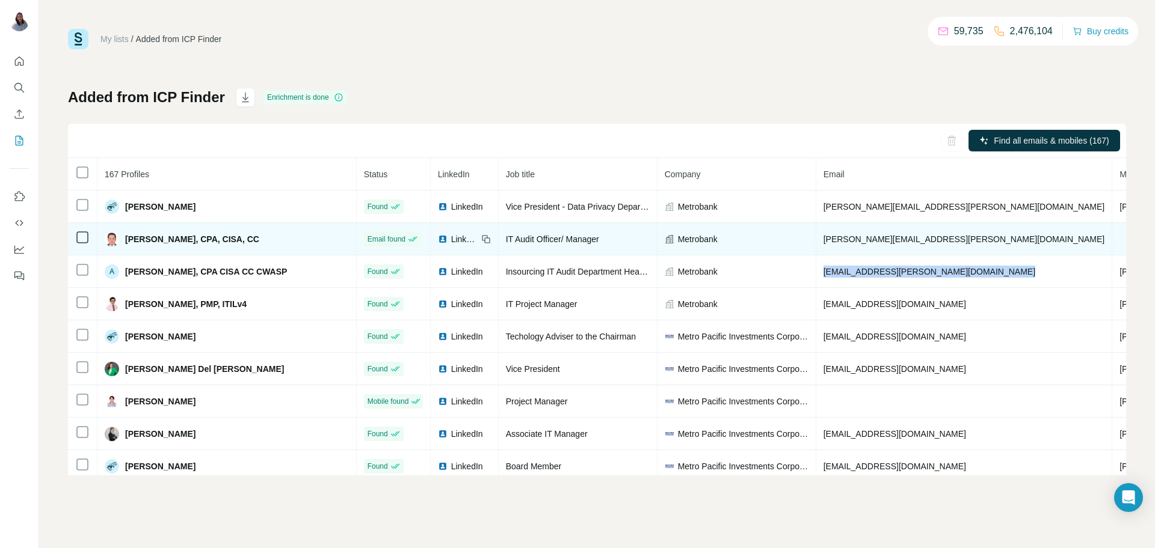
copy span "[EMAIL_ADDRESS][PERSON_NAME][DOMAIN_NAME]"
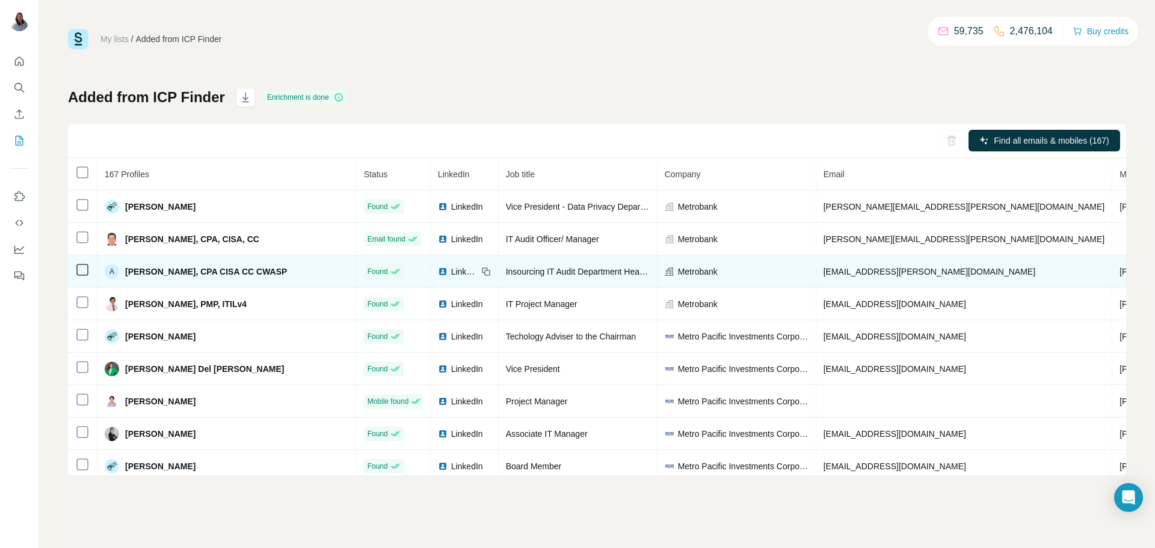
click at [1119, 273] on span "[PHONE_NUMBER]" at bounding box center [1157, 272] width 76 height 10
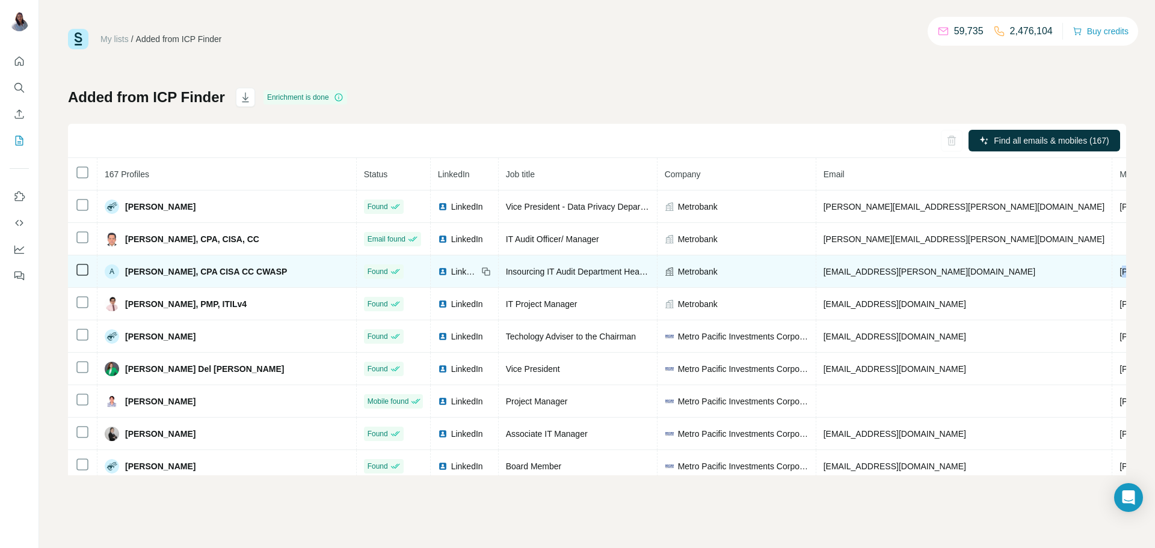
click at [1119, 273] on span "[PHONE_NUMBER]" at bounding box center [1157, 272] width 76 height 10
click at [1119, 275] on span "[PHONE_NUMBER]" at bounding box center [1157, 272] width 76 height 10
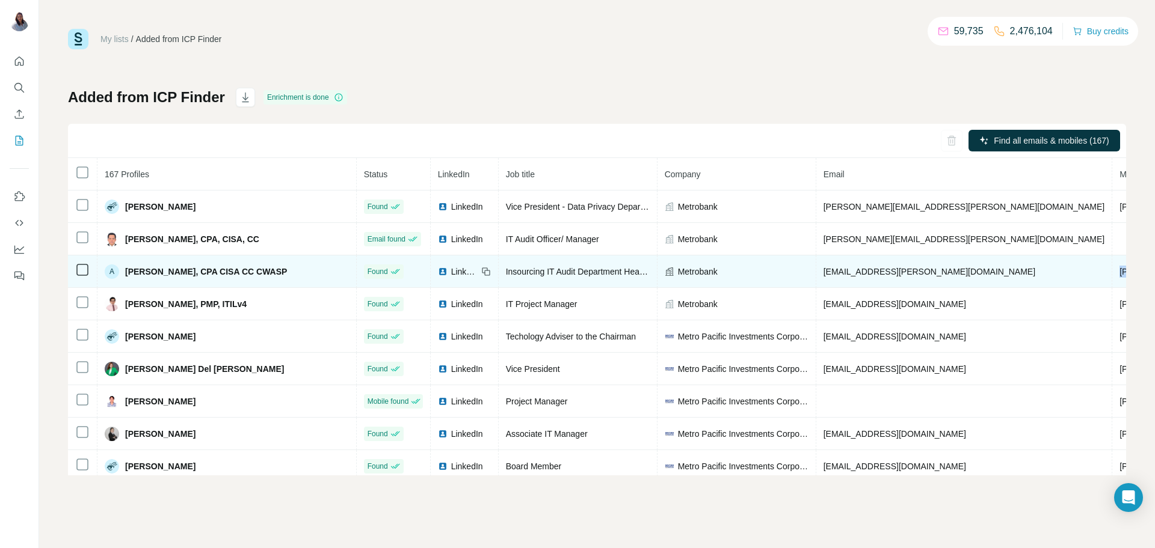
click at [1119, 275] on span "[PHONE_NUMBER]" at bounding box center [1157, 272] width 76 height 10
click at [523, 280] on td "Insourcing IT Audit Department Head - Senior Manager" at bounding box center [578, 272] width 159 height 32
click at [518, 272] on span "Insourcing IT Audit Department Head - Senior Manager" at bounding box center [609, 272] width 206 height 10
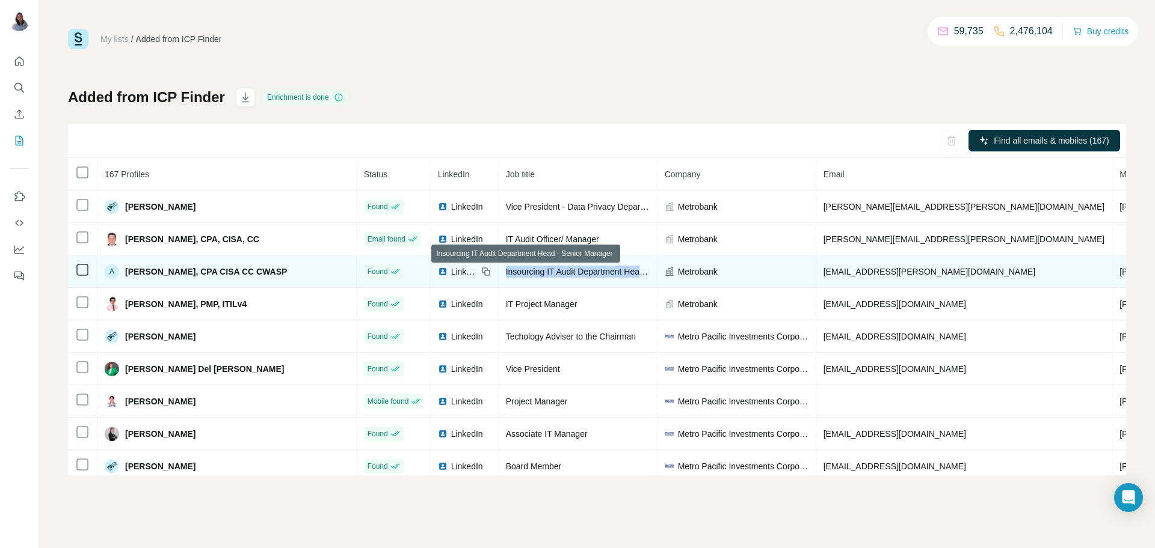
copy tr "Insourcing IT Audit Department Head - Senior Manager"
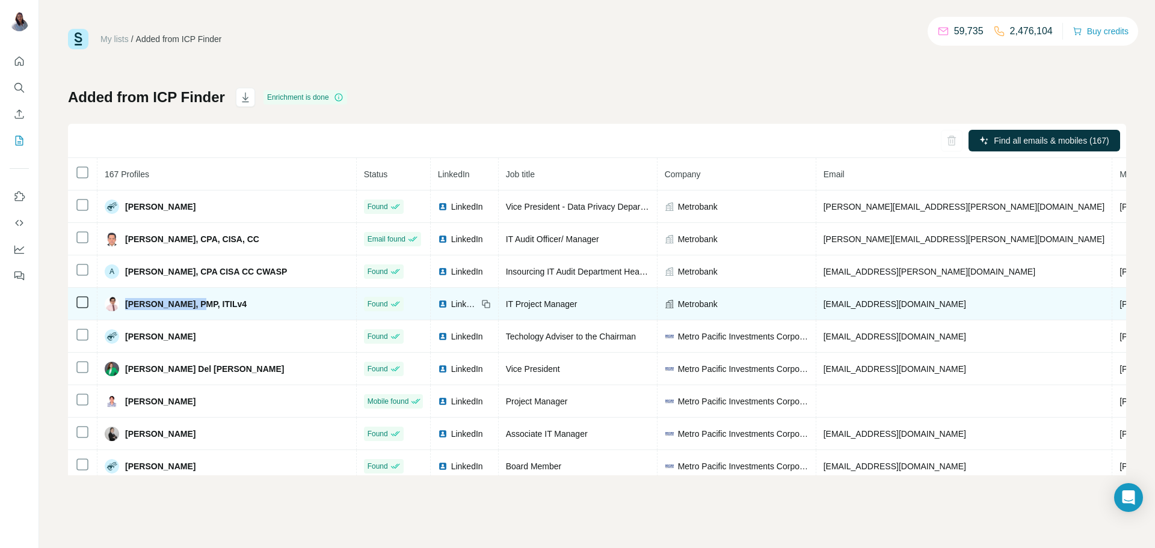
drag, startPoint x: 127, startPoint y: 307, endPoint x: 197, endPoint y: 307, distance: 70.4
click at [197, 307] on span "[PERSON_NAME], PMP, ITILv4" at bounding box center [185, 304] width 121 height 12
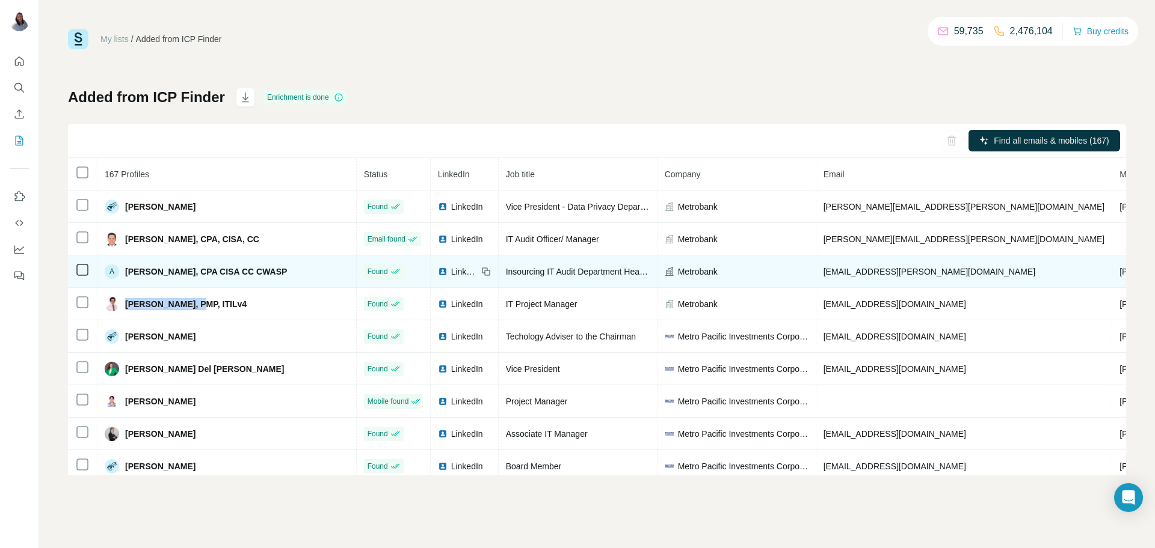
copy span "[PERSON_NAME]"
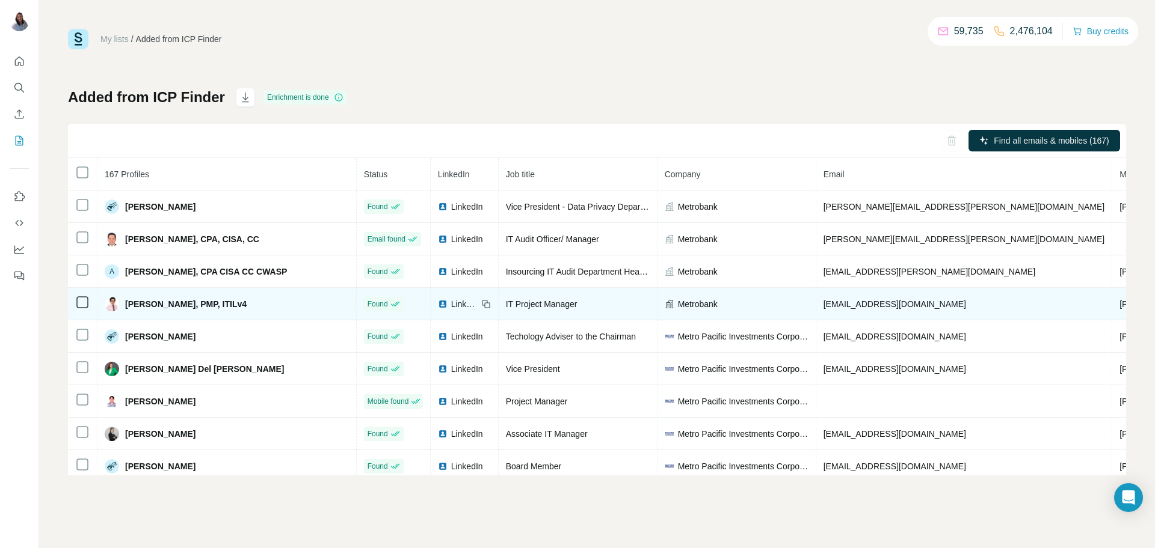
click at [509, 304] on span "IT Project Manager" at bounding box center [542, 304] width 72 height 10
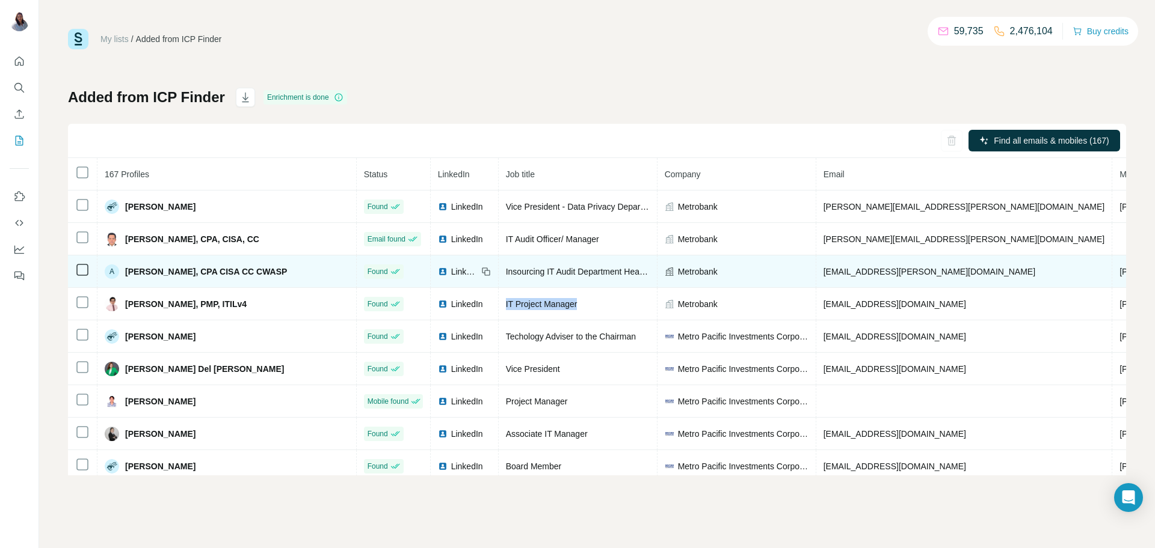
copy tr "IT Project Manager"
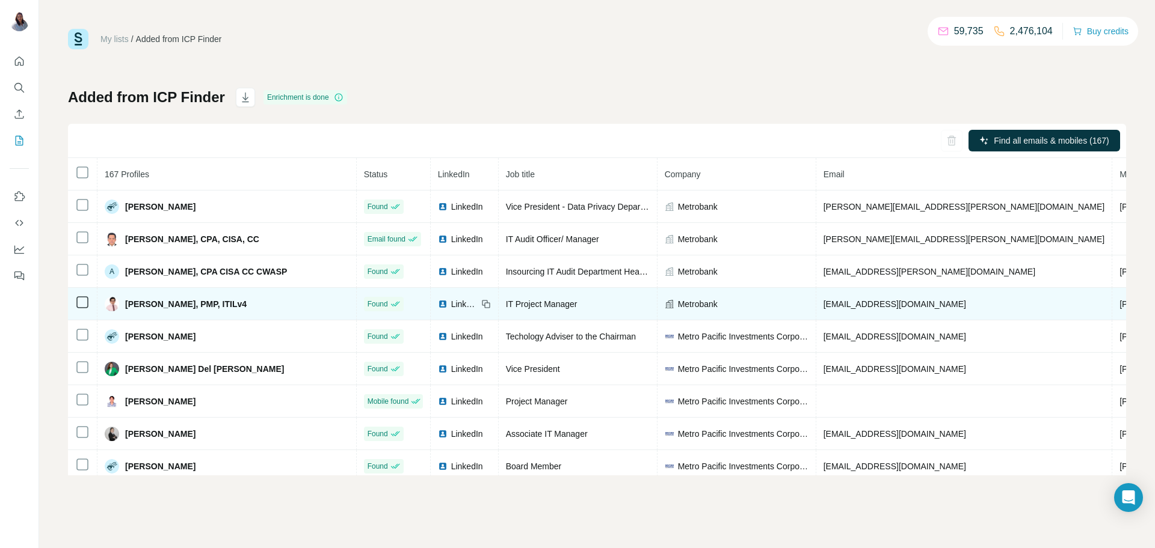
click at [881, 306] on span "[EMAIL_ADDRESS][DOMAIN_NAME]" at bounding box center [894, 304] width 143 height 10
click at [540, 318] on td "IT Project Manager" at bounding box center [578, 304] width 159 height 32
click at [506, 305] on span "IT Project Manager" at bounding box center [542, 304] width 72 height 10
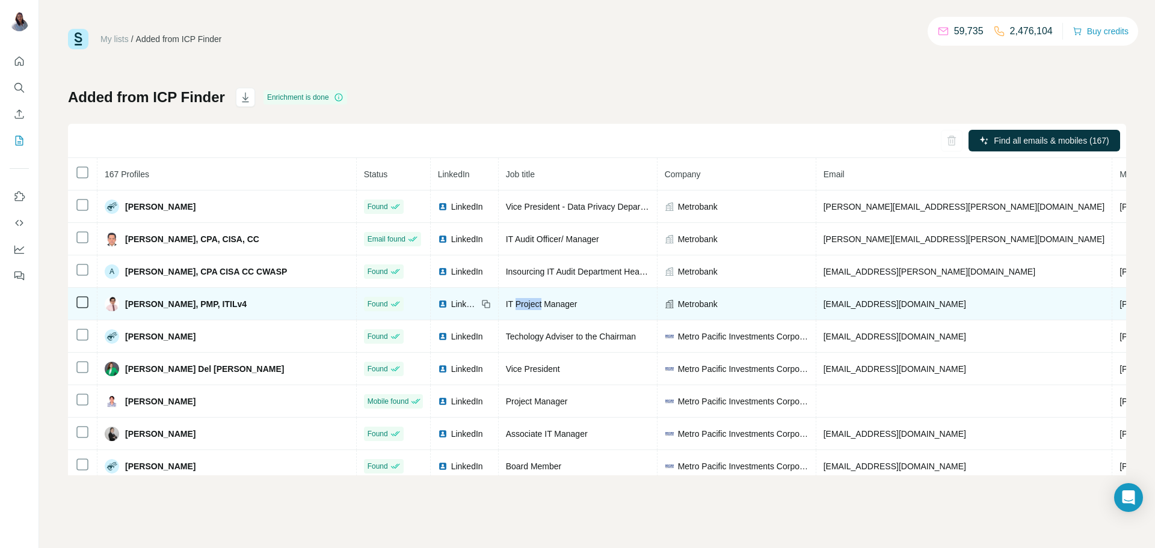
click at [506, 305] on span "IT Project Manager" at bounding box center [542, 304] width 72 height 10
click at [826, 307] on span "[EMAIL_ADDRESS][DOMAIN_NAME]" at bounding box center [894, 304] width 143 height 10
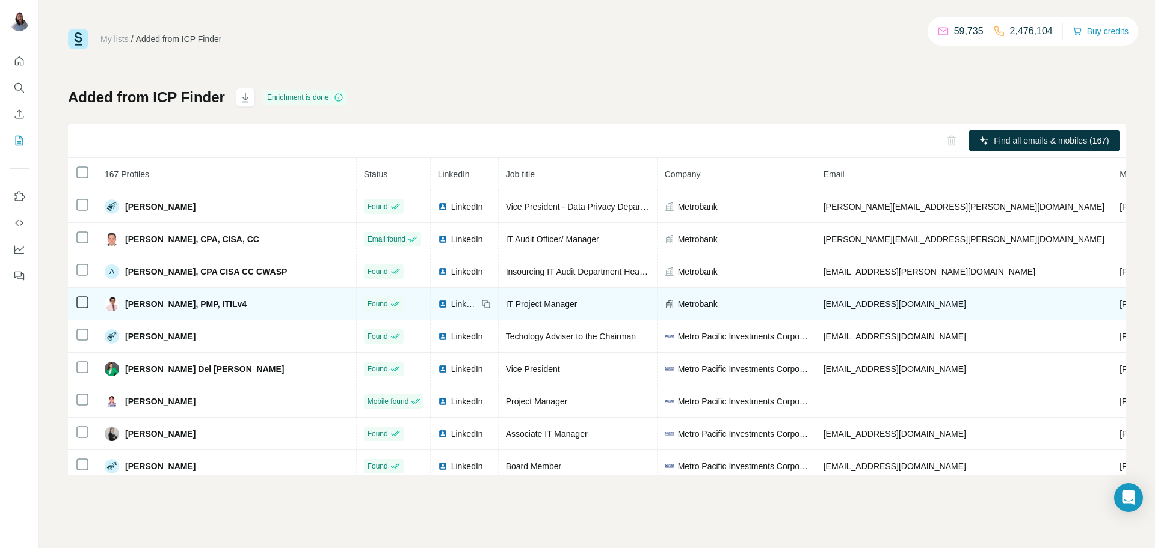
click at [506, 305] on span "IT Project Manager" at bounding box center [542, 304] width 72 height 10
click at [1119, 307] on span "[PHONE_NUMBER]" at bounding box center [1157, 304] width 76 height 10
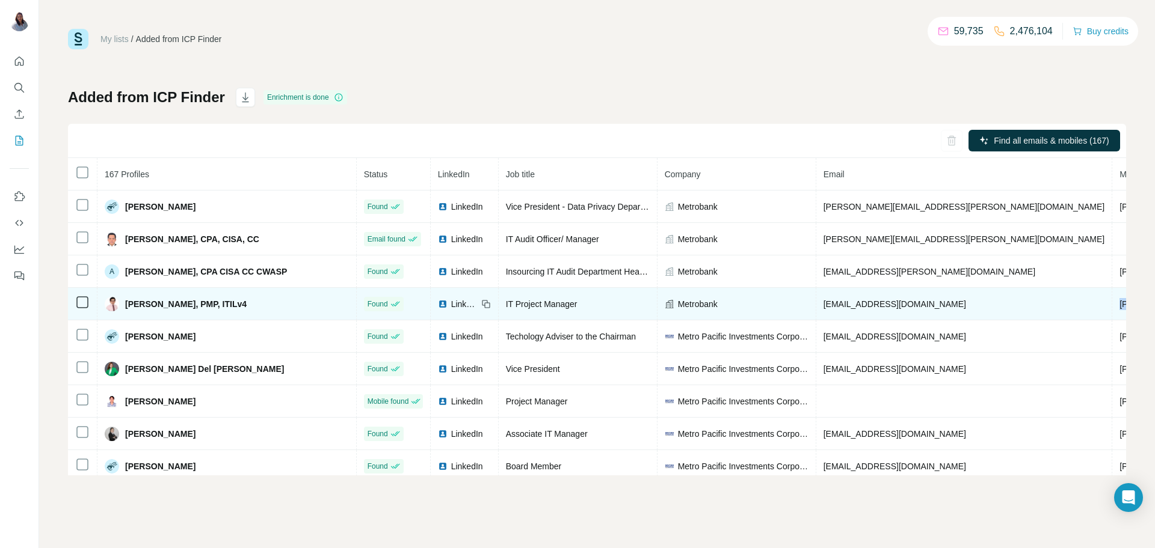
click at [1119, 307] on span "[PHONE_NUMBER]" at bounding box center [1157, 304] width 76 height 10
click at [847, 307] on span "[EMAIL_ADDRESS][DOMAIN_NAME]" at bounding box center [894, 304] width 143 height 10
click at [1119, 304] on span "[PHONE_NUMBER]" at bounding box center [1157, 304] width 76 height 10
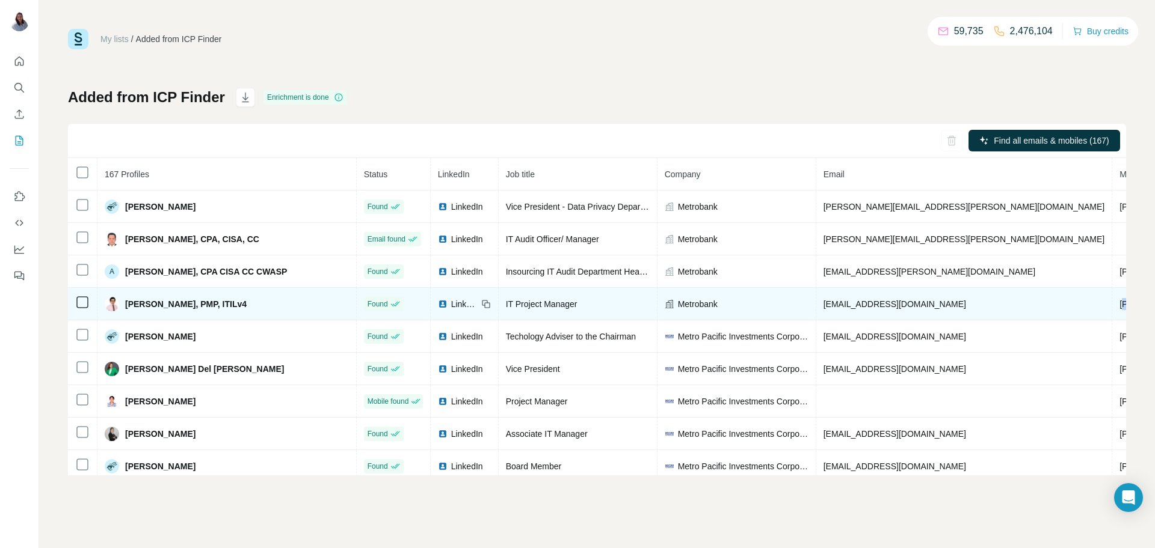
click at [1119, 304] on span "[PHONE_NUMBER]" at bounding box center [1157, 304] width 76 height 10
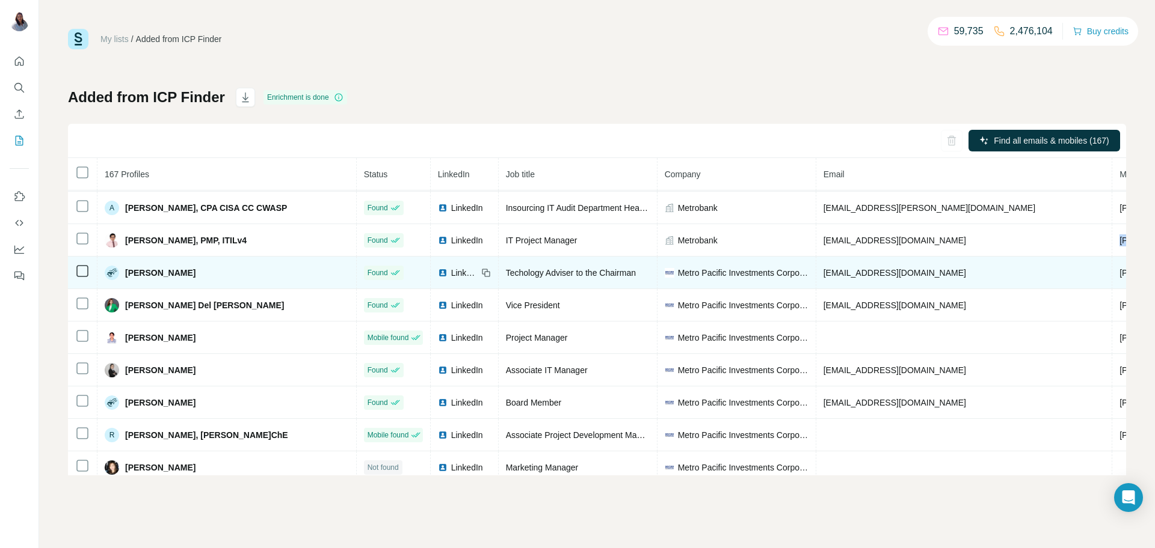
scroll to position [62, 0]
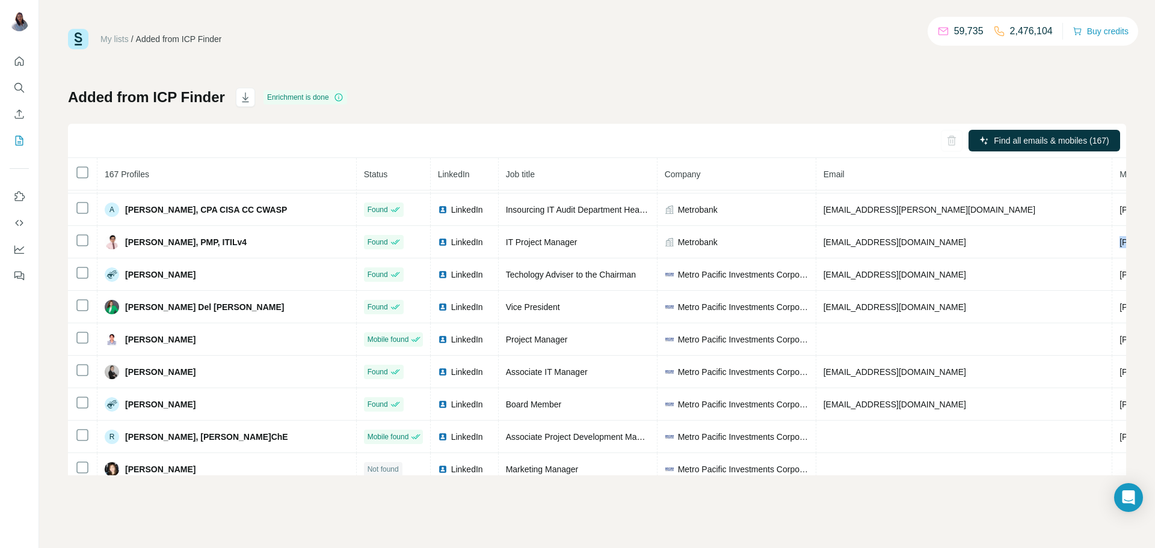
click at [595, 98] on div "Added from ICP Finder Enrichment is done Find all emails & mobiles (167) 167 Pr…" at bounding box center [597, 282] width 1058 height 388
